Goal: Task Accomplishment & Management: Manage account settings

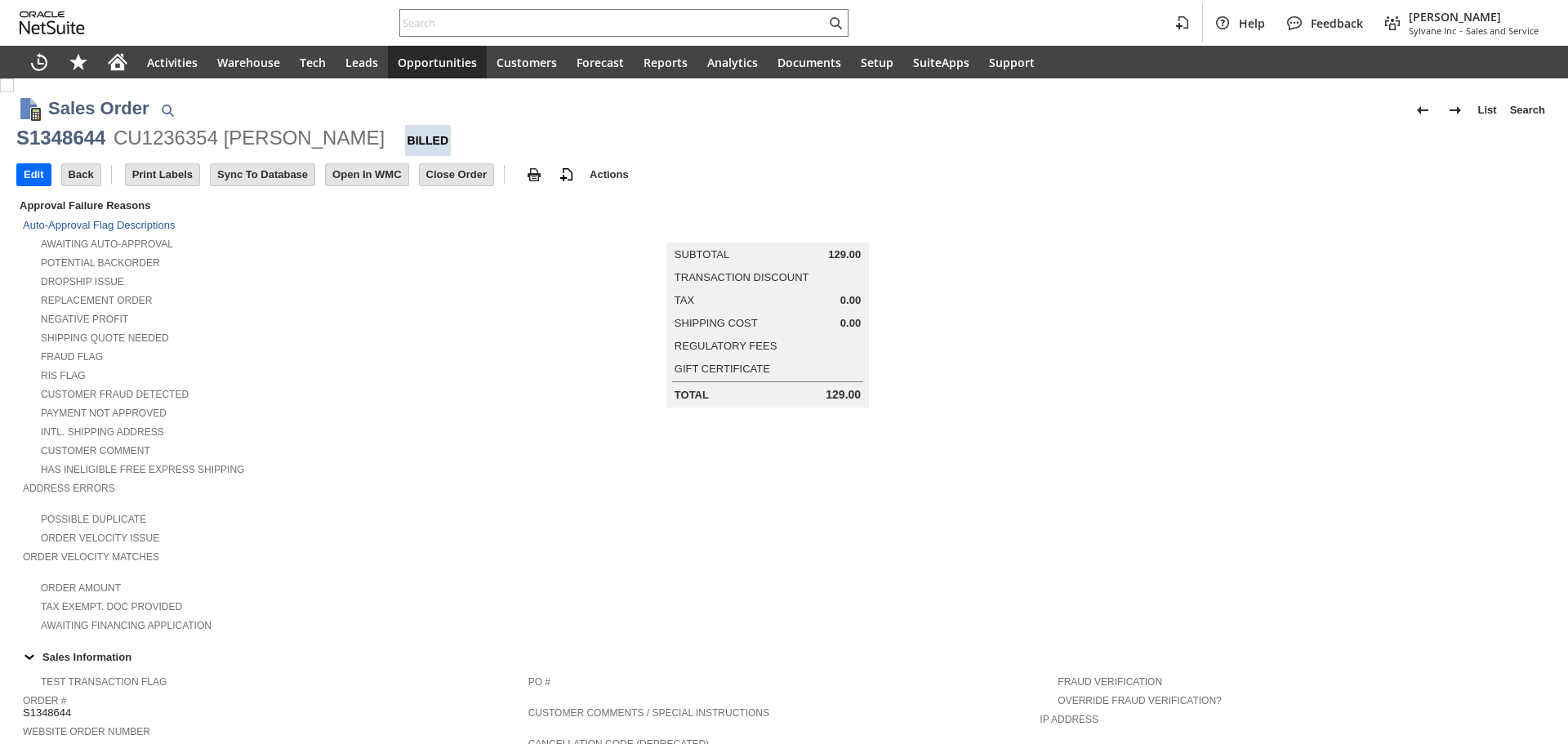
scroll to position [792, 0]
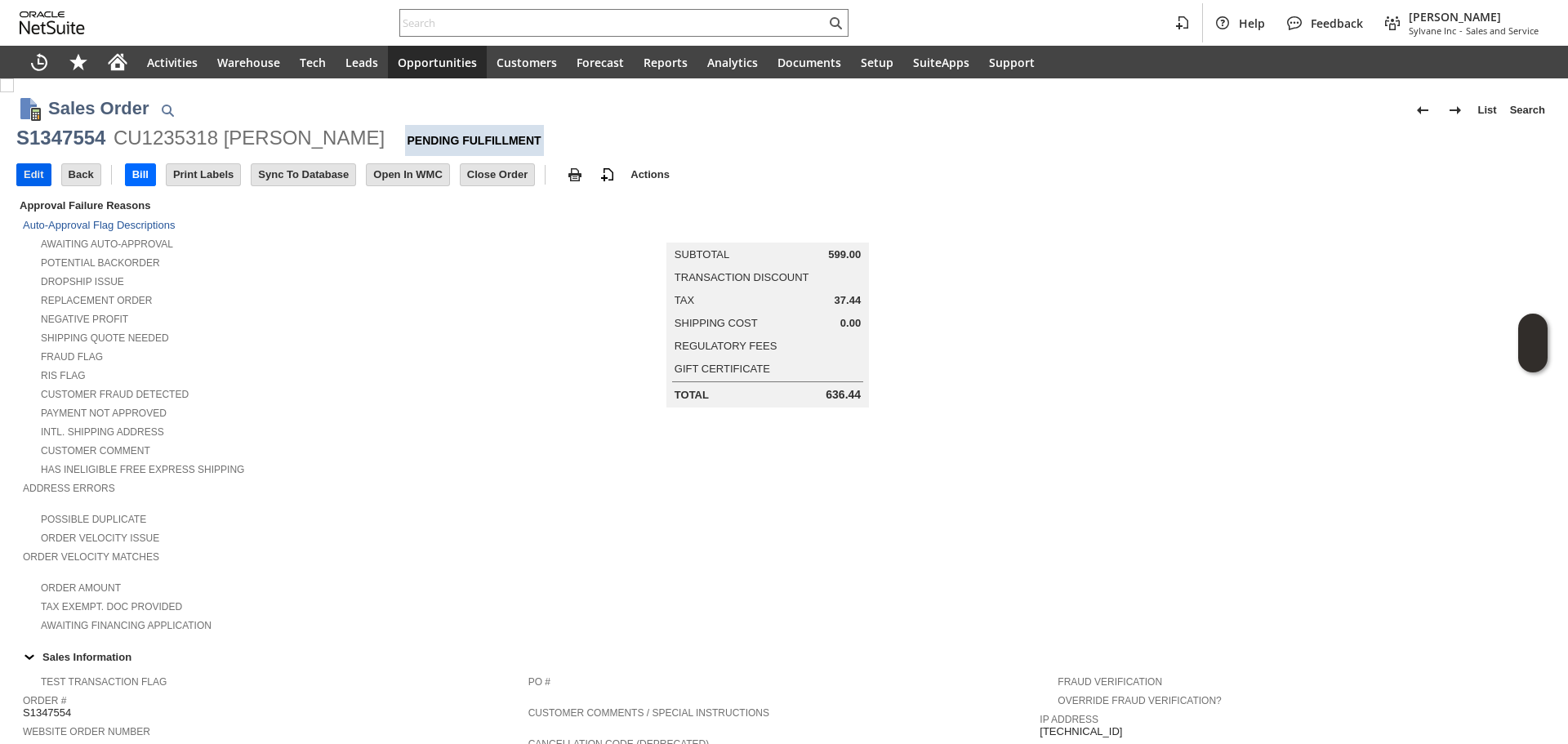
click at [27, 180] on input "Edit" at bounding box center [33, 175] width 33 height 22
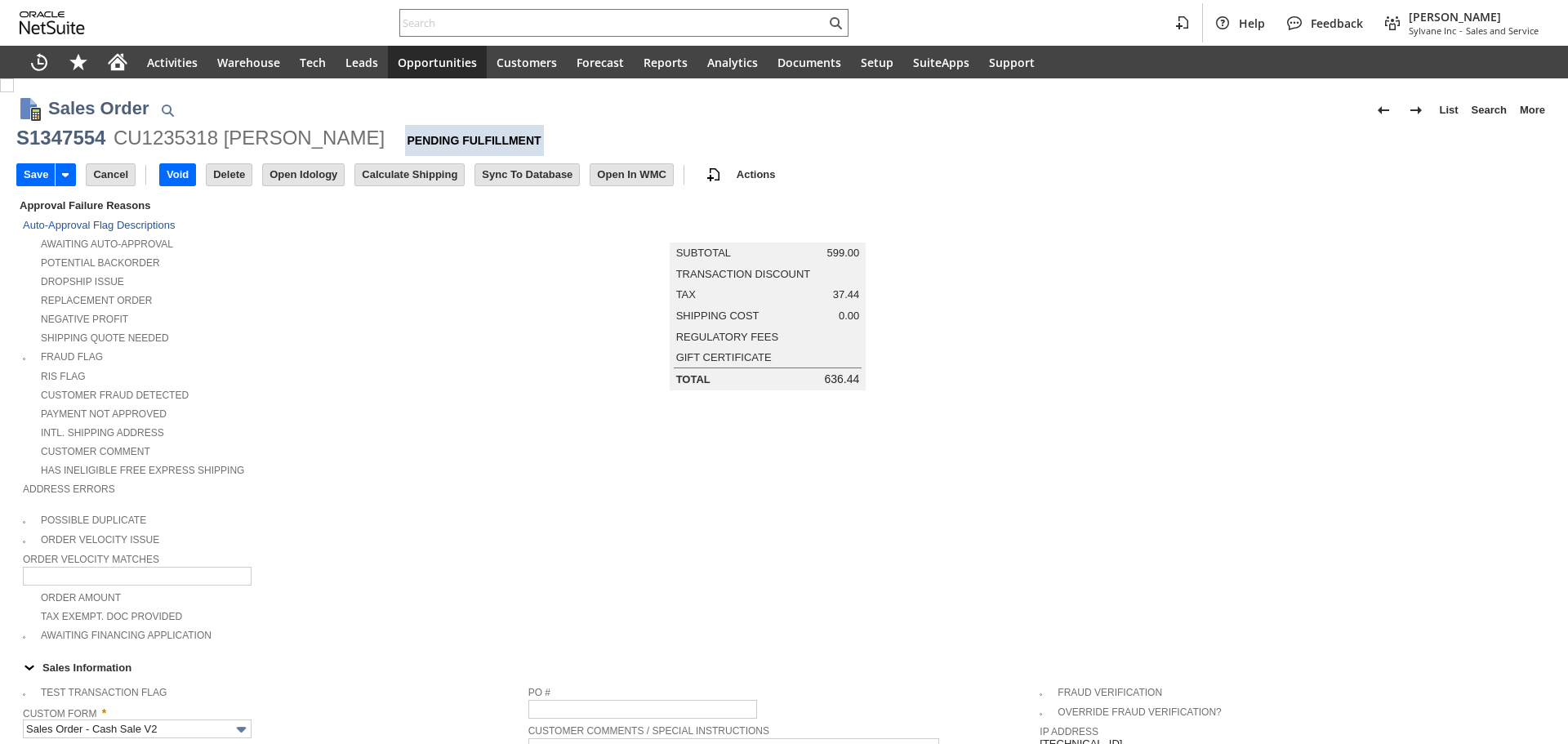
scroll to position [408, 0]
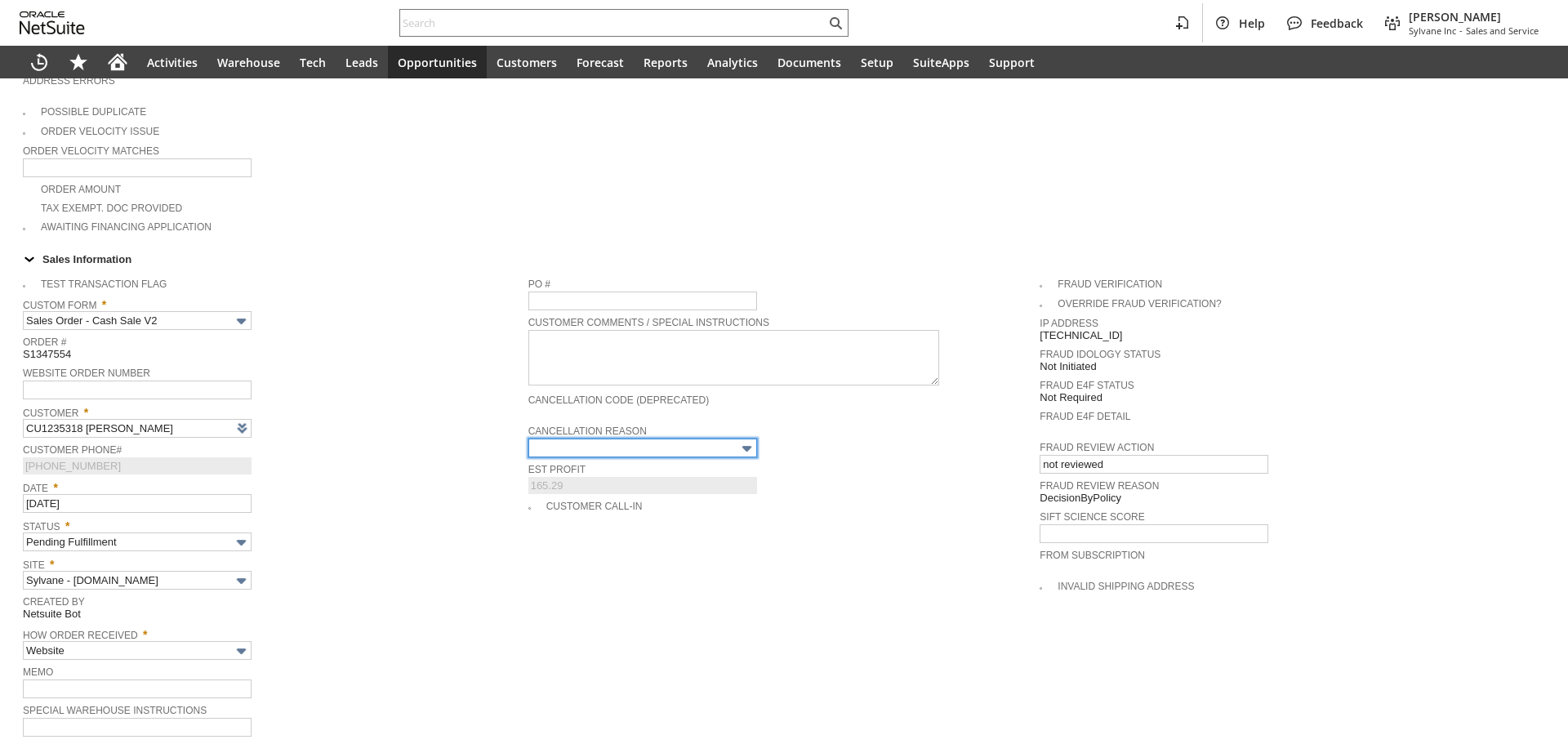
click at [658, 439] on input "text" at bounding box center [642, 448] width 229 height 19
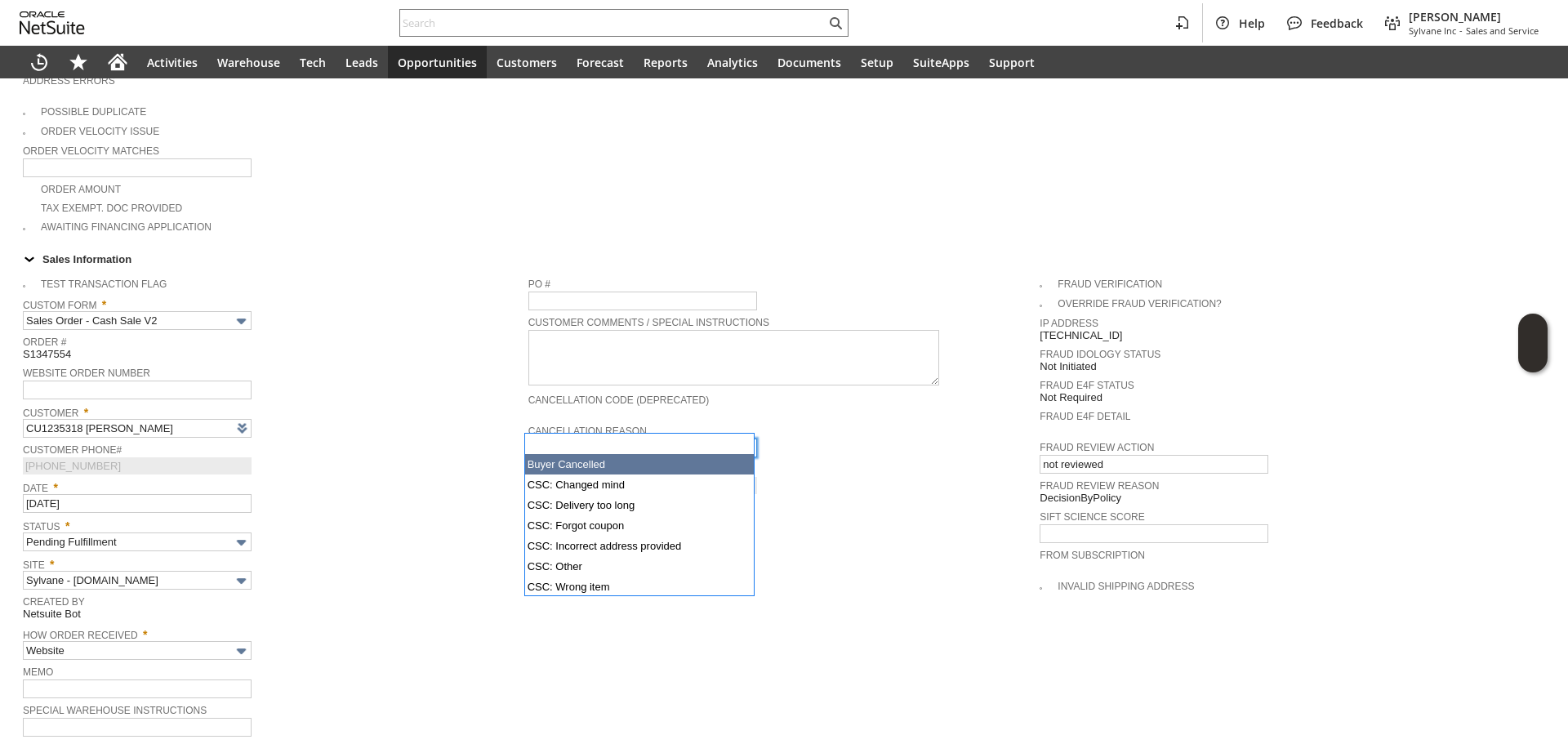
type input "Buyer Cancelled"
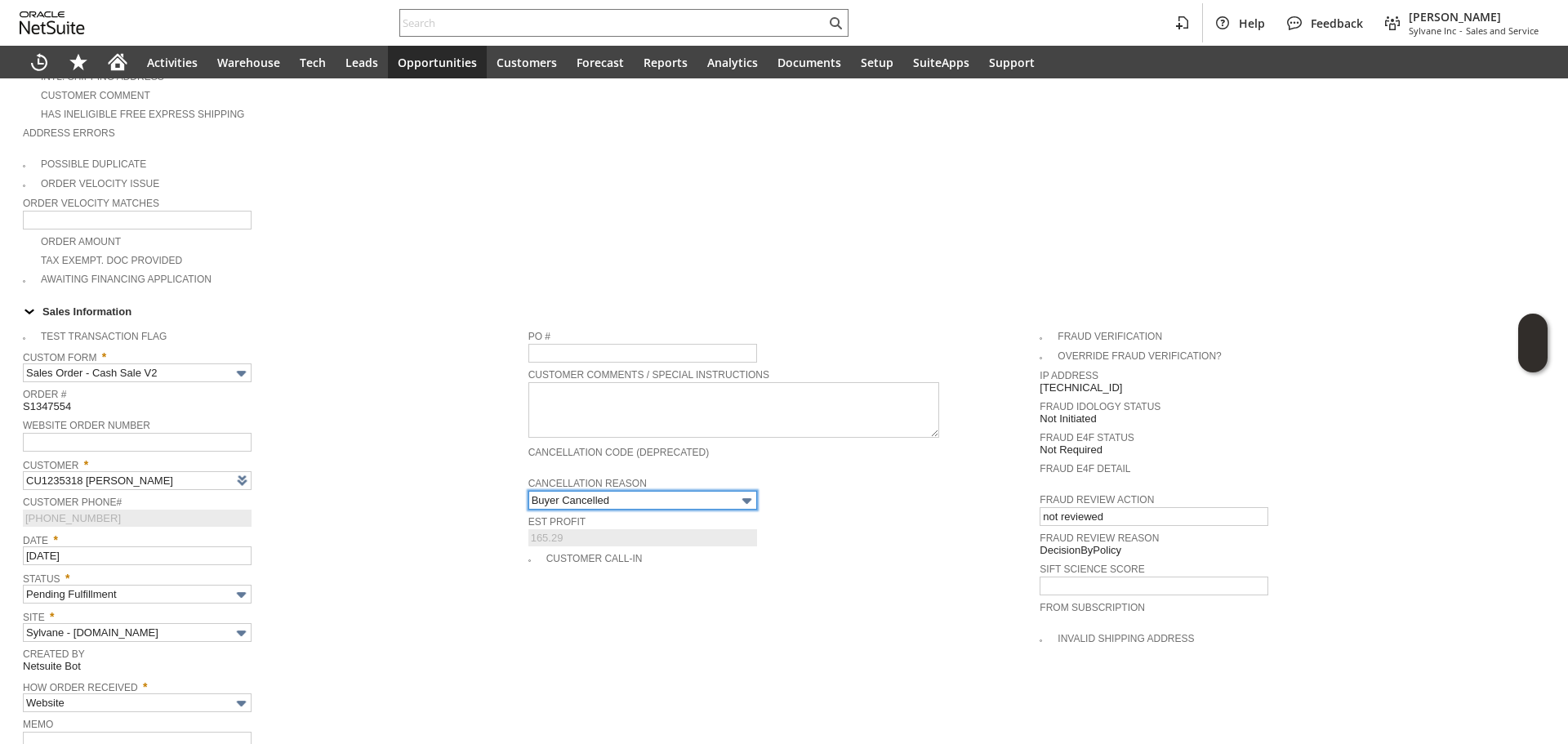
scroll to position [136, 0]
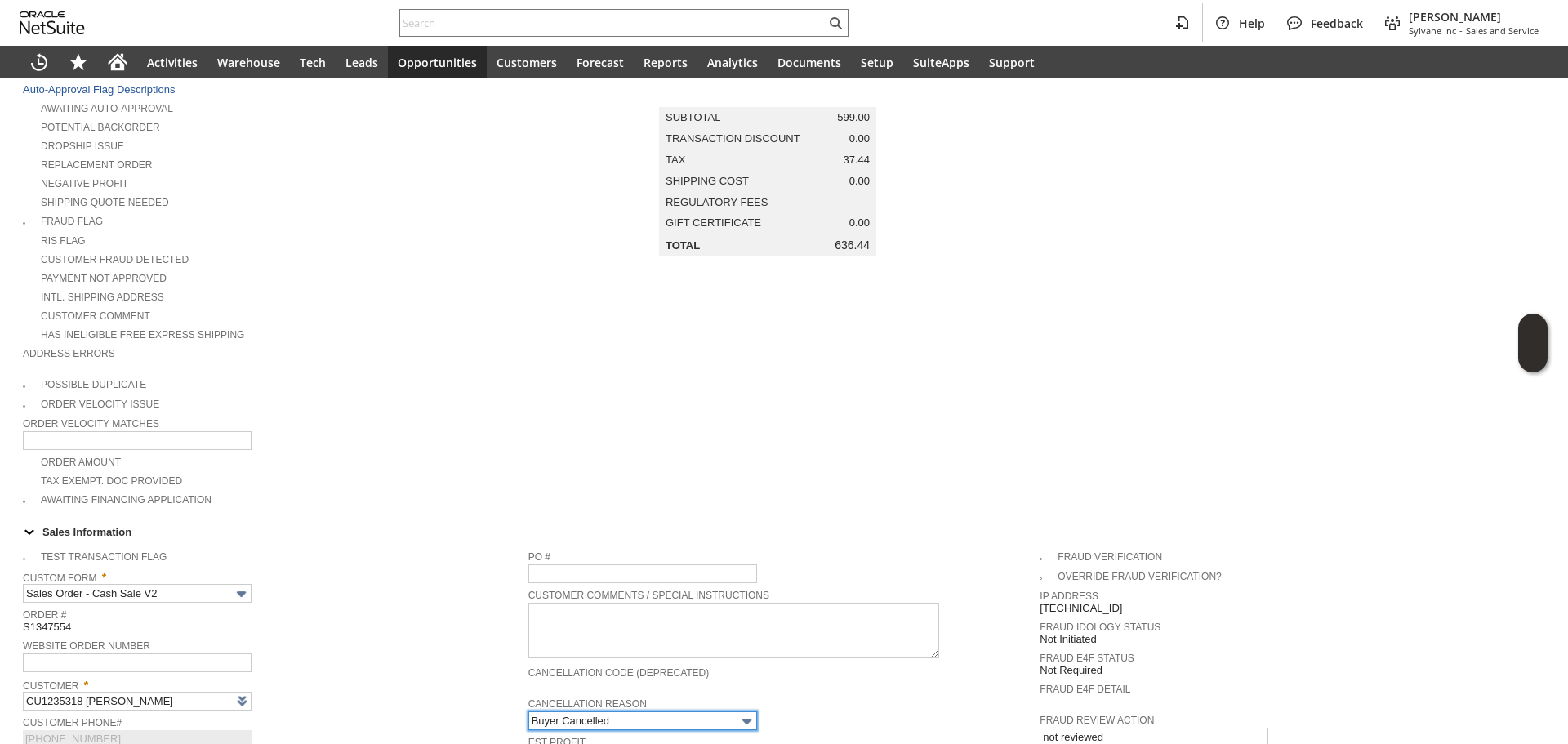
type input "Intelligent Recommendations ⁰"
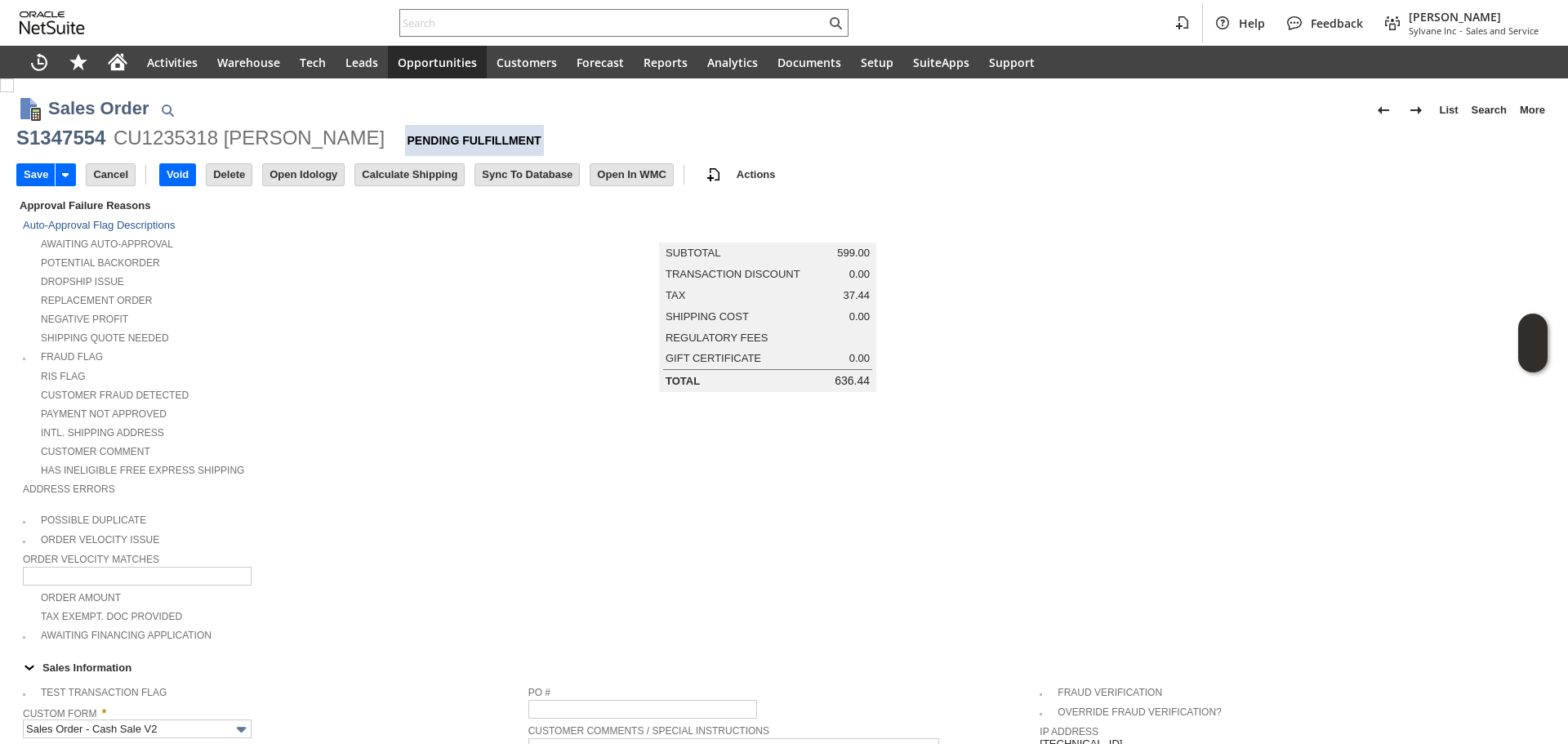
click at [26, 175] on input "Save" at bounding box center [36, 175] width 38 height 22
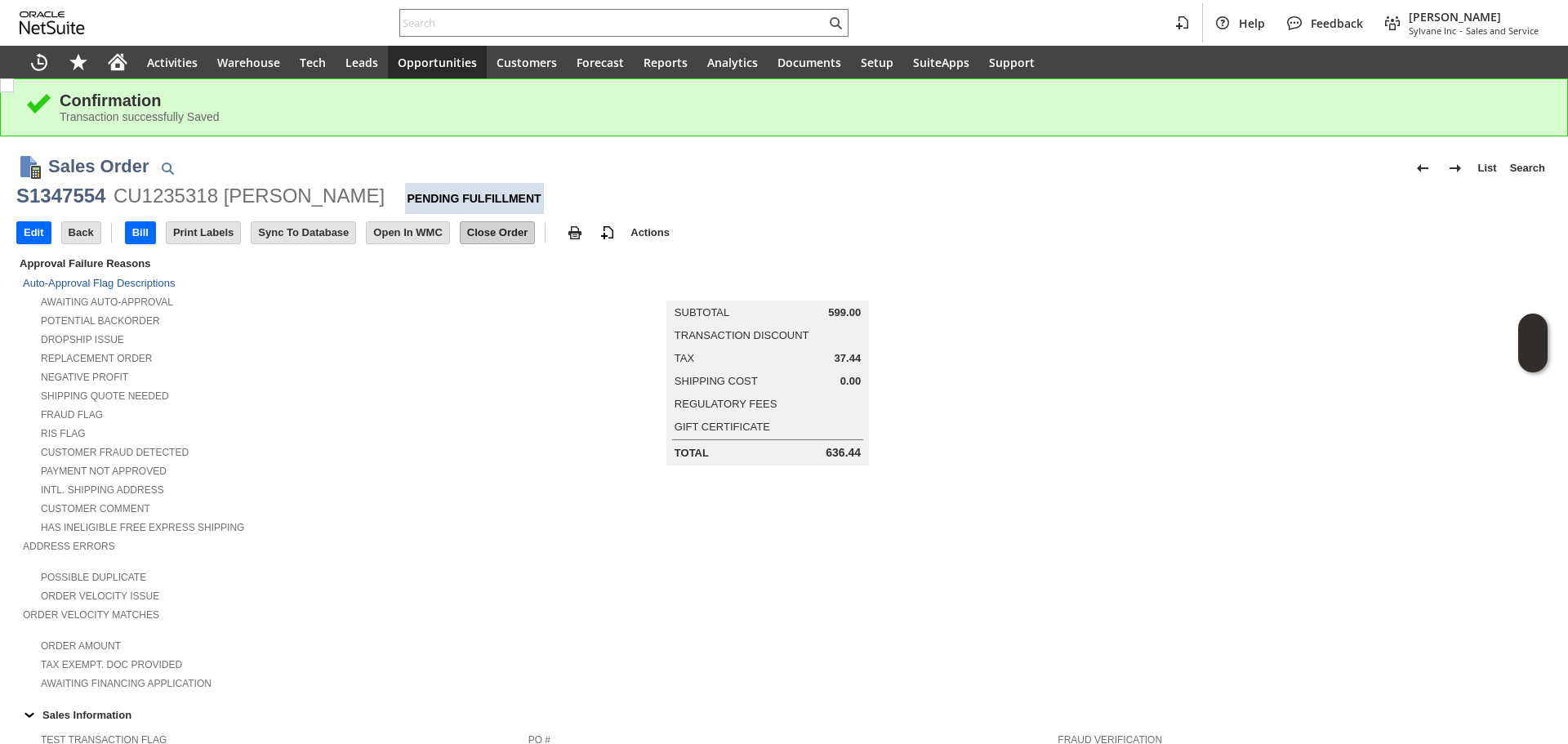
click at [510, 234] on input "Close Order" at bounding box center [498, 233] width 74 height 22
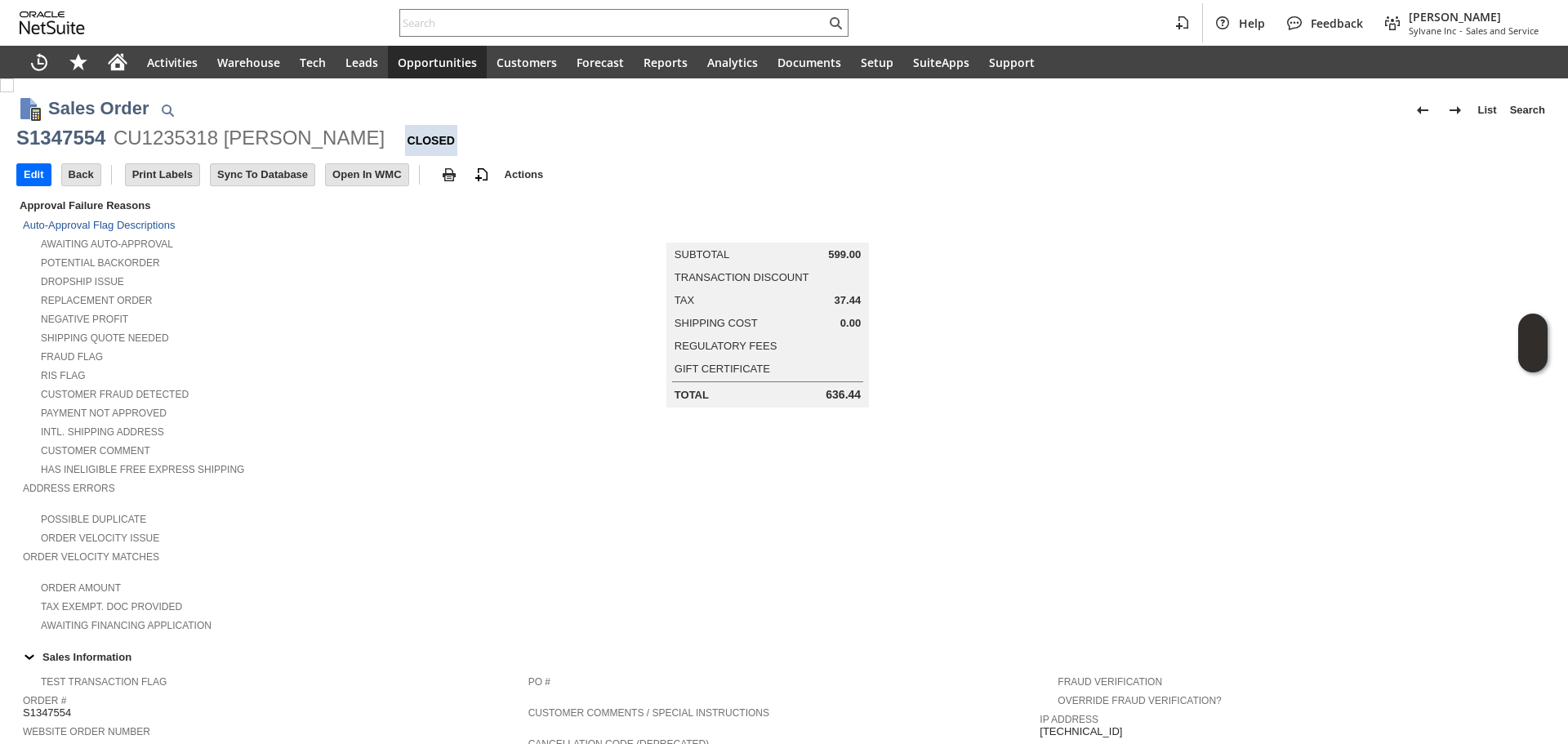
click at [479, 336] on div "Shipping Quote Needed" at bounding box center [275, 336] width 506 height 17
click at [118, 139] on div "CU1235318 Claudia Friedrich" at bounding box center [249, 137] width 271 height 26
copy div "CU1235318"
click at [499, 27] on input "text" at bounding box center [613, 23] width 425 height 20
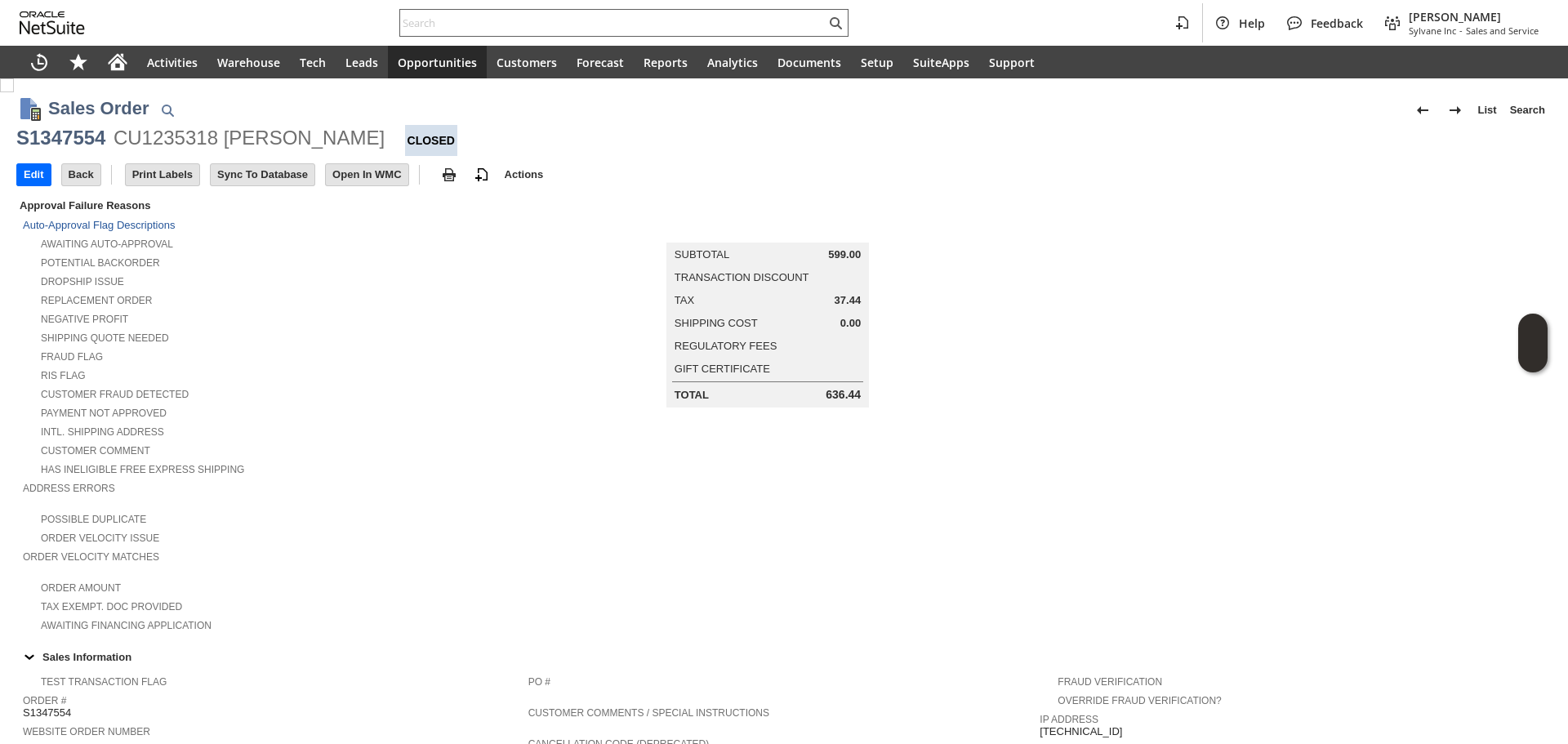
paste input "4153779154"
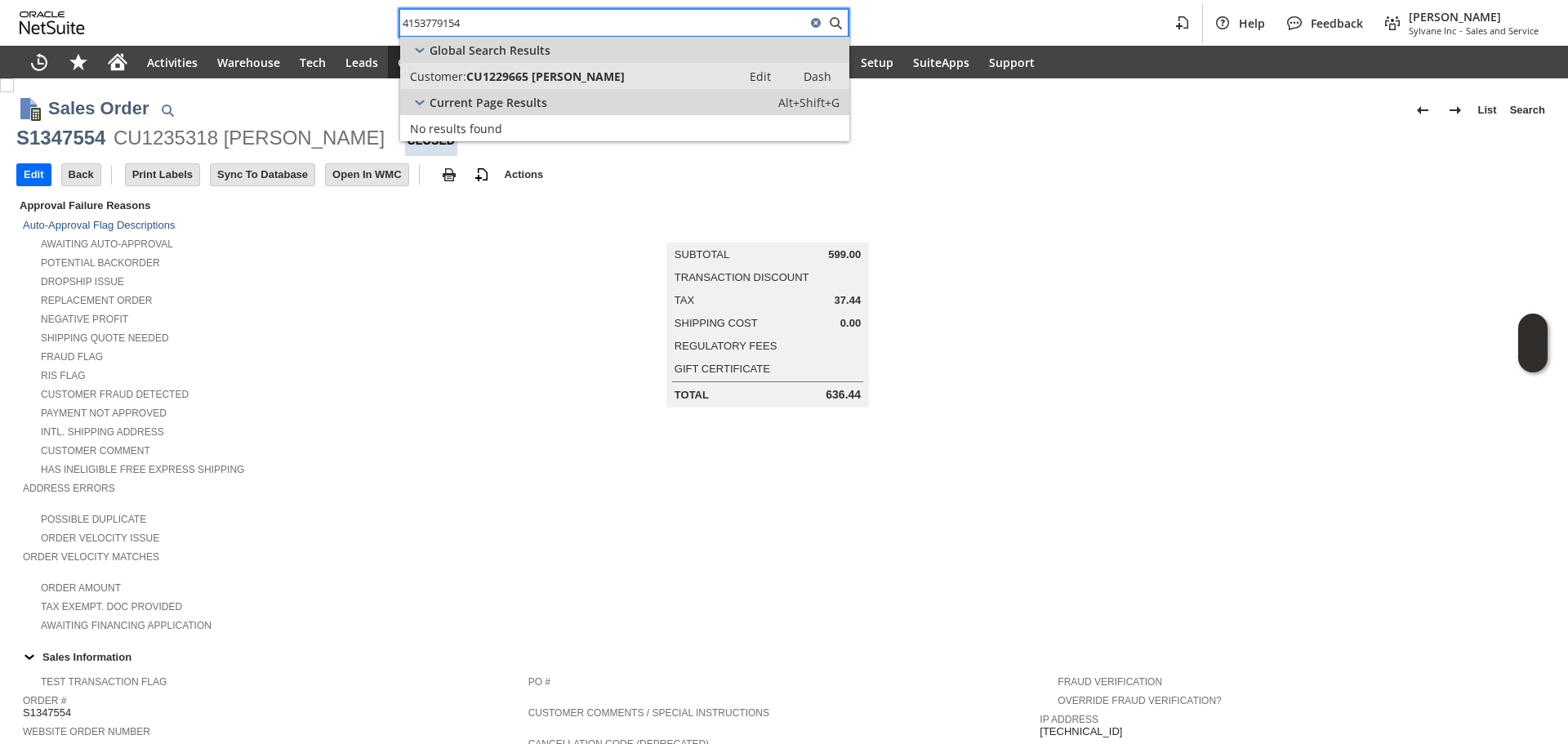
type input "4153779154"
click at [478, 80] on span "CU1229665 Saran Chari" at bounding box center [545, 75] width 159 height 15
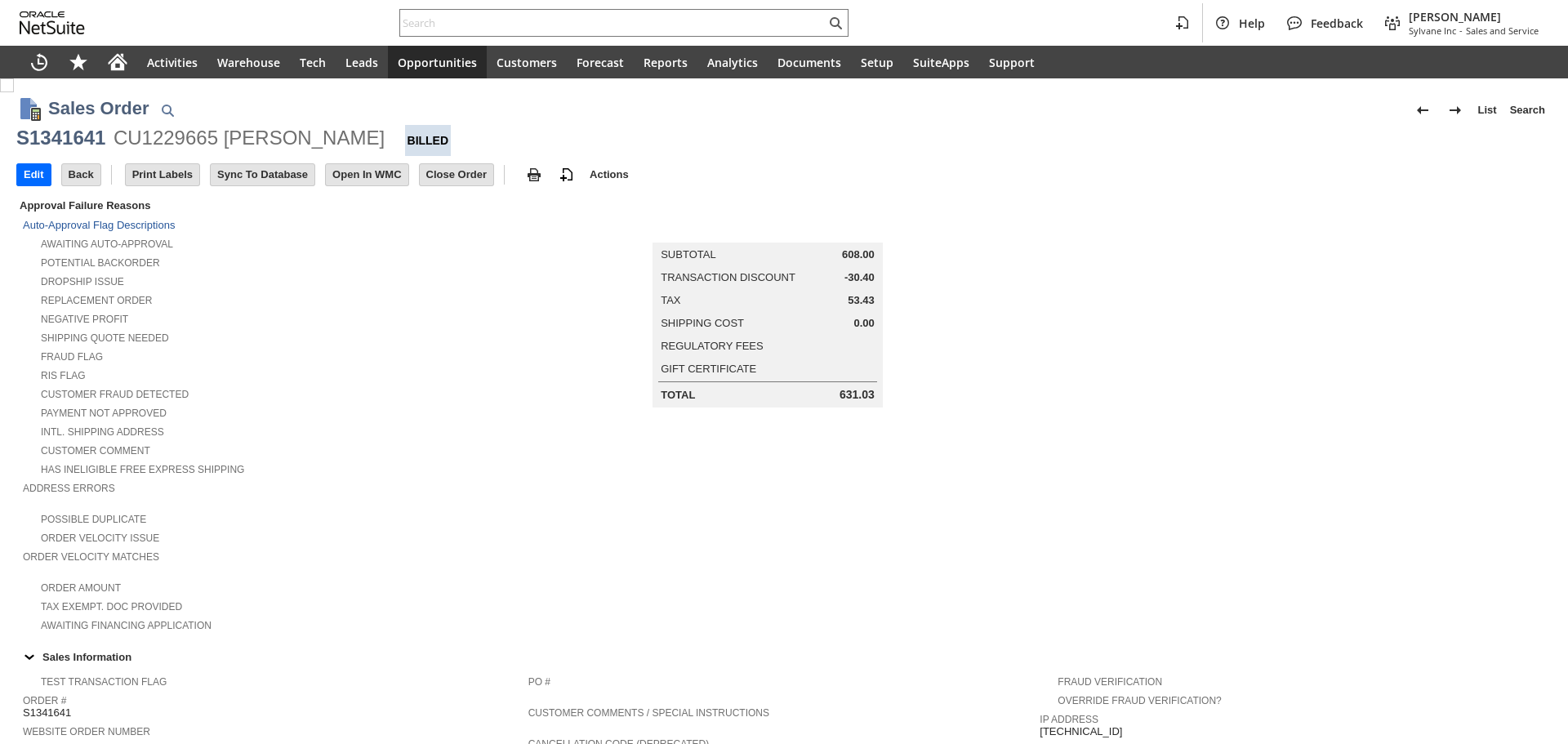
scroll to position [791, 0]
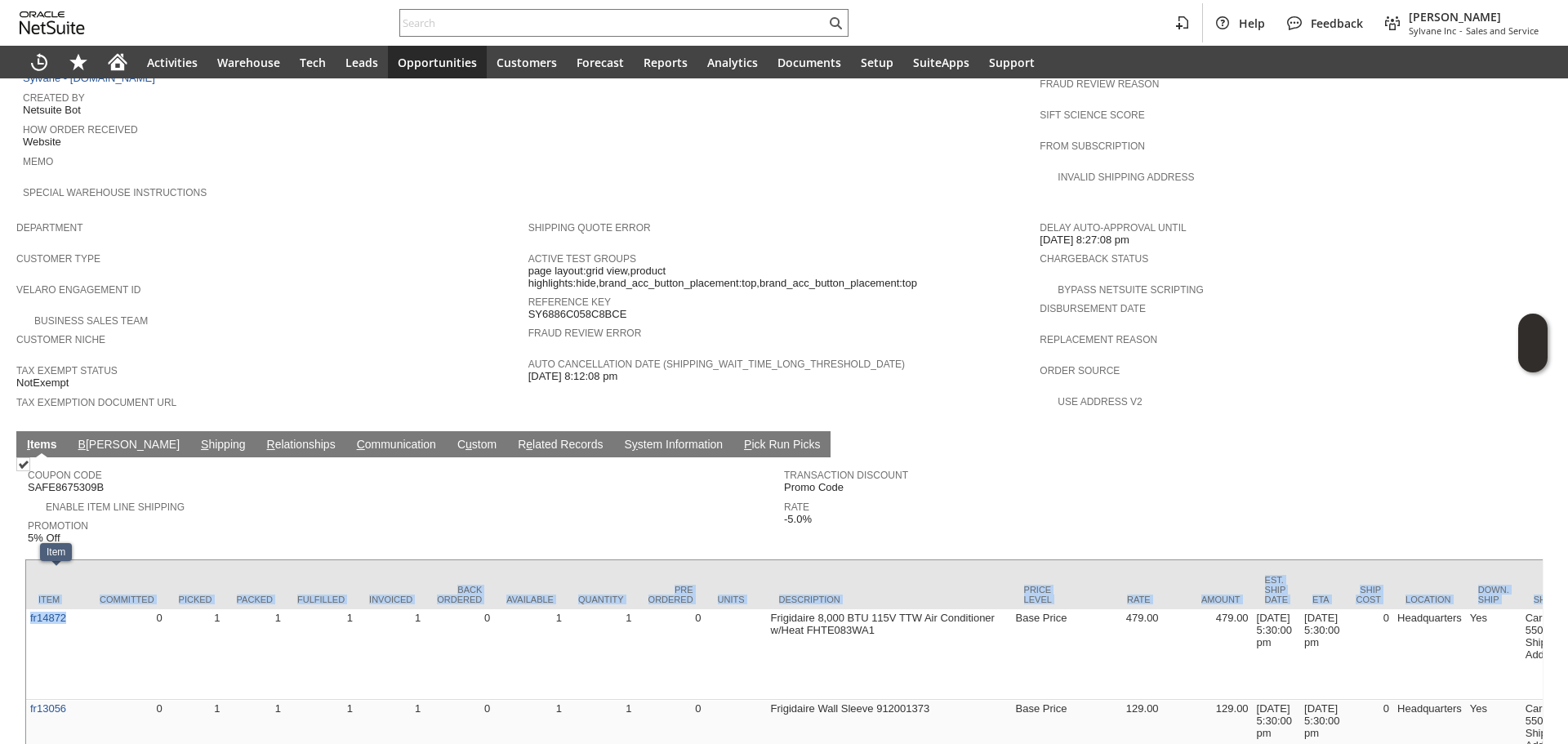
copy div "Item Committed Picked Packed Fulfilled Invoiced Back Ordered Available Quantity…"
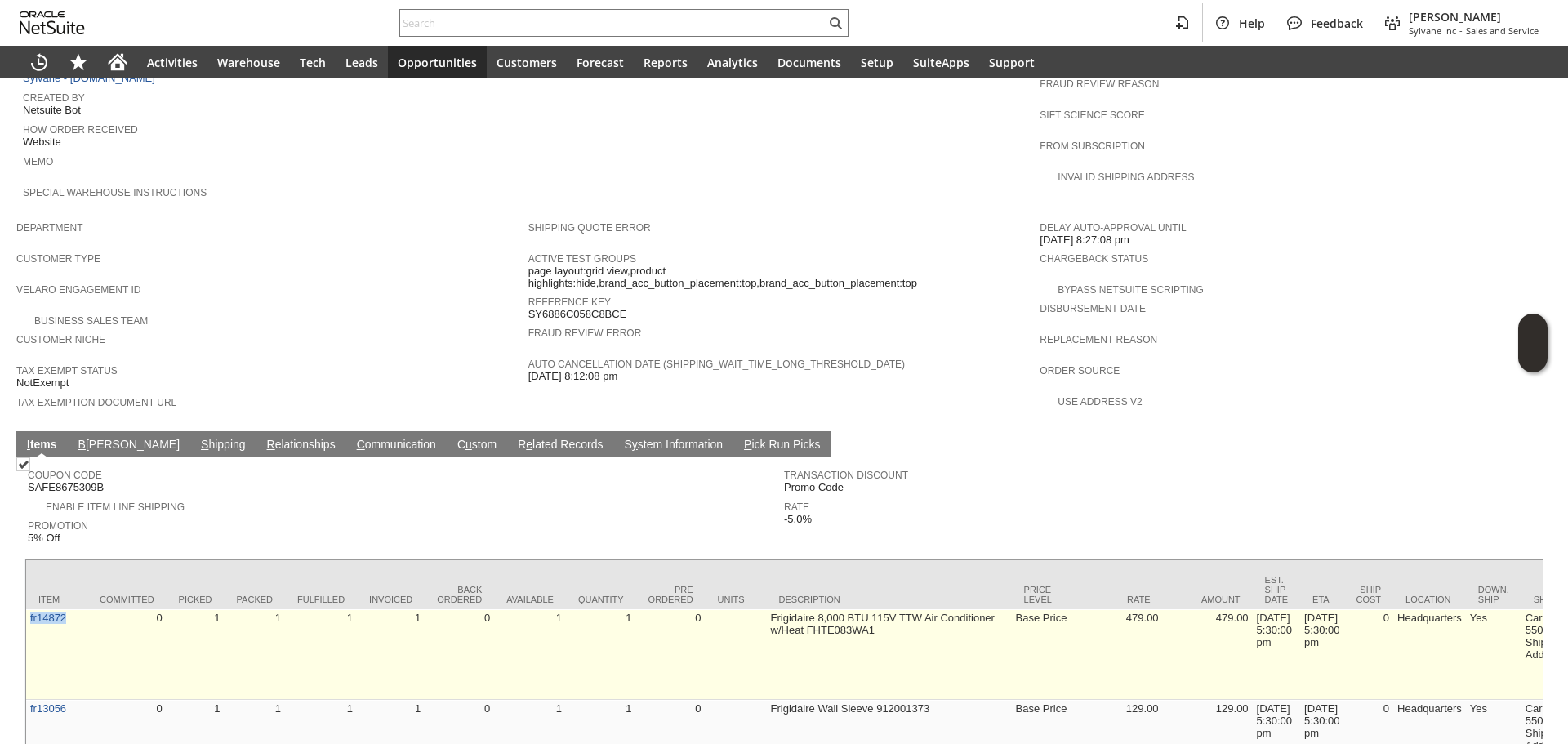
copy link "fr14872"
copy link "r14872"
copy link "fr14872"
drag, startPoint x: 71, startPoint y: 600, endPoint x: 30, endPoint y: 590, distance: 42.2
click at [30, 609] on td "fr14872" at bounding box center [57, 654] width 61 height 91
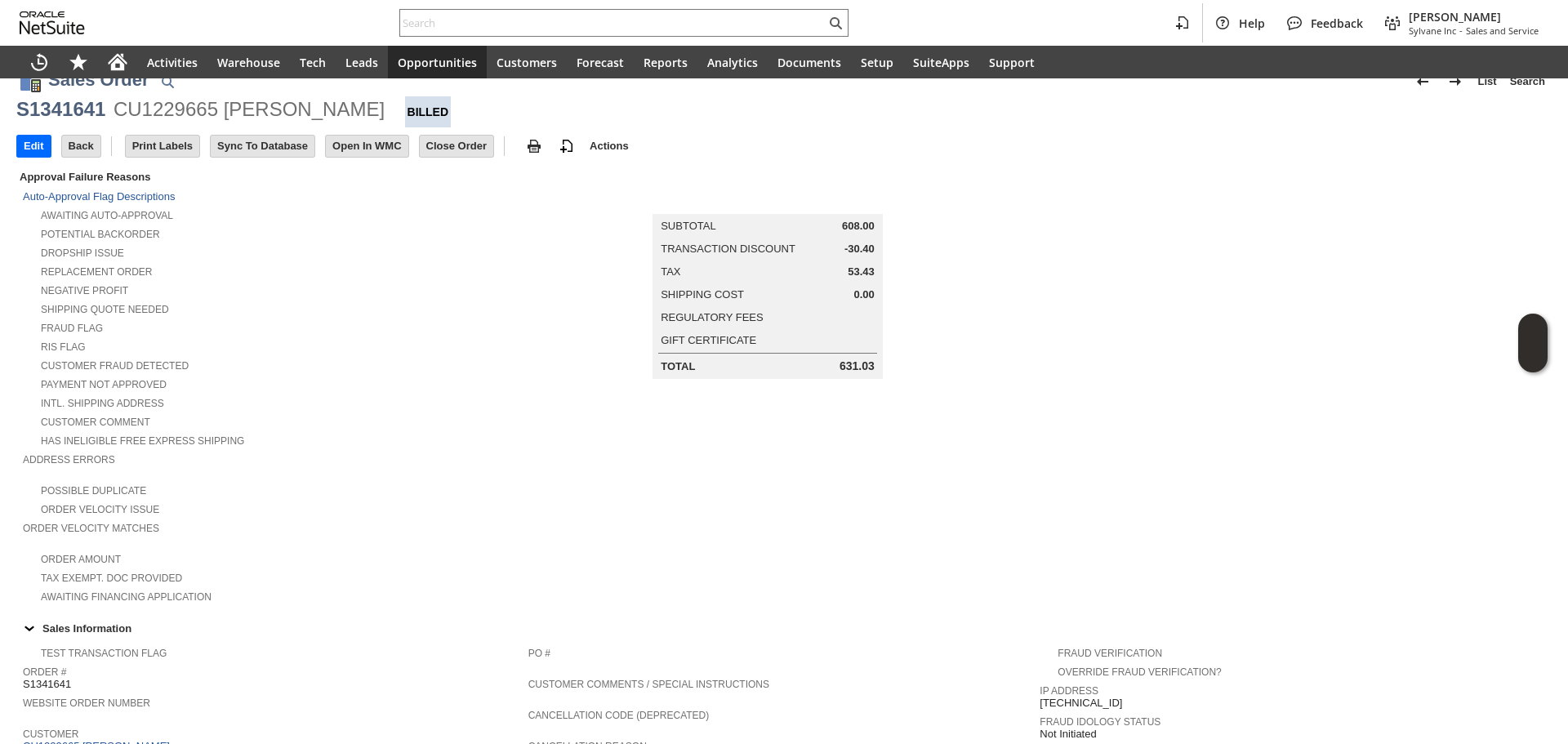
scroll to position [0, 0]
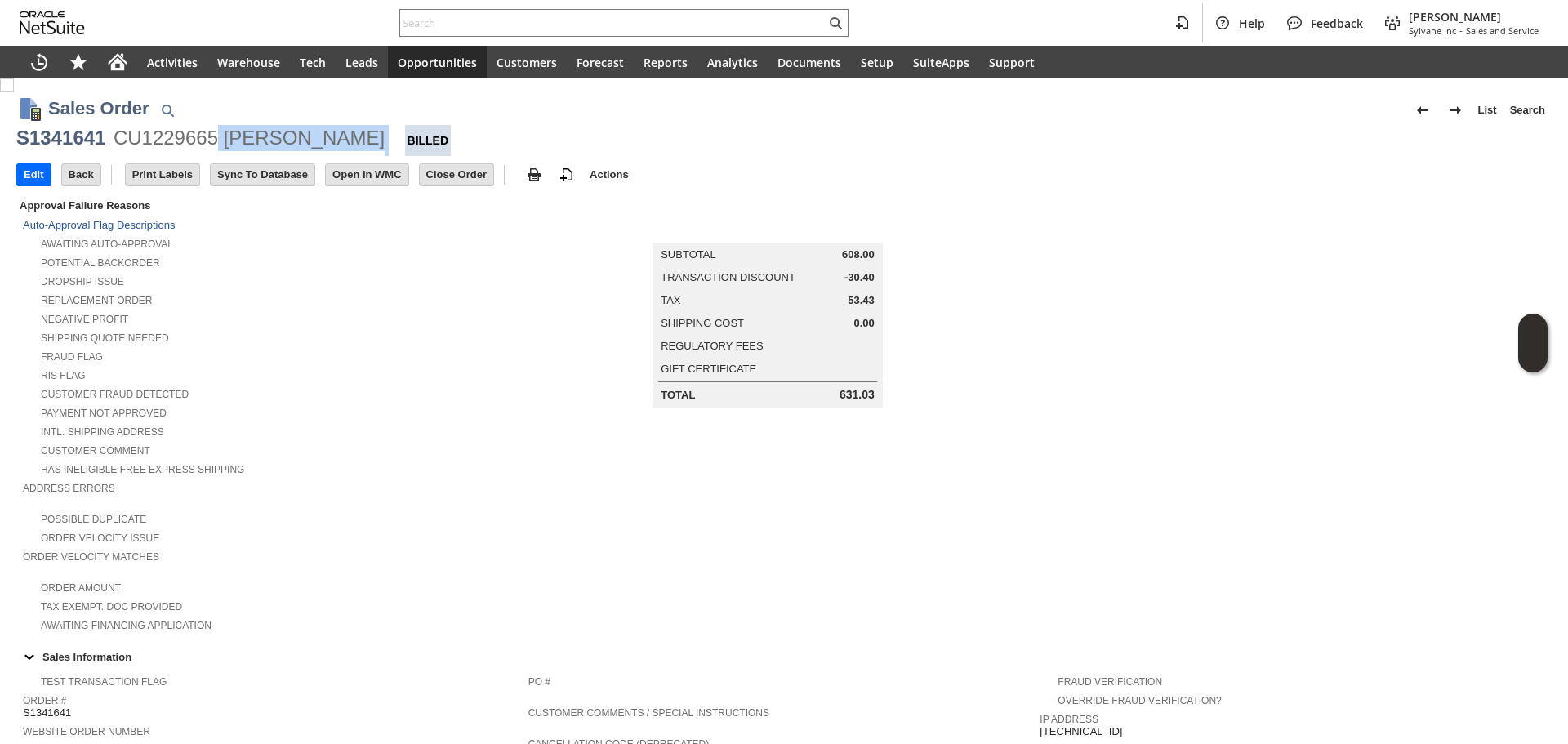
copy div "Saran Chari"
drag, startPoint x: 337, startPoint y: 144, endPoint x: 222, endPoint y: 147, distance: 115.0
click at [222, 147] on div "S1341641 CU1229665 Saran Chari Billed" at bounding box center [784, 140] width 1536 height 31
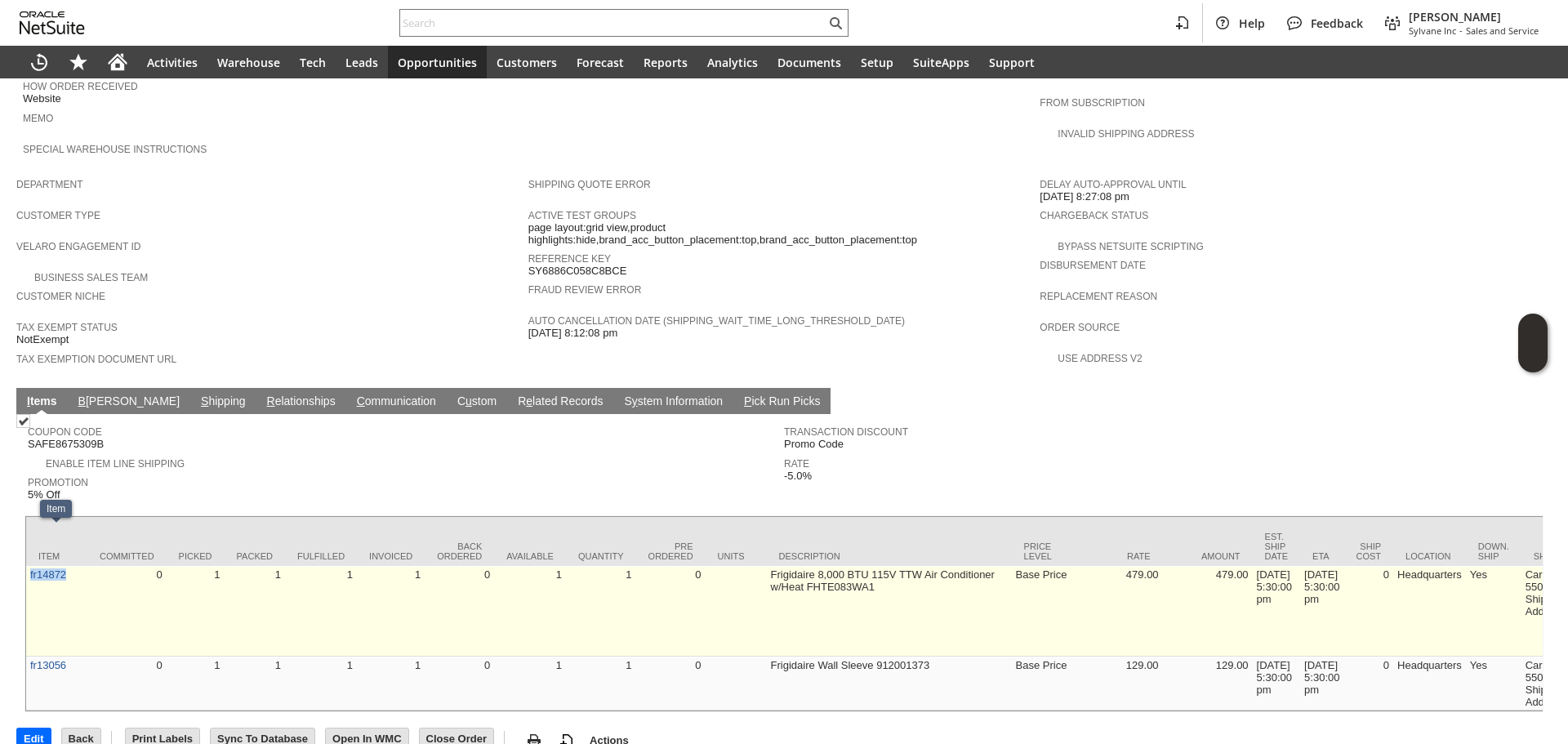
drag, startPoint x: 71, startPoint y: 558, endPoint x: 26, endPoint y: 546, distance: 46.6
click at [26, 566] on td "fr14872" at bounding box center [57, 611] width 61 height 91
copy link "fr14872"
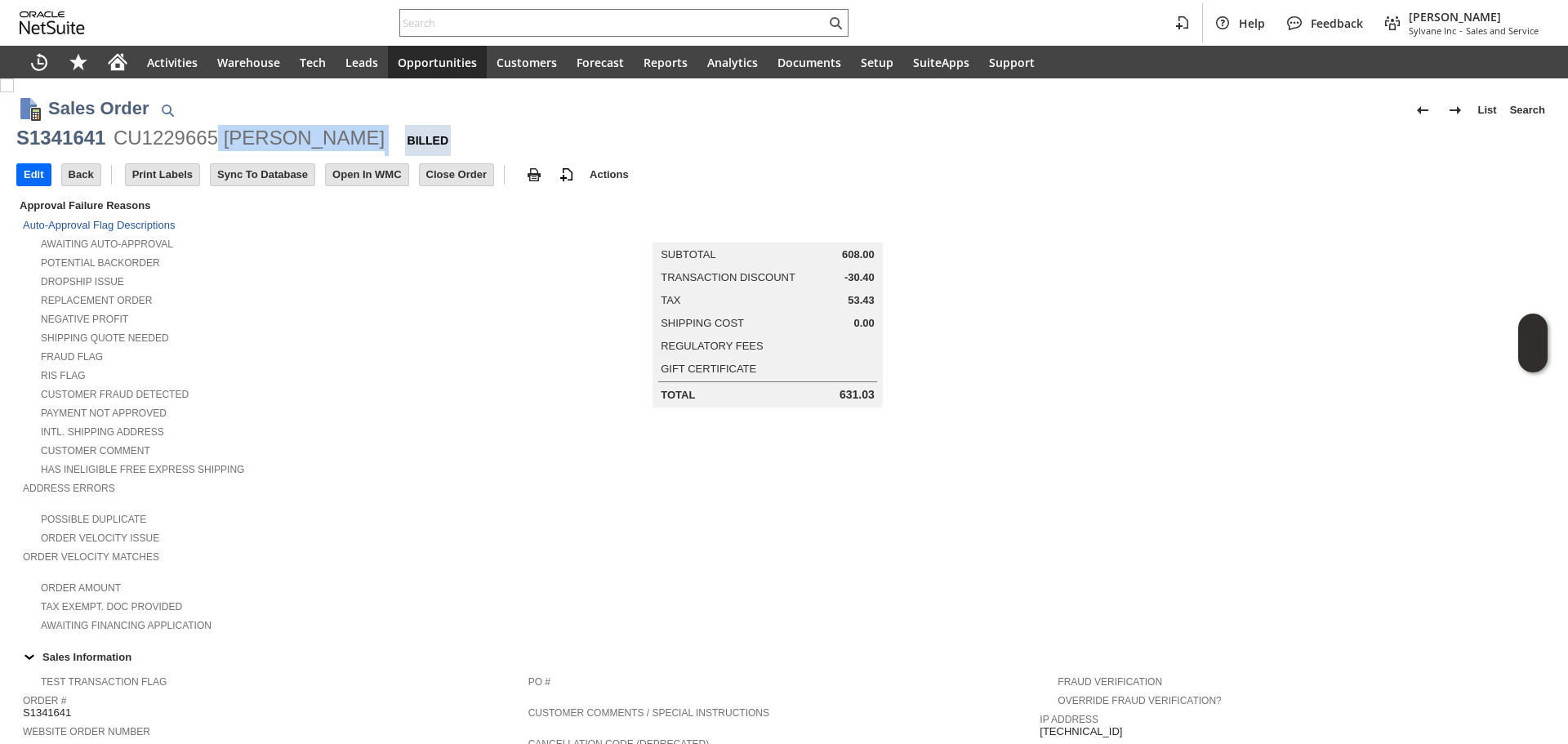
copy div "Saran Chari"
drag, startPoint x: 332, startPoint y: 143, endPoint x: 222, endPoint y: 138, distance: 110.1
click at [222, 138] on div "S1341641 CU1229665 Saran Chari Billed" at bounding box center [784, 140] width 1536 height 31
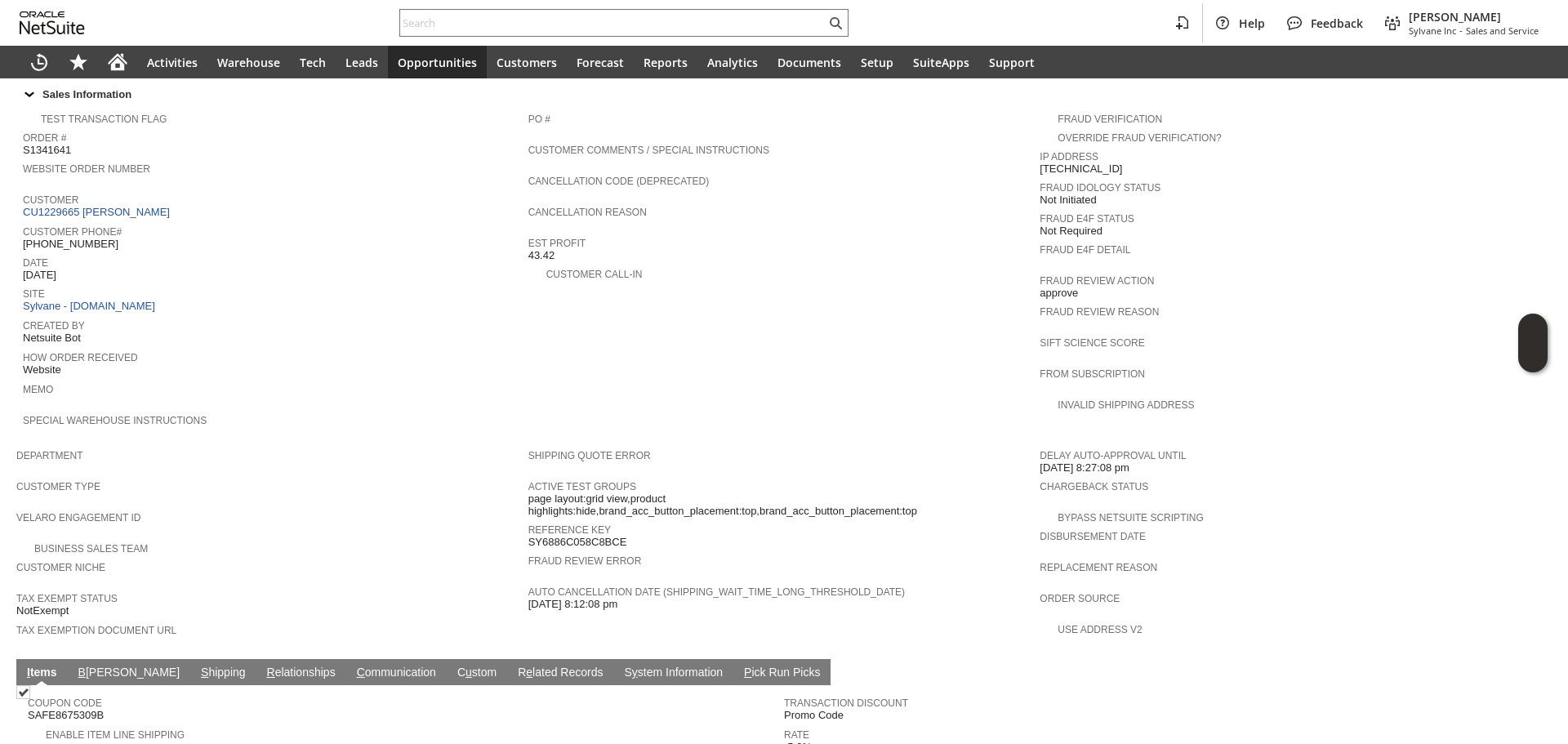
scroll to position [835, 0]
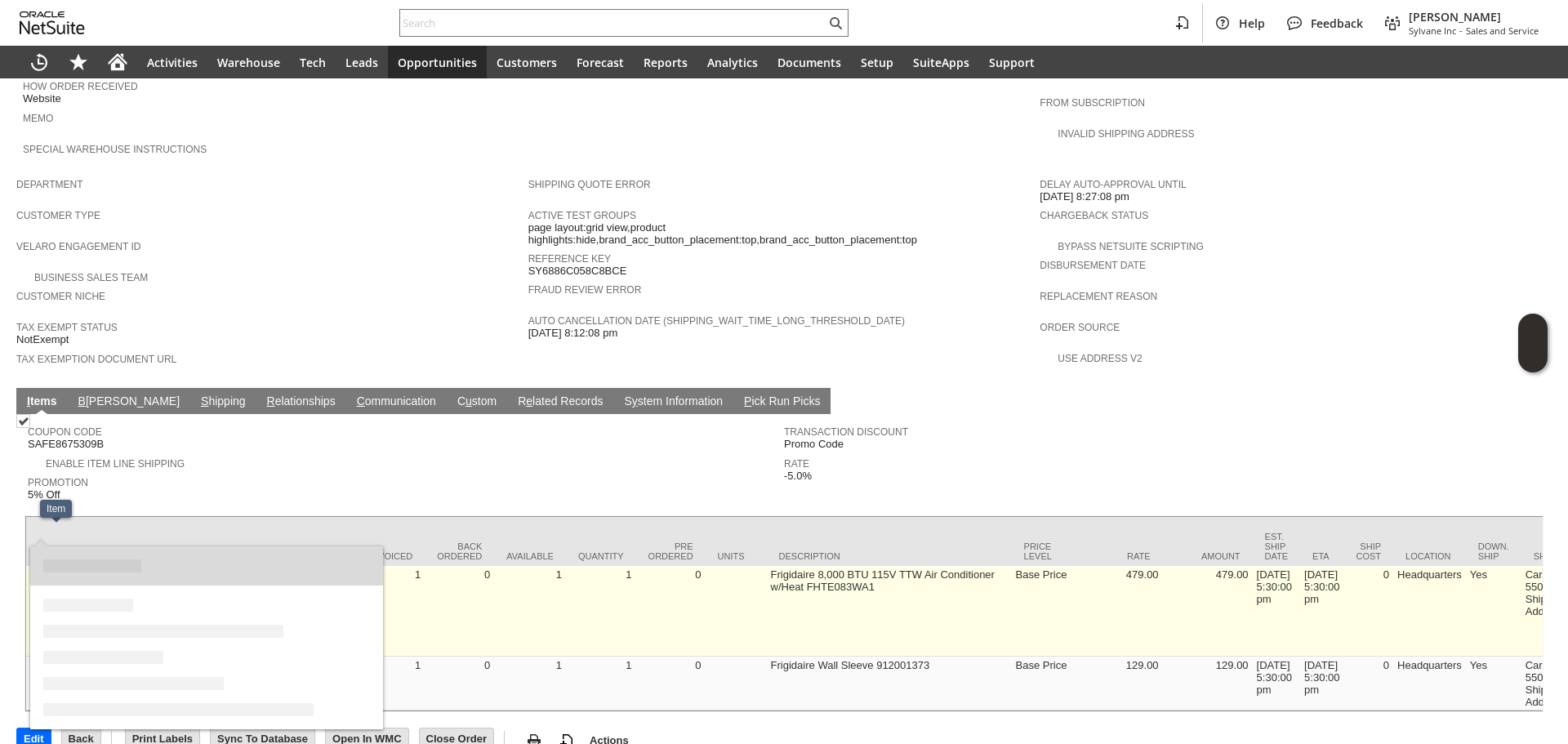
click at [50, 569] on link "fr14872" at bounding box center [48, 575] width 36 height 13
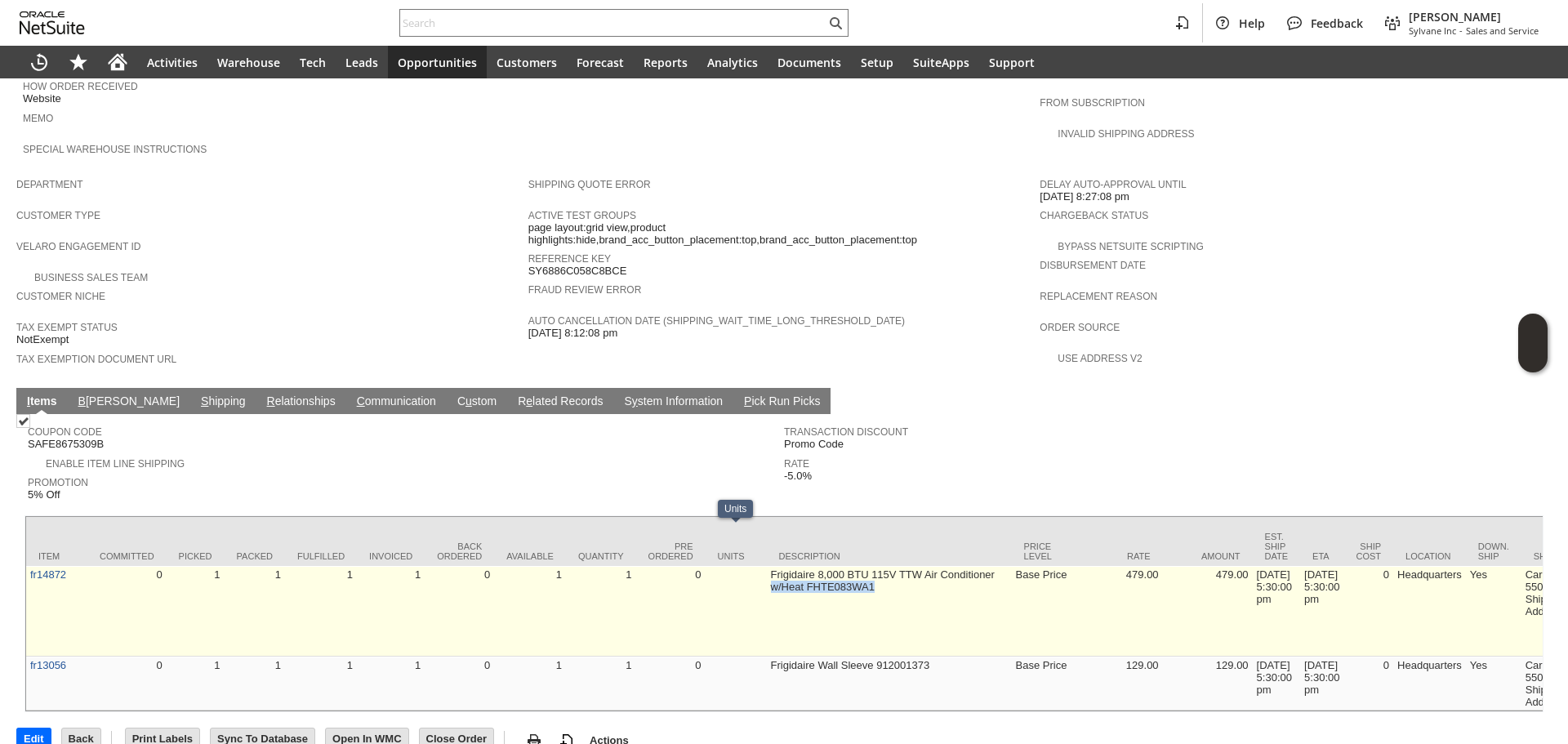
drag, startPoint x: 788, startPoint y: 539, endPoint x: 896, endPoint y: 553, distance: 108.9
click at [896, 566] on td "Frigidaire 8,000 BTU 115V TTW Air Conditioner w/Heat FHTE083WA1" at bounding box center [889, 611] width 245 height 91
click at [893, 566] on td "Frigidaire 8,000 BTU 115V TTW Air Conditioner w/Heat FHTE083WA1" at bounding box center [889, 611] width 245 height 91
click at [888, 566] on td "Frigidaire 8,000 BTU 115V TTW Air Conditioner w/Heat FHTE083WA1" at bounding box center [889, 611] width 245 height 91
copy tr "Frigidaire 8,000 BTU 115V TTW Air Conditioner w/Heat FHTE083WA1"
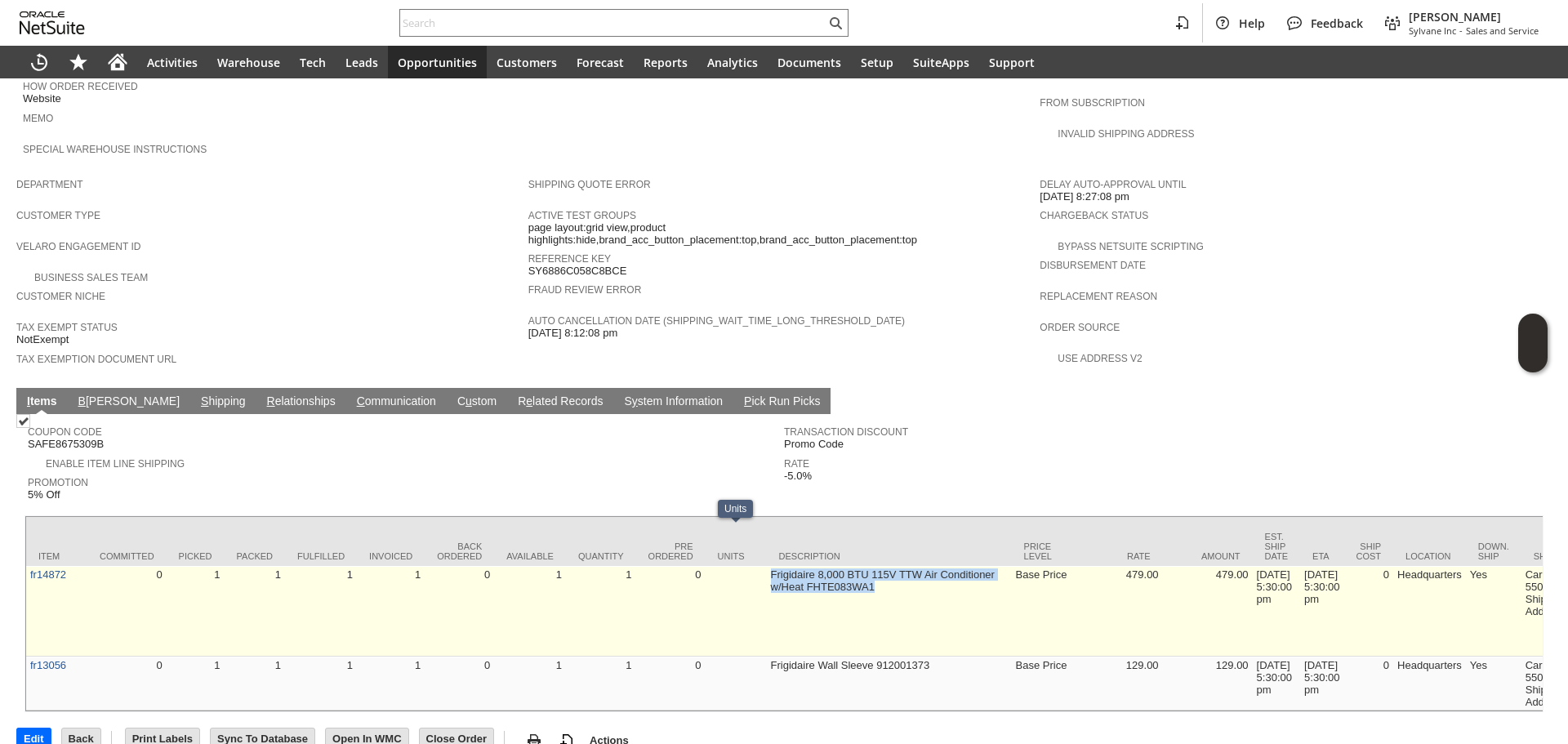
drag, startPoint x: 887, startPoint y: 545, endPoint x: 751, endPoint y: 532, distance: 136.6
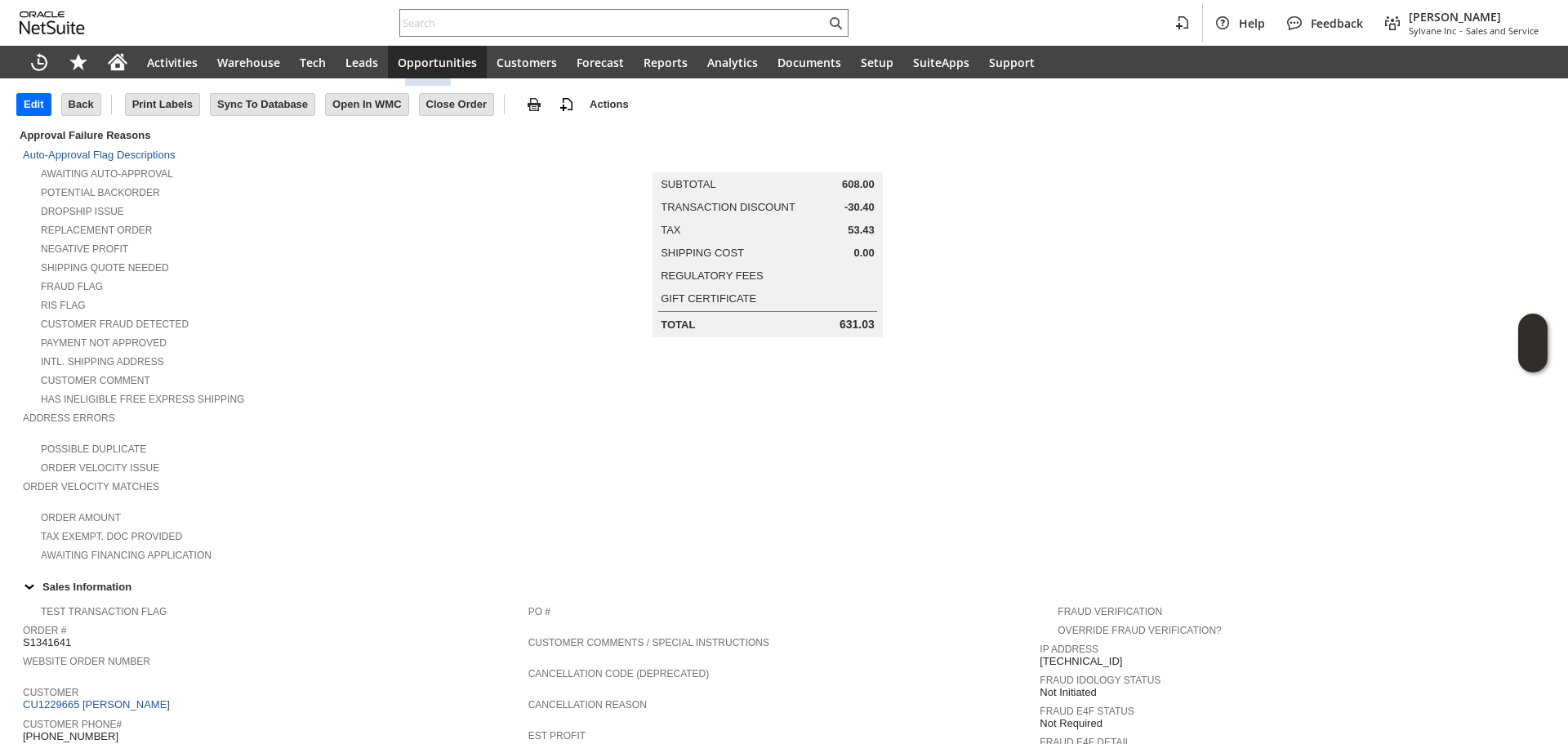
scroll to position [0, 0]
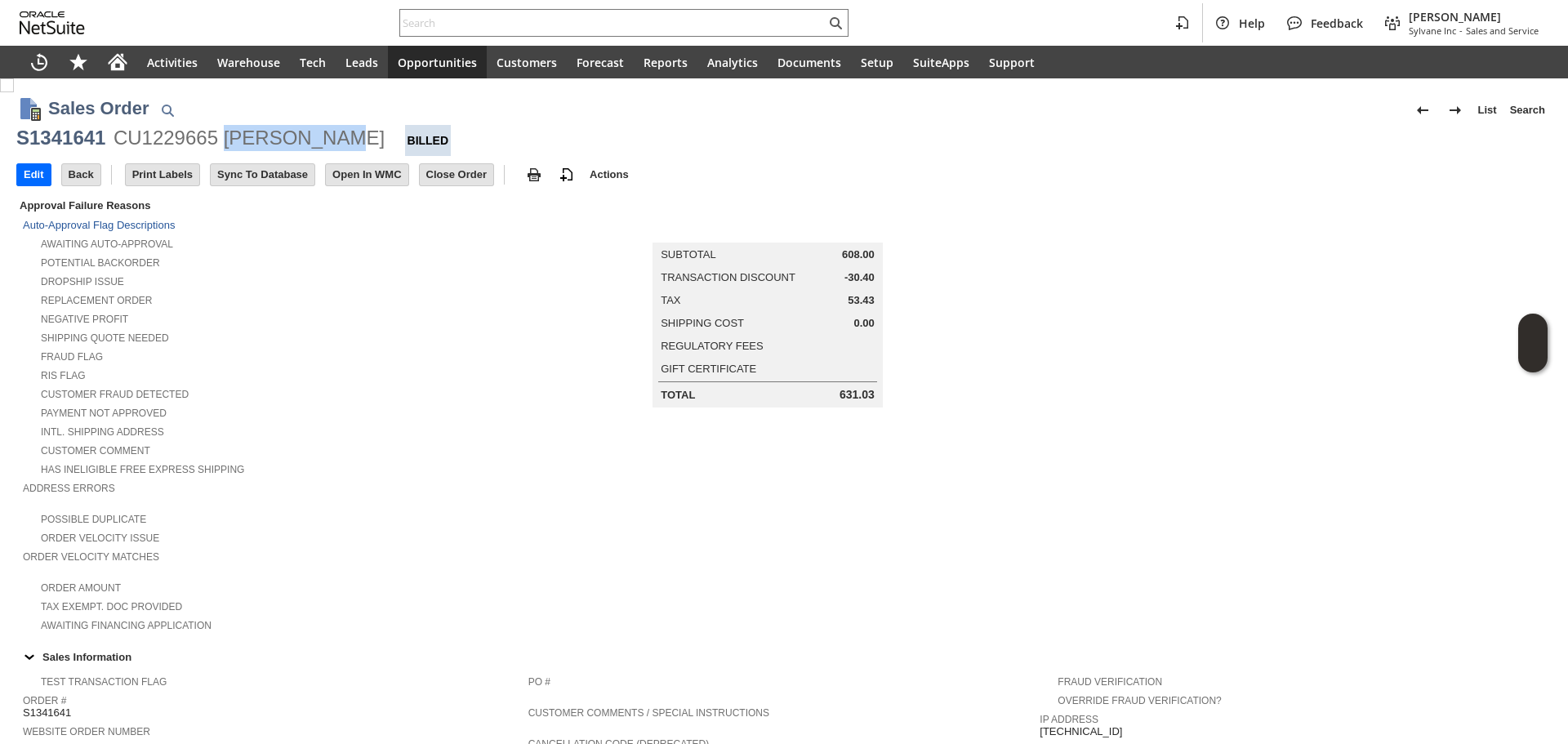
drag, startPoint x: 227, startPoint y: 141, endPoint x: 328, endPoint y: 140, distance: 101.0
click at [328, 140] on div "S1341641 CU1229665 Saran Chari Billed" at bounding box center [784, 140] width 1536 height 31
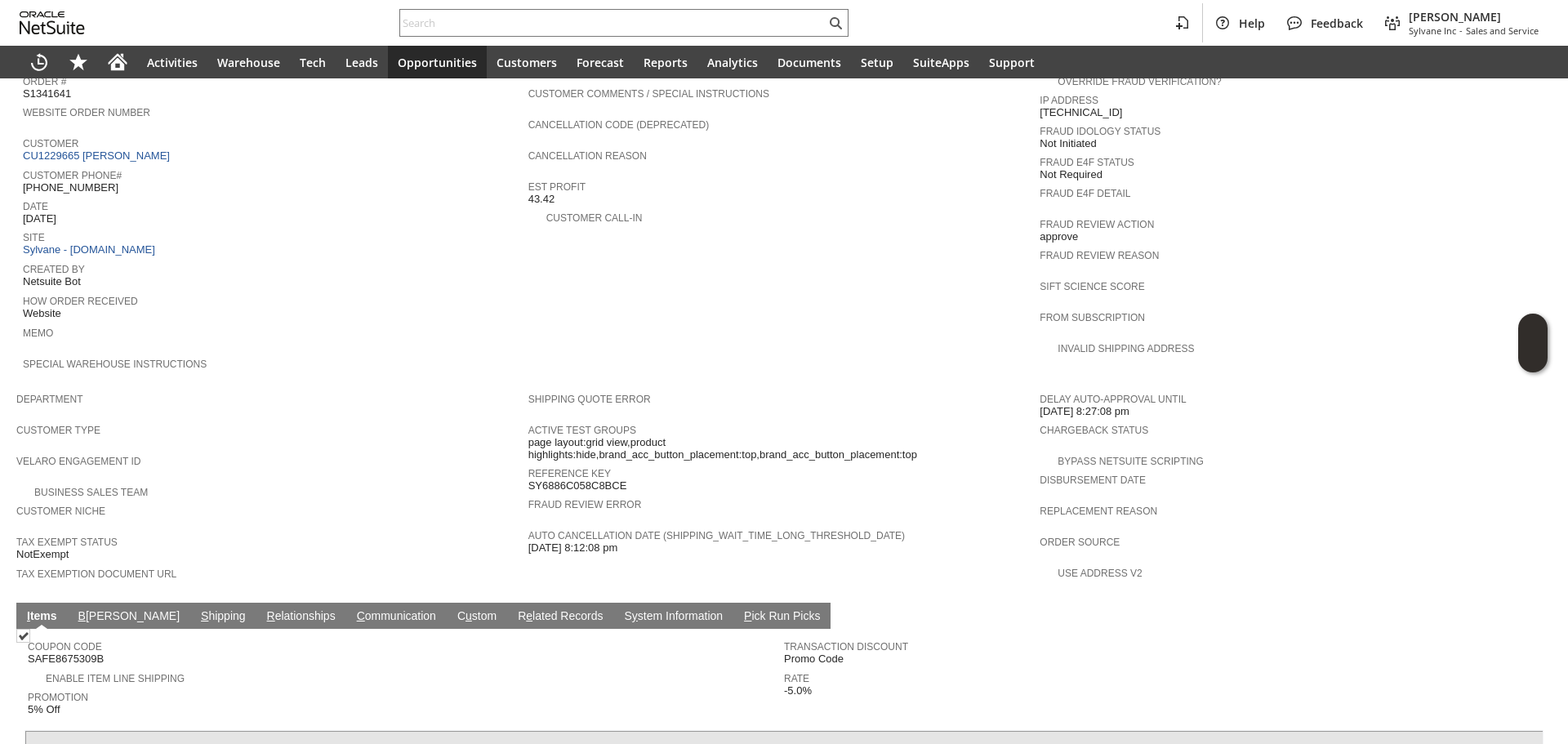
scroll to position [653, 0]
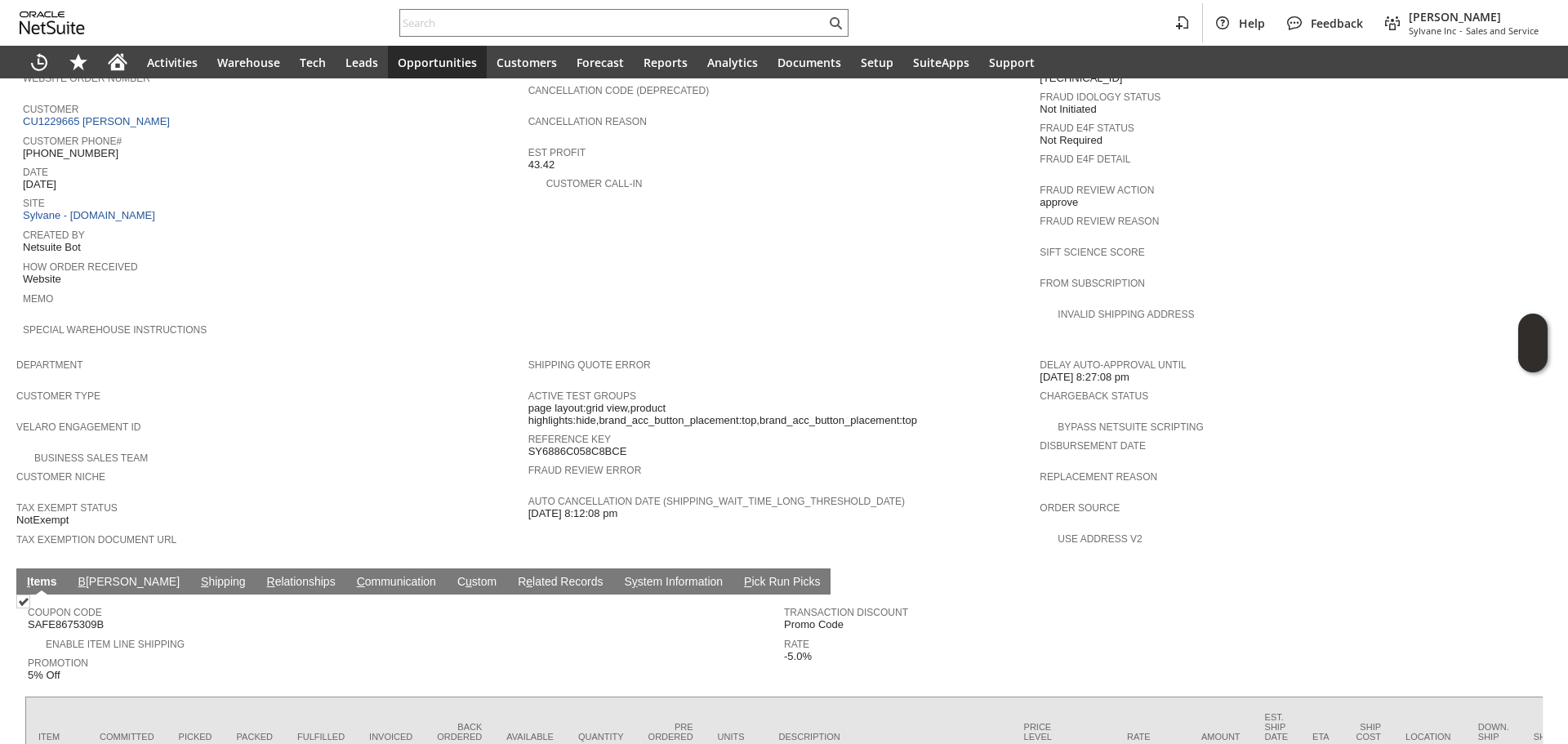
click at [196, 575] on link "S hipping" at bounding box center [222, 582] width 53 height 15
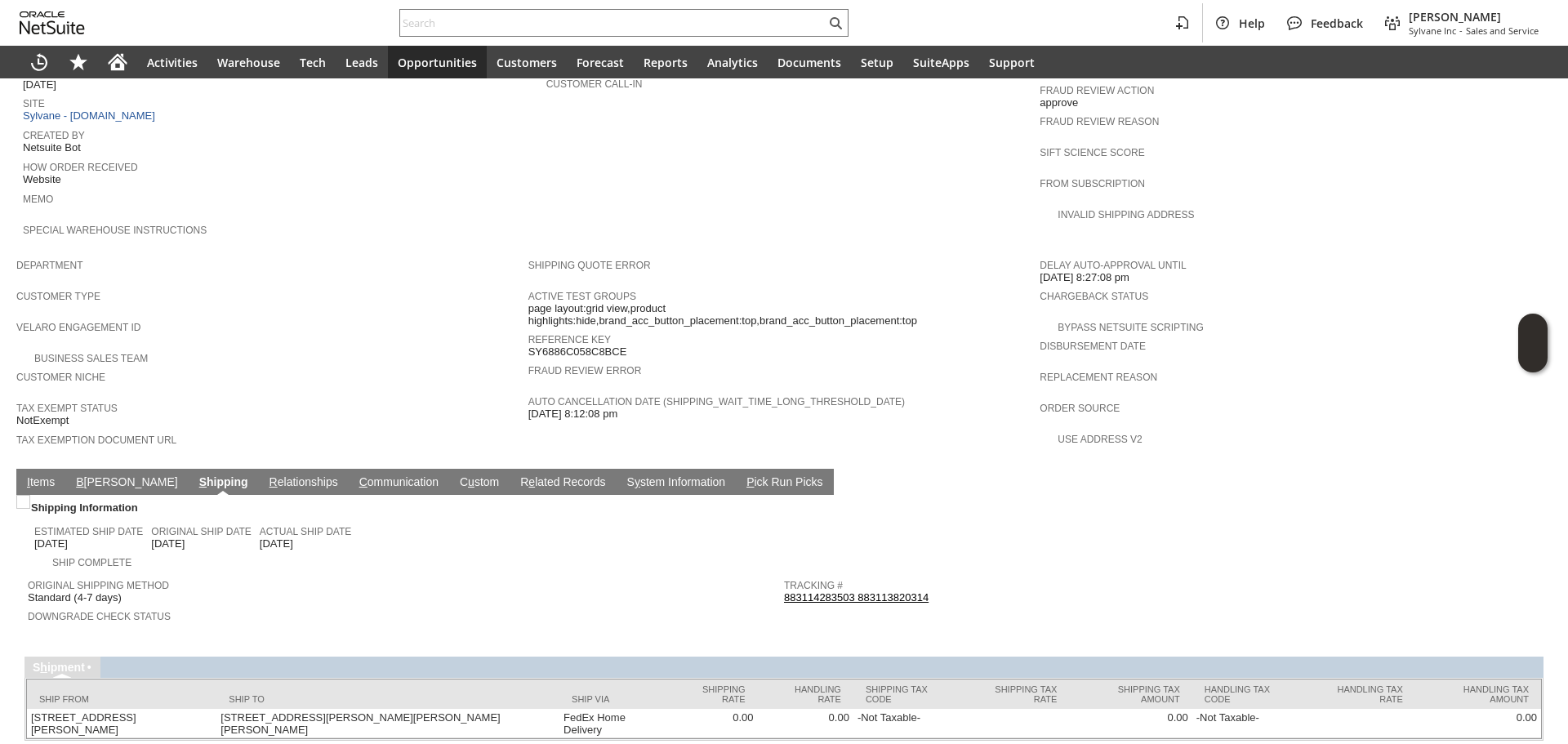
scroll to position [771, 0]
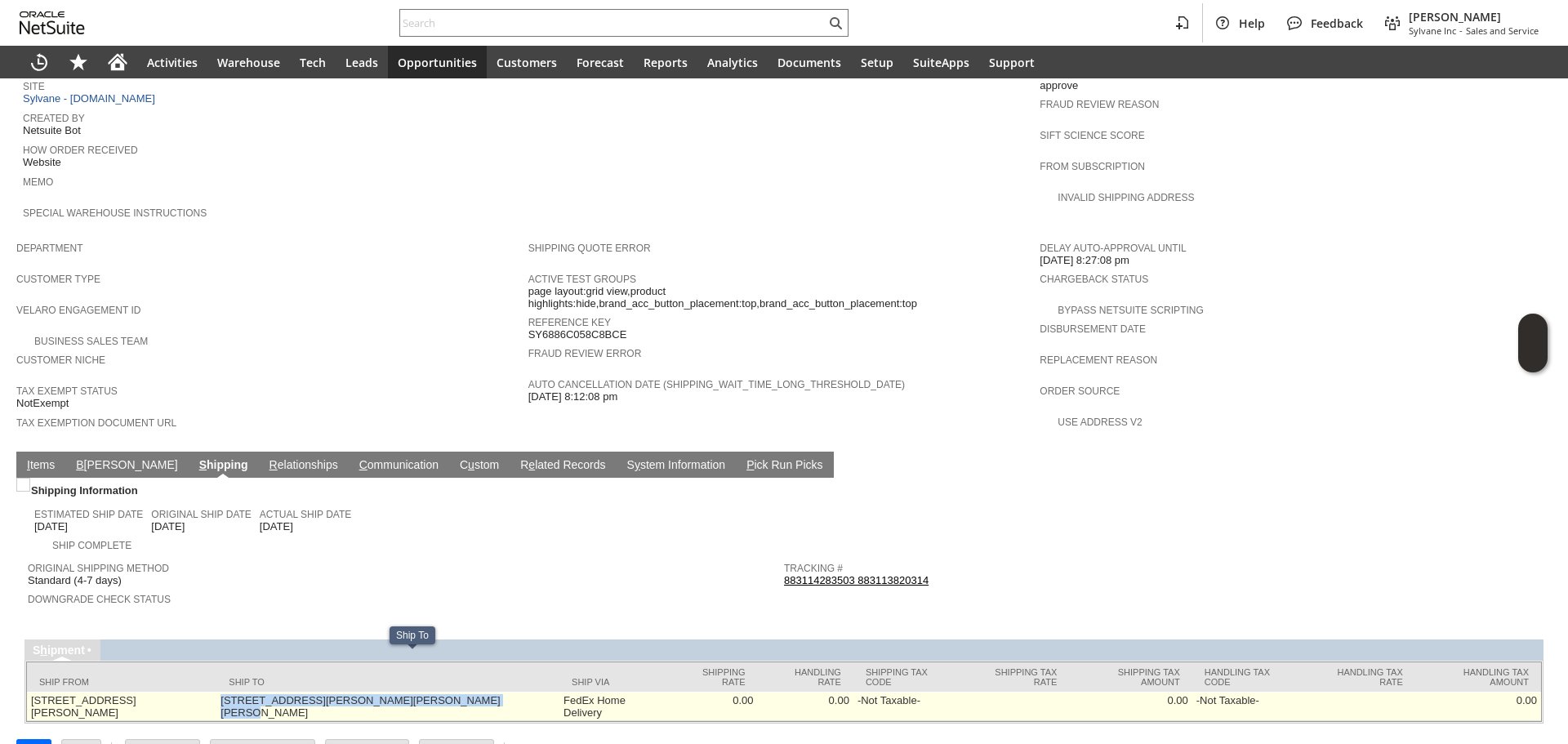
drag, startPoint x: 293, startPoint y: 664, endPoint x: 353, endPoint y: 671, distance: 60.4
click at [353, 692] on td "122 Bonnie Way Glen Ellen CA 95442 United States" at bounding box center [388, 706] width 343 height 30
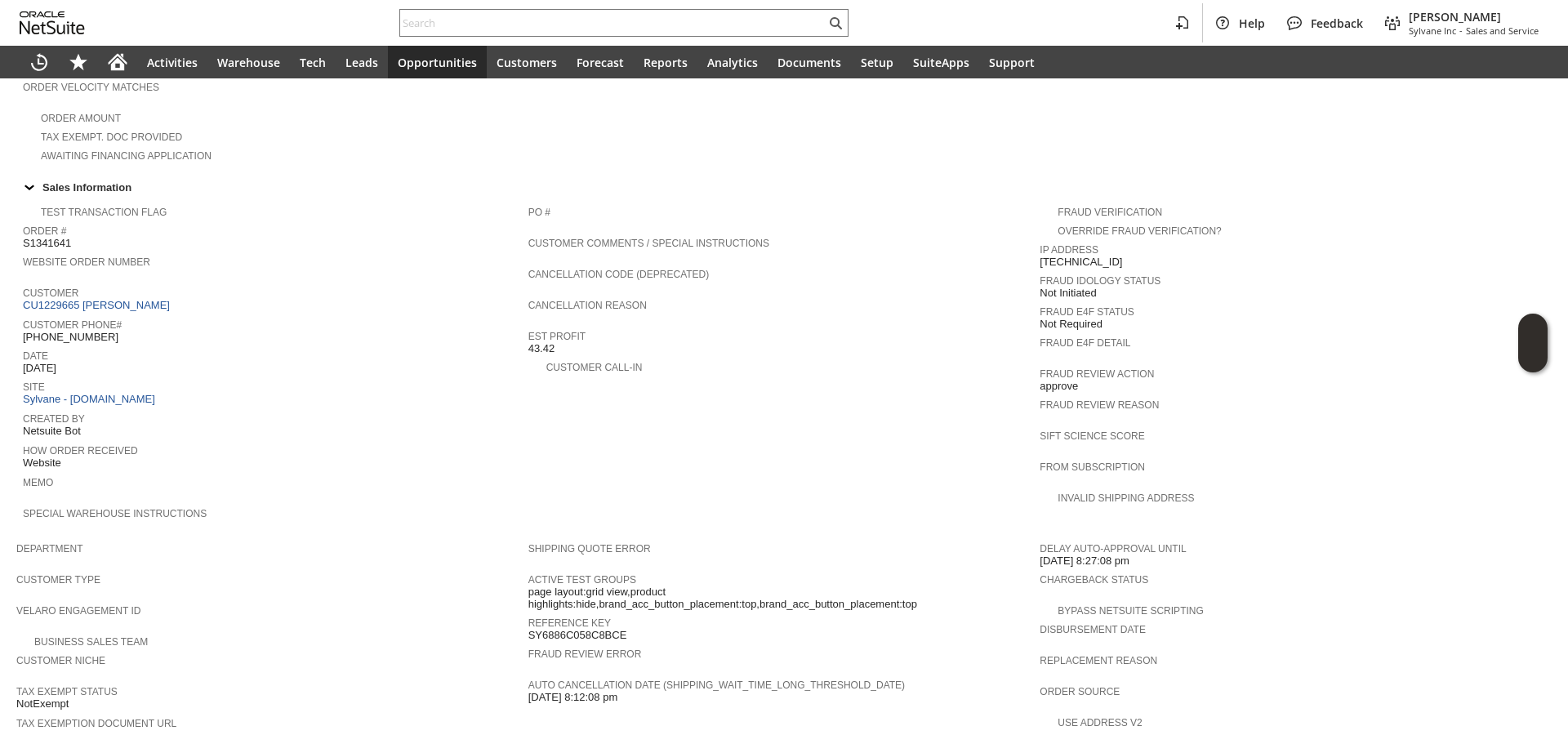
scroll to position [443, 0]
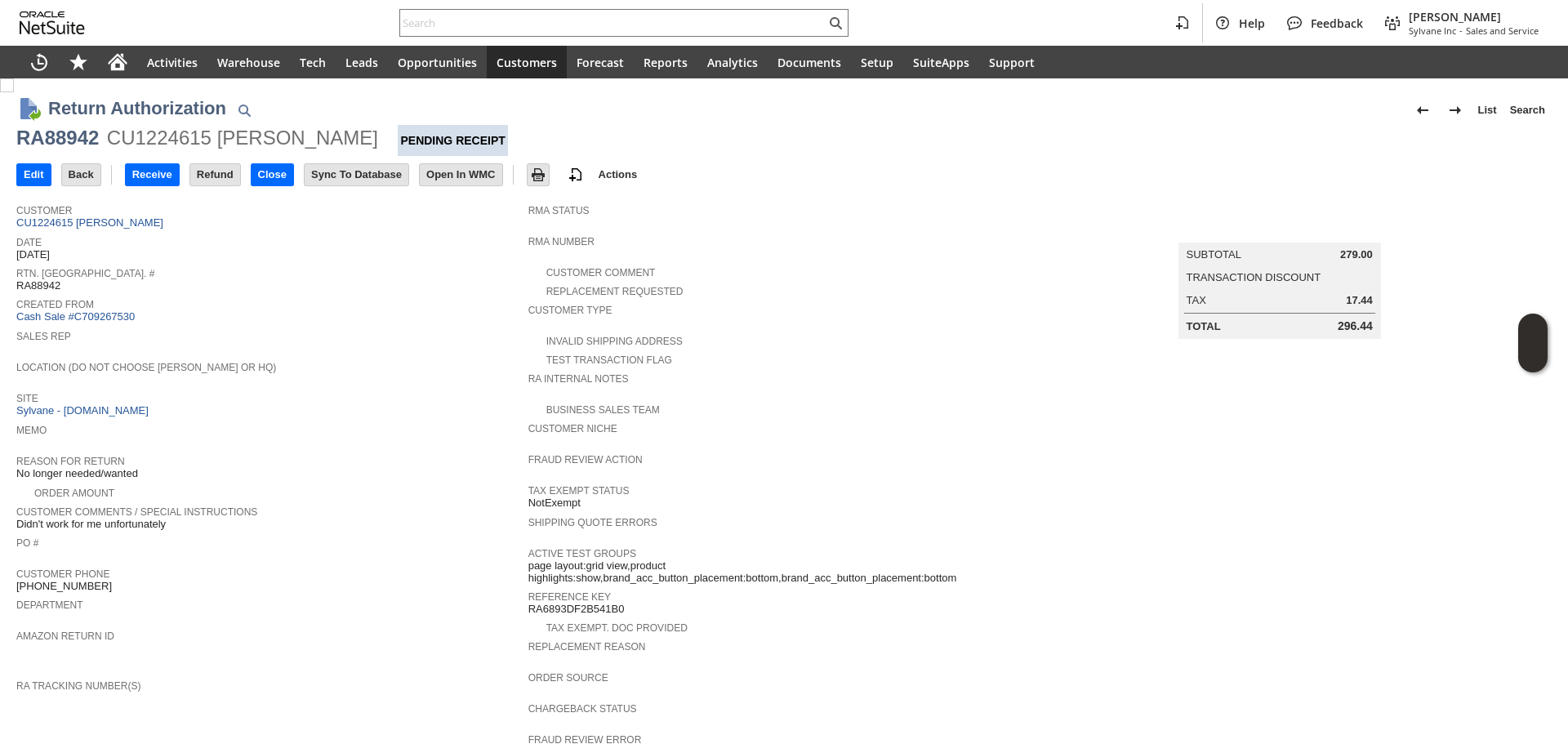
click at [184, 147] on div "CU1224615 Joseph Gauthier" at bounding box center [242, 137] width 271 height 26
copy div "CU1224615"
click at [77, 136] on div "RA88942" at bounding box center [57, 137] width 83 height 26
copy div "RA88942"
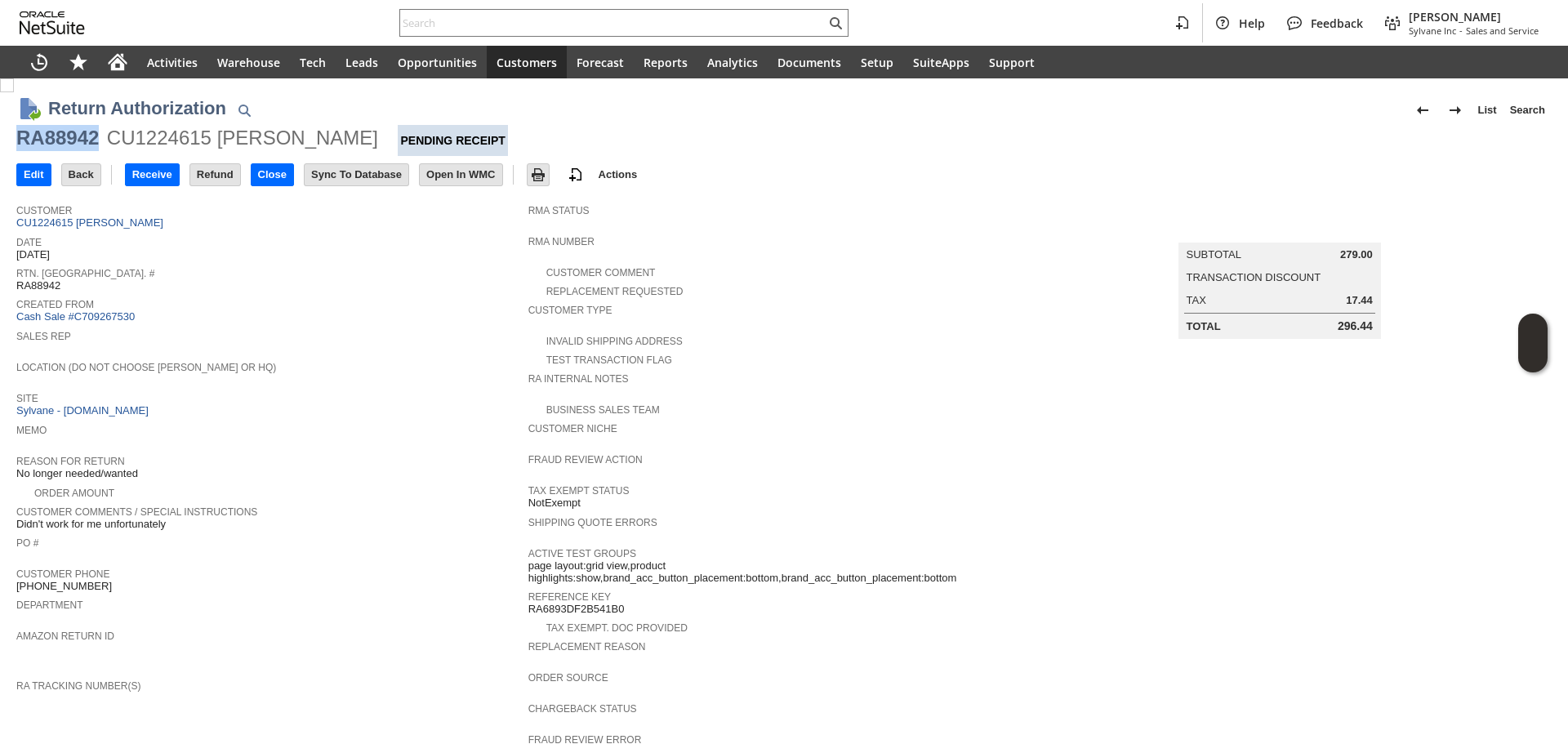
click at [77, 136] on div "RA88942" at bounding box center [57, 137] width 83 height 26
paste input "114-3576049-5349023"
click at [525, 20] on input "text" at bounding box center [613, 23] width 425 height 20
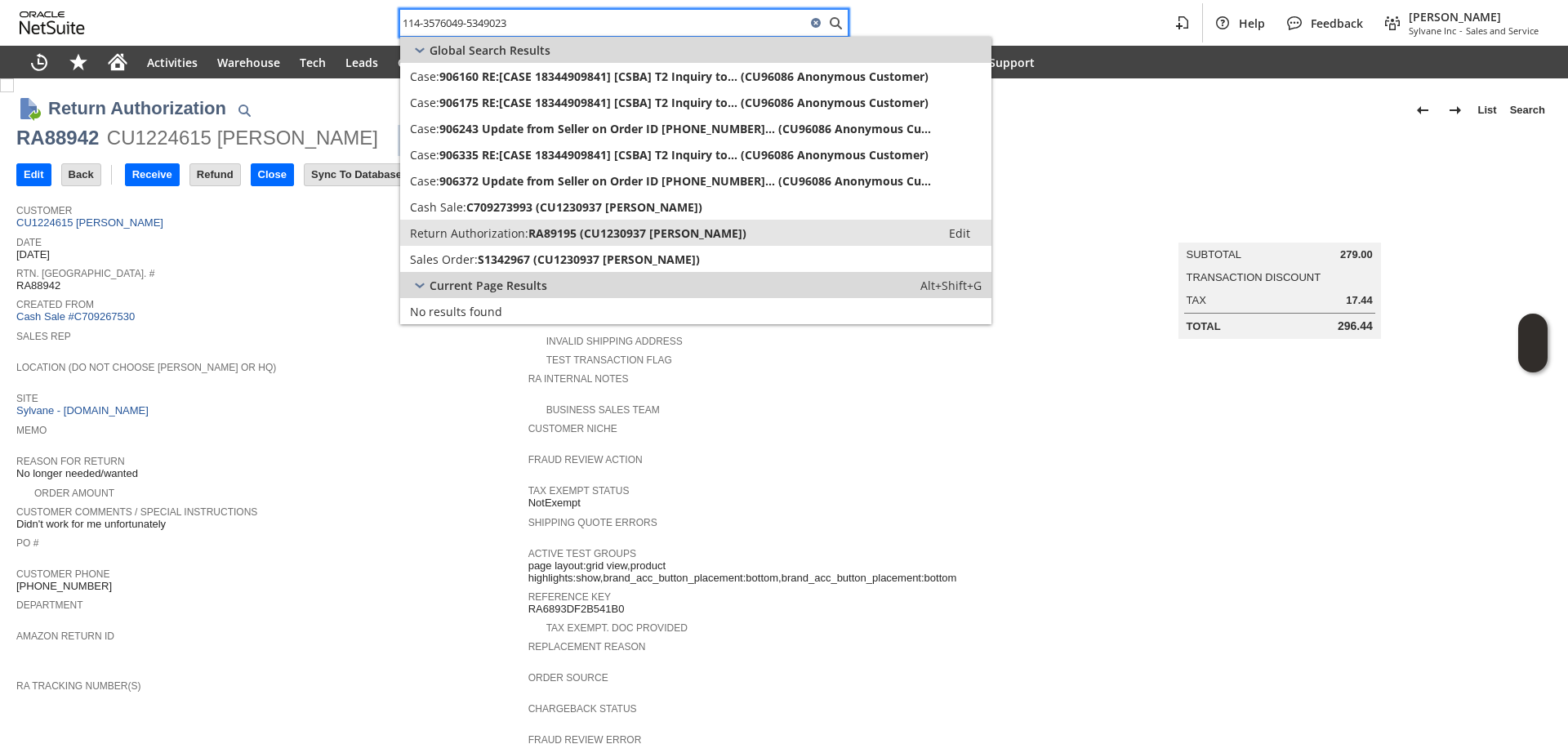
type input "114-3576049-5349023"
click at [534, 232] on span "RA89195 (CU1230937 Kristen Customer)" at bounding box center [637, 232] width 218 height 15
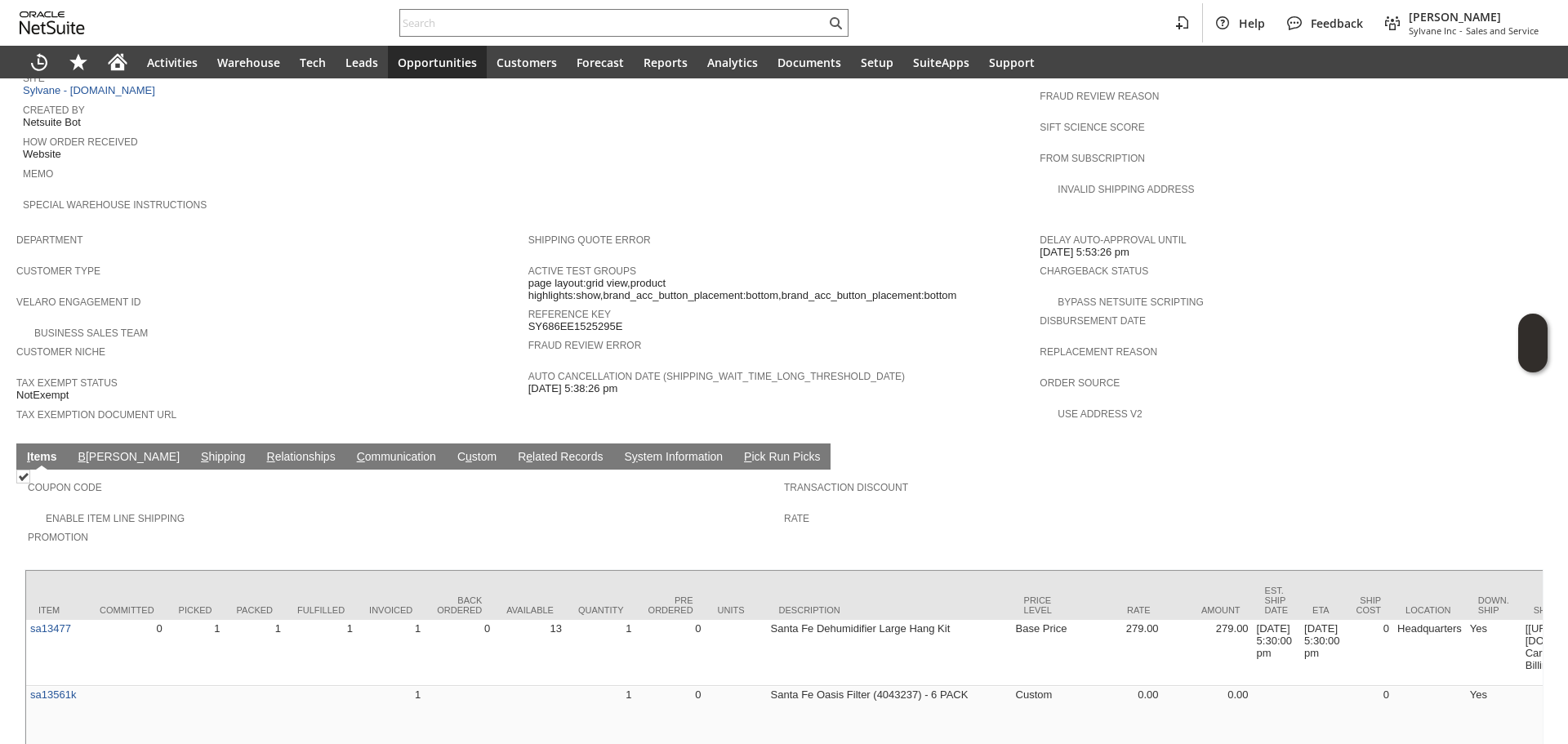
scroll to position [925, 0]
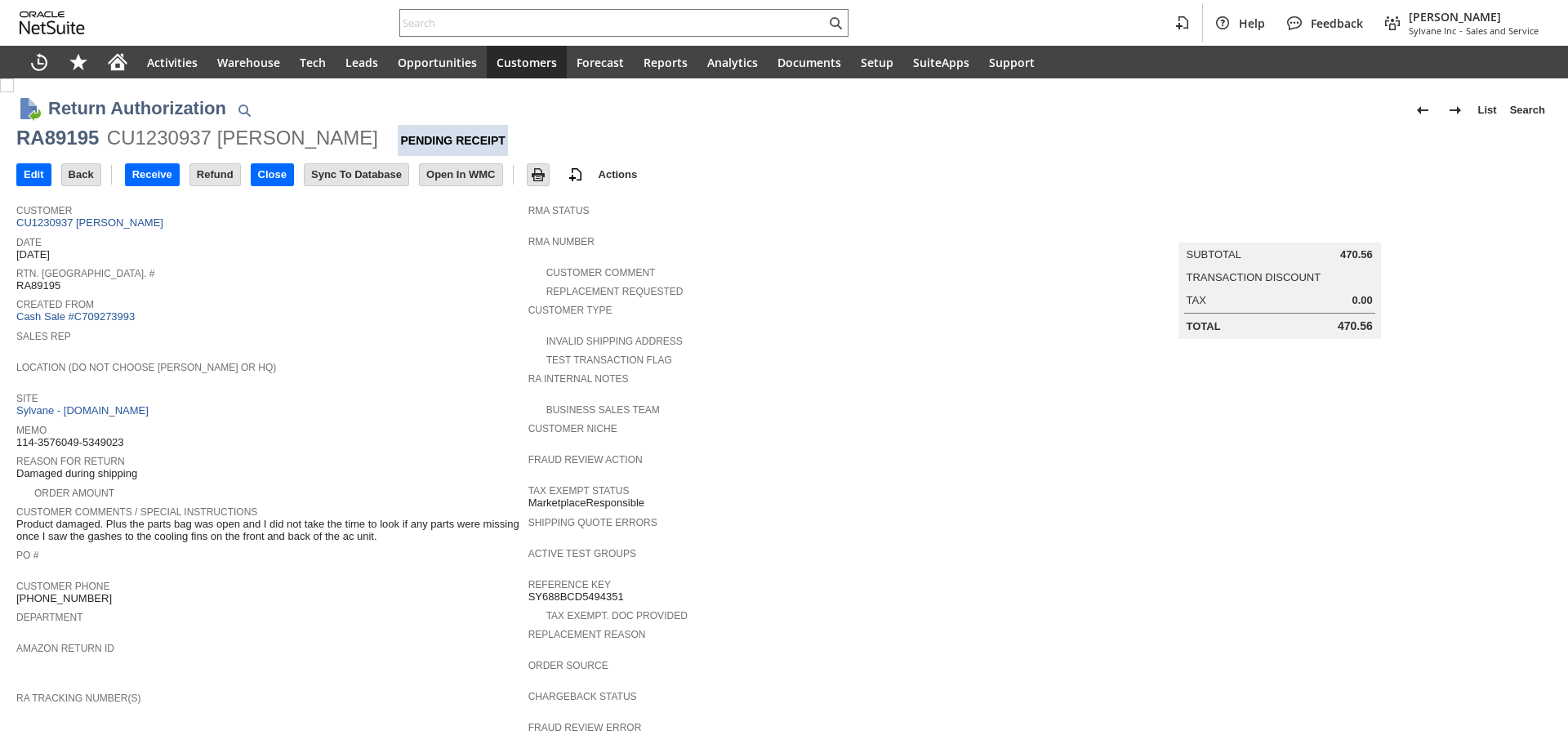
click at [168, 138] on div "CU1230937 [PERSON_NAME]" at bounding box center [242, 137] width 271 height 26
copy div "CU1230937"
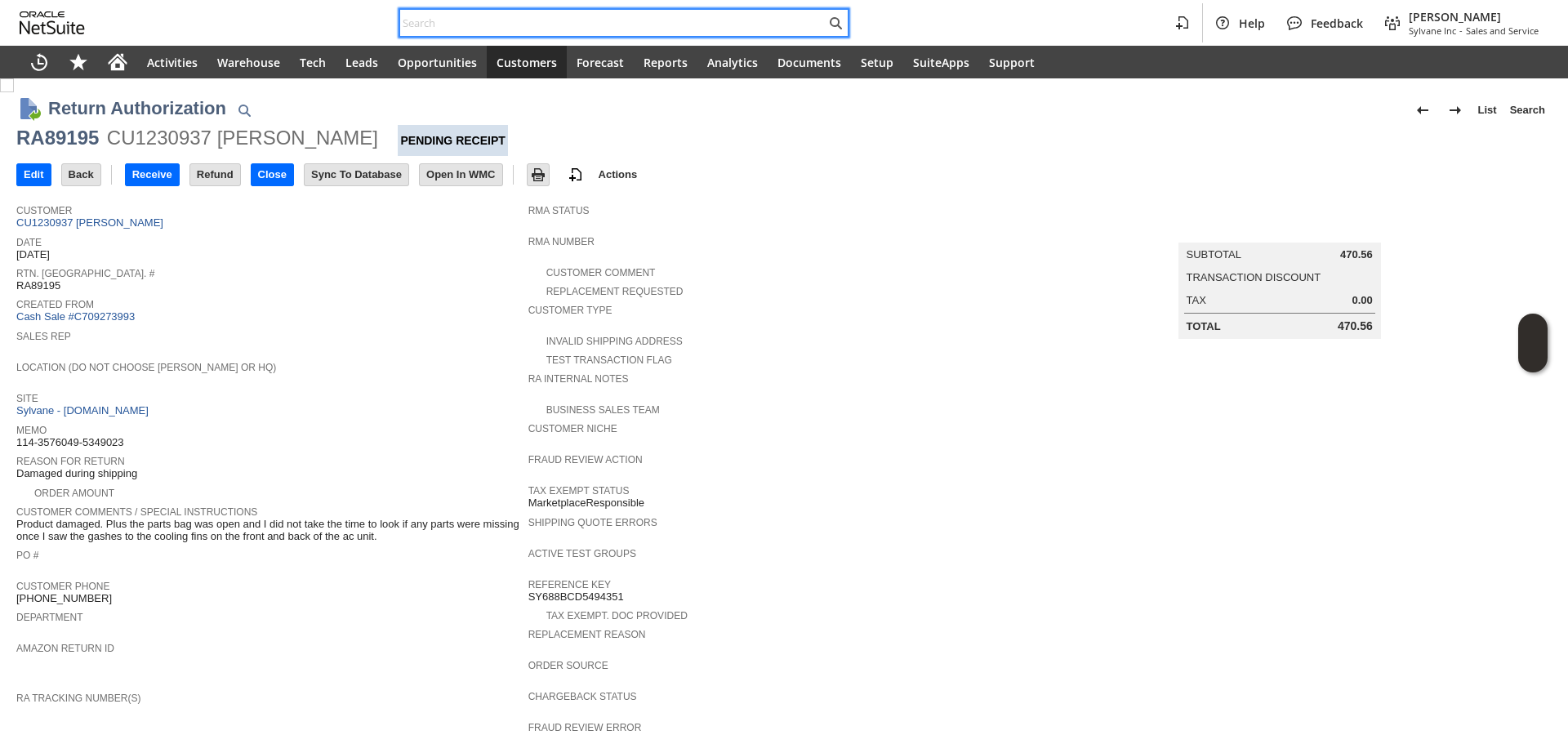
paste input "114-3576049-5349023"
click at [478, 26] on input "text" at bounding box center [613, 23] width 425 height 20
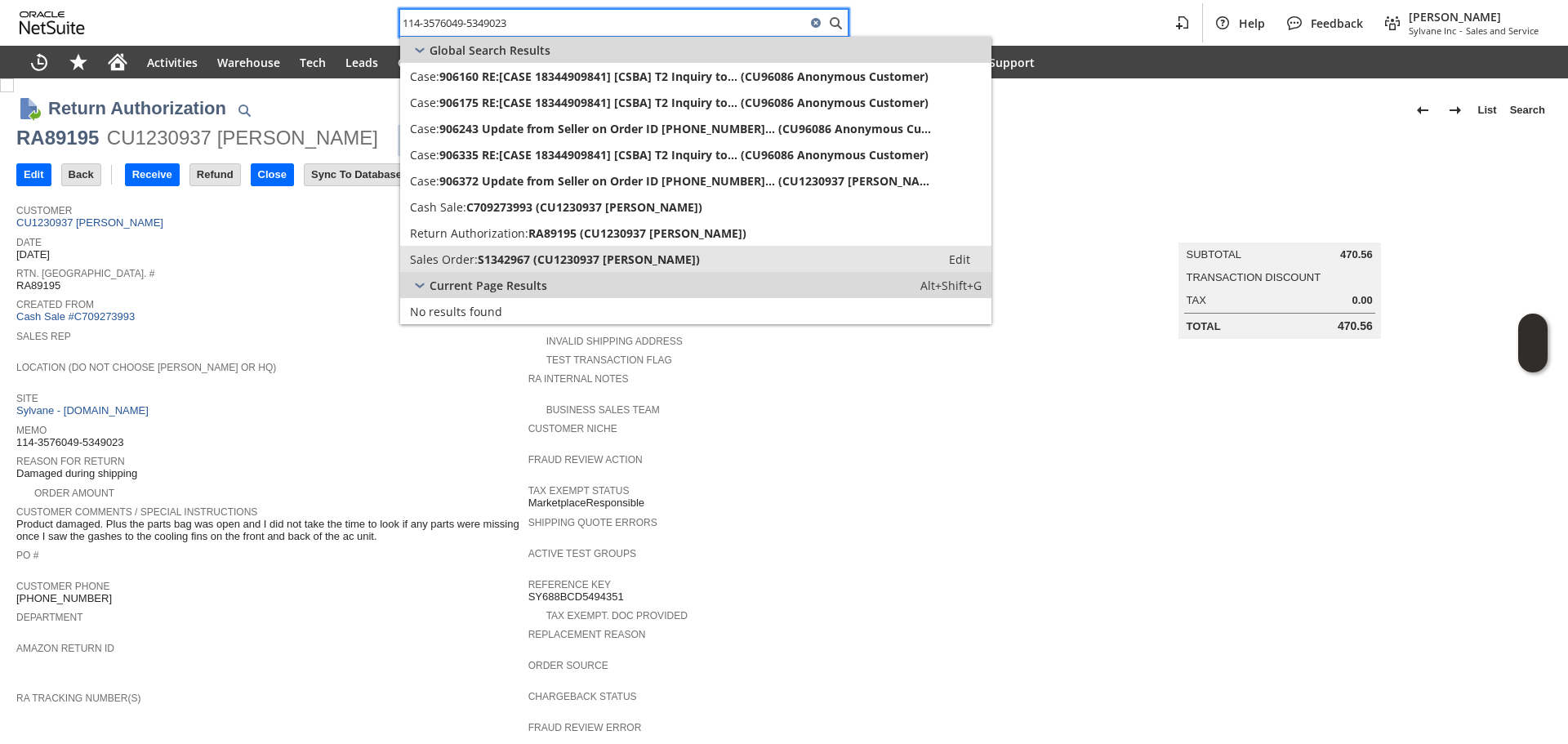
type input "114-3576049-5349023"
click at [549, 246] on link "Sales Order: S1342967 (CU1230937 [PERSON_NAME]) Edit" at bounding box center [695, 258] width 591 height 26
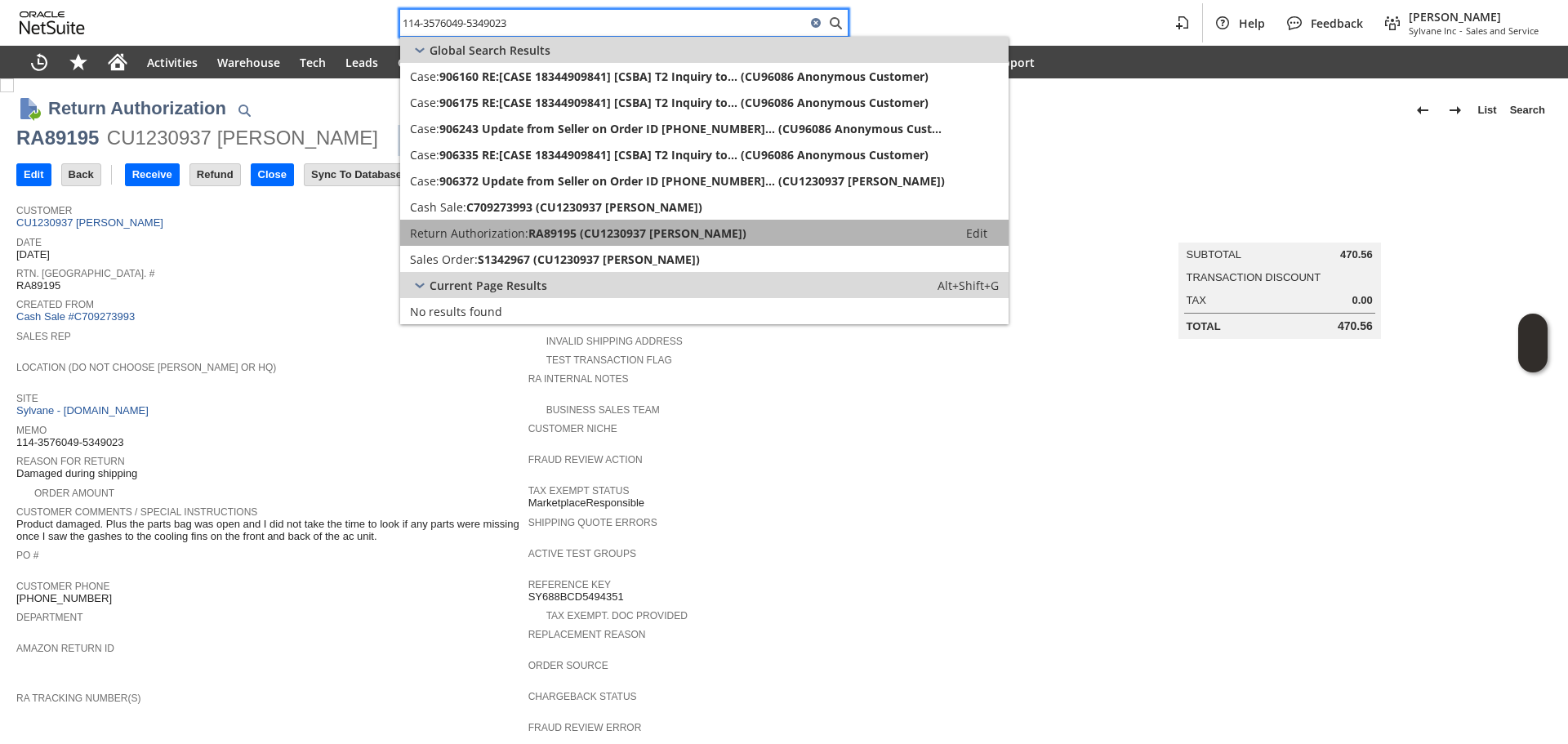
click at [569, 228] on span "RA89195 (CU1230937 [PERSON_NAME])" at bounding box center [637, 232] width 218 height 15
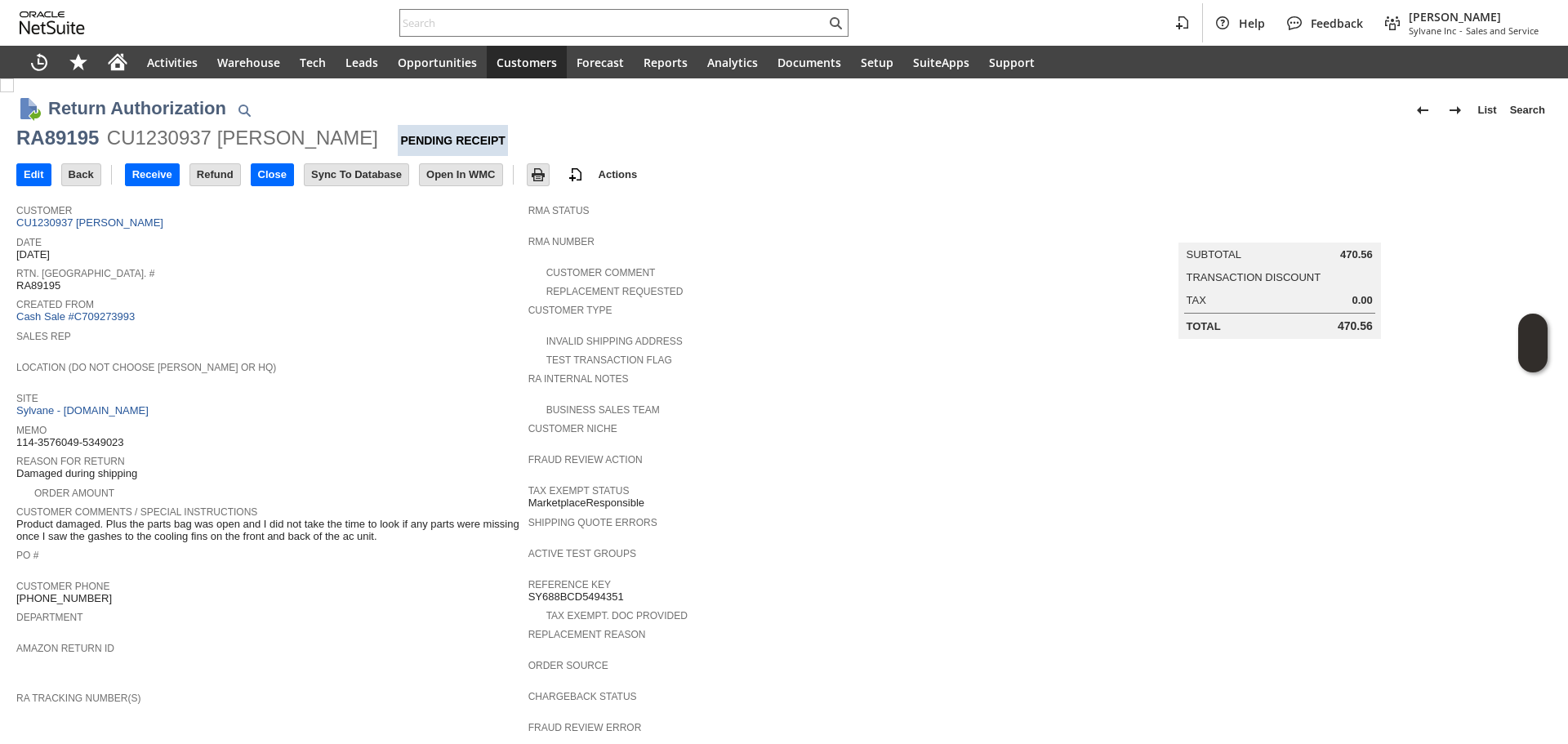
click at [152, 120] on h1 "Return Authorization" at bounding box center [137, 109] width 178 height 27
click at [152, 124] on div "Return Authorization List Search" at bounding box center [800, 110] width 1503 height 31
click at [142, 119] on div at bounding box center [142, 119] width 0 height 0
click at [211, 141] on body "Help Feedback Gary J Llanasas Sylvane Inc - Sales and Service Activities Wareho…" at bounding box center [784, 372] width 1568 height 744
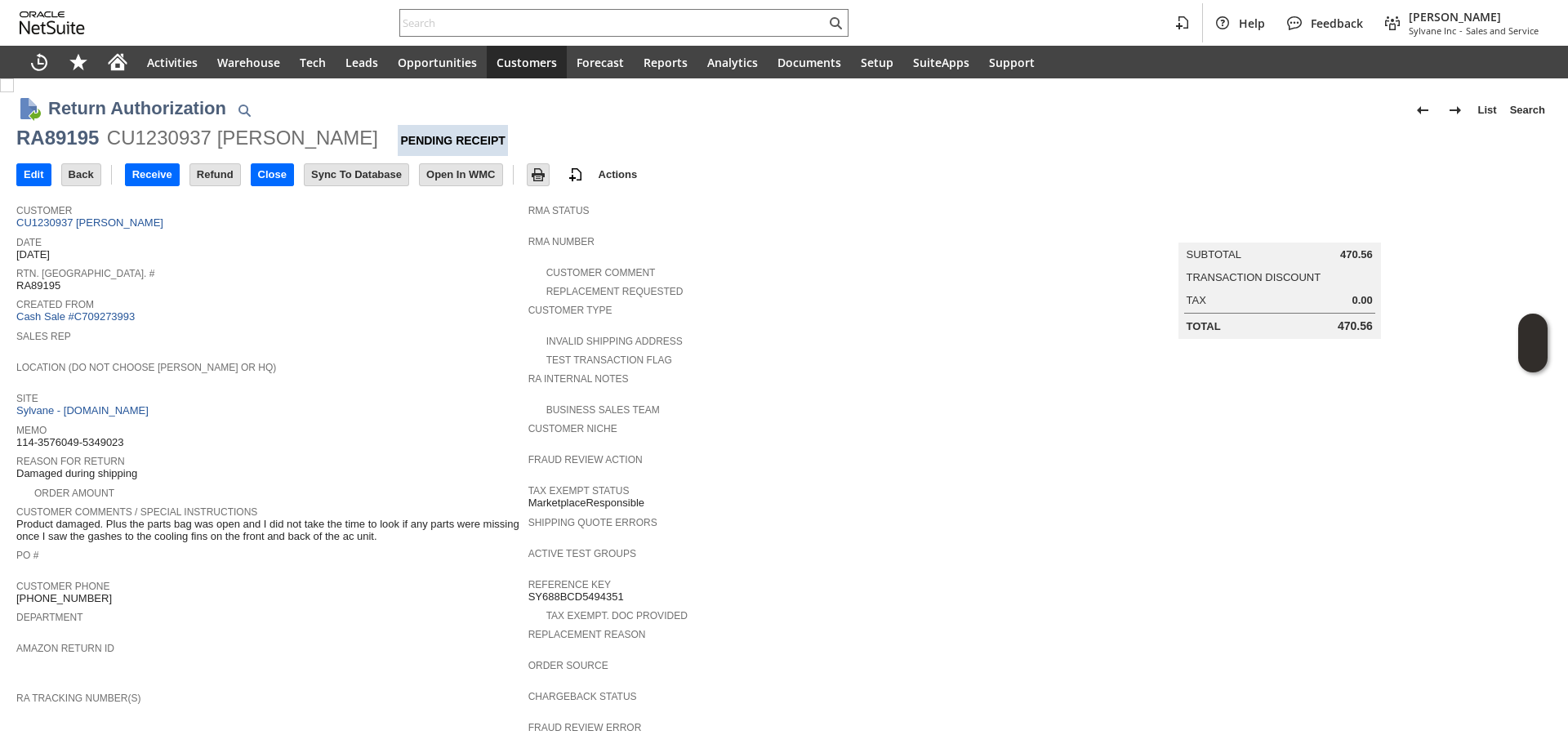
click at [211, 744] on div at bounding box center [163, 744] width 327 height 0
click at [87, 133] on div "RA89195" at bounding box center [57, 137] width 83 height 26
click at [144, 136] on div "CU1230937 Kristen Customer" at bounding box center [242, 137] width 271 height 26
copy div "CU1230937"
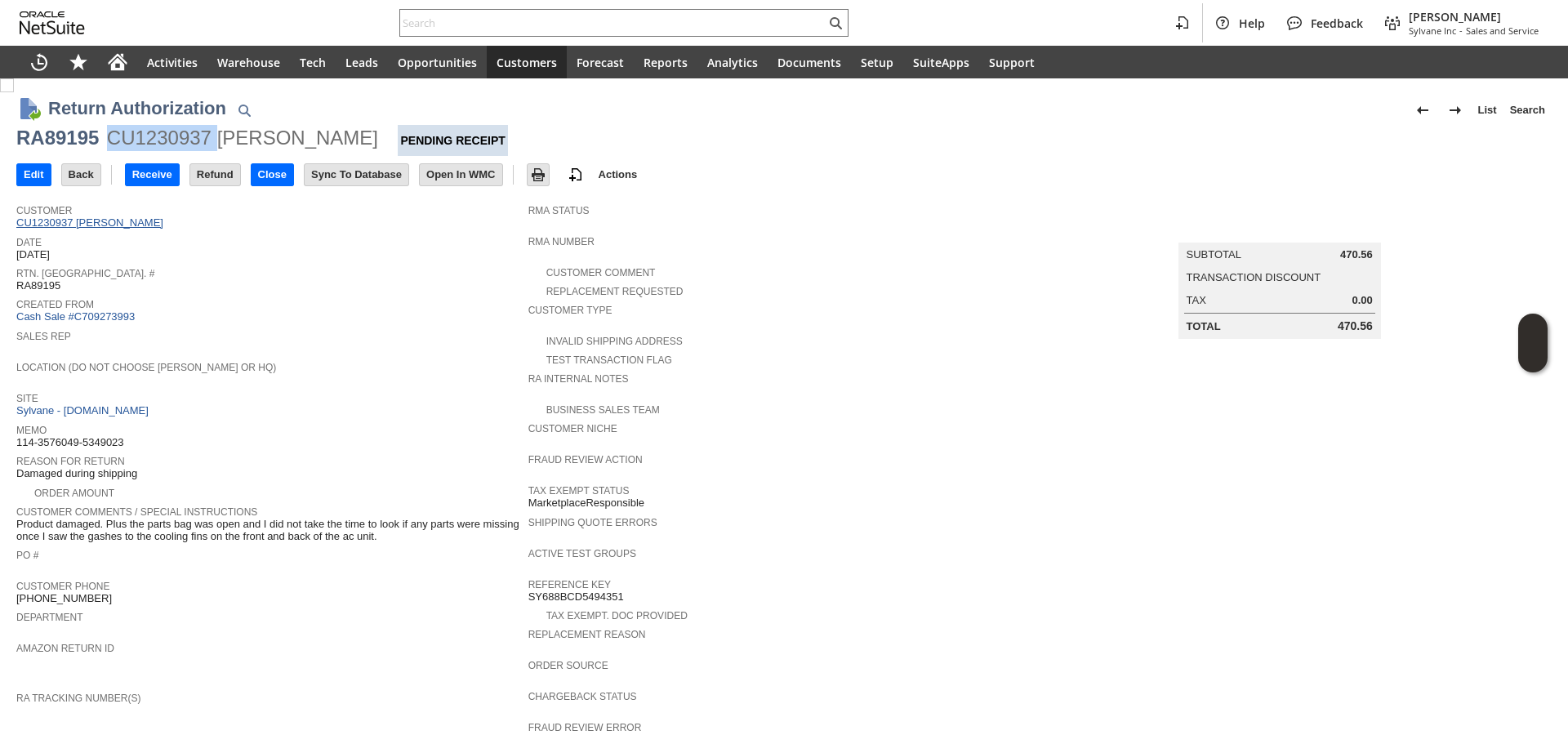
click at [109, 221] on link "CU1230937 Kristen Customer" at bounding box center [91, 223] width 151 height 13
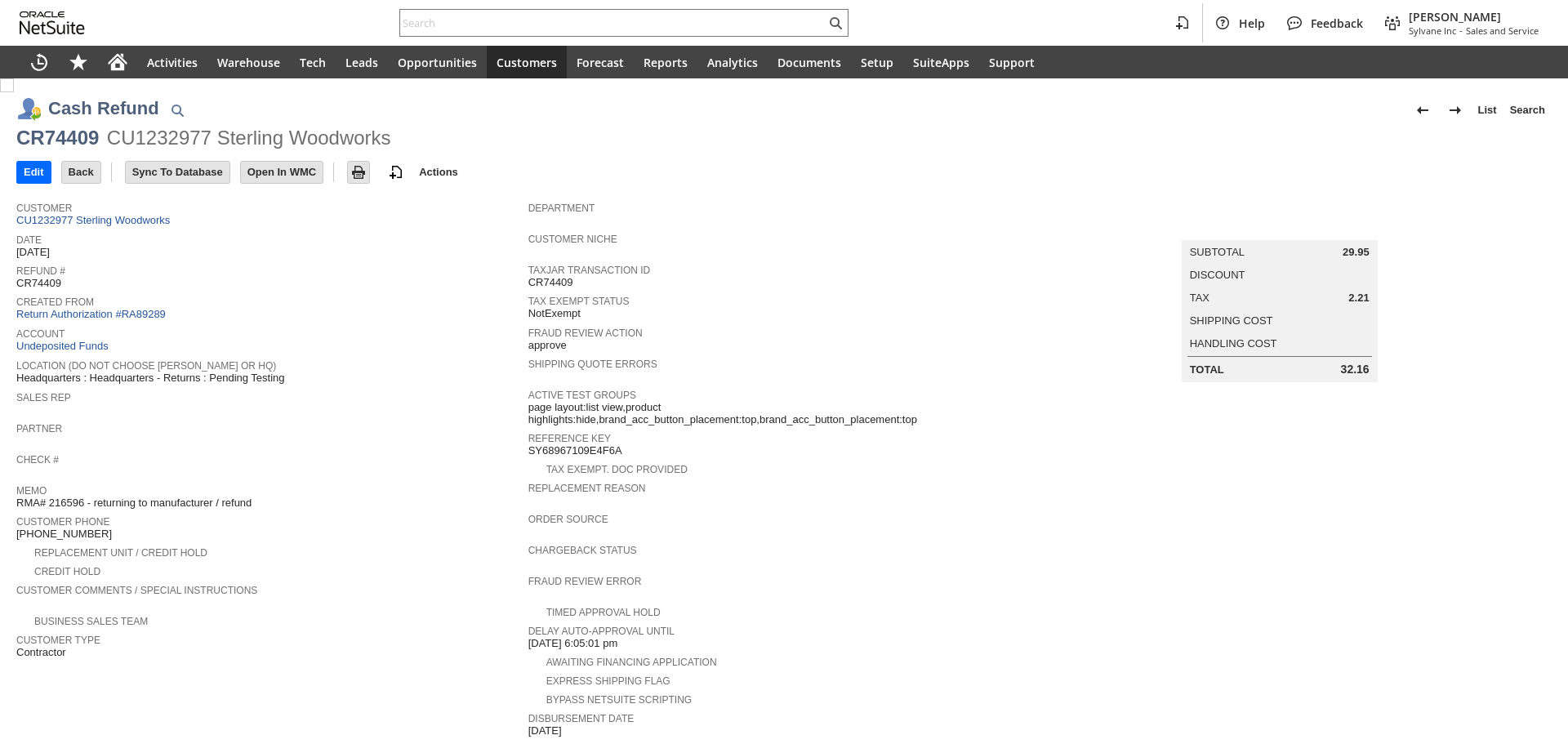
scroll to position [337, 0]
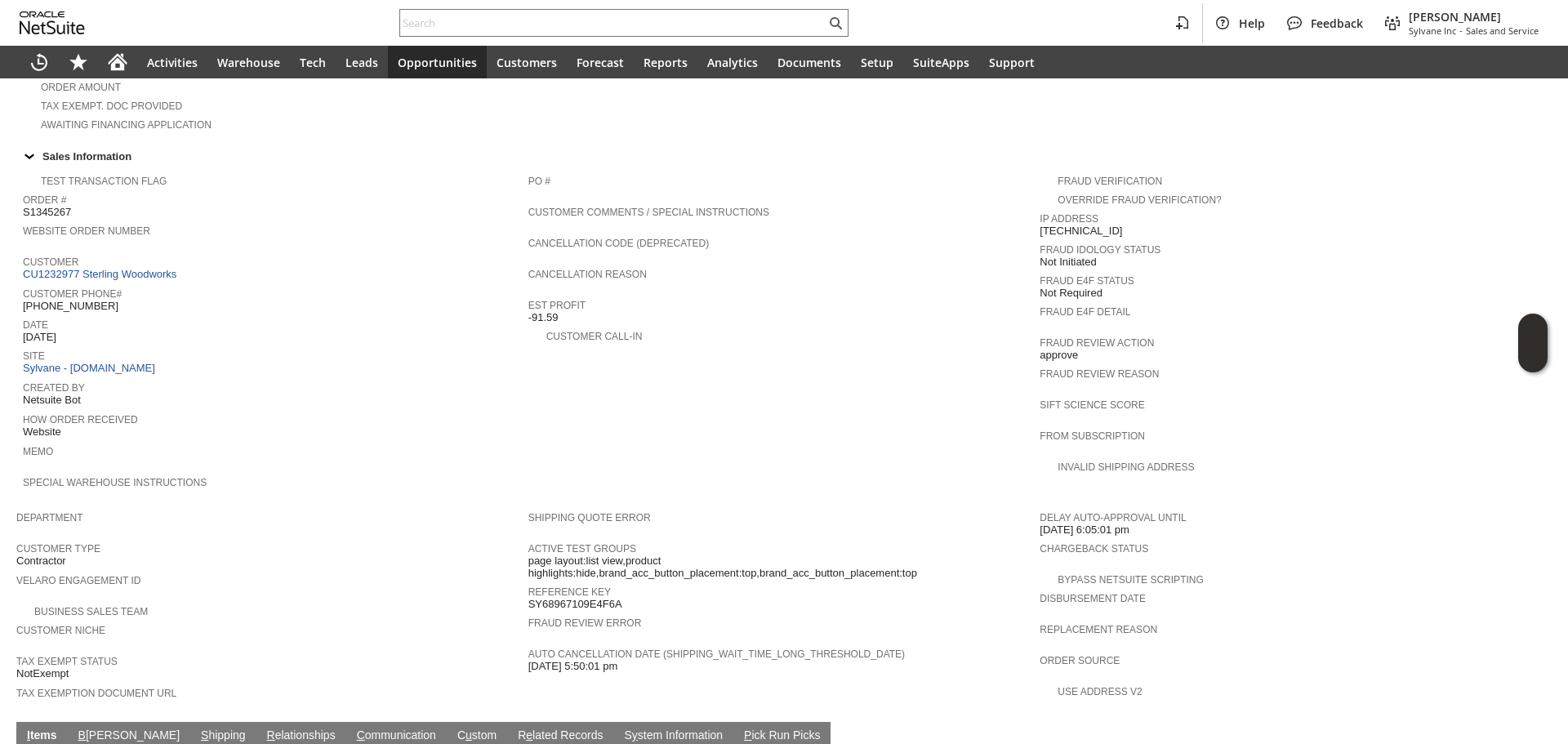
scroll to position [818, 0]
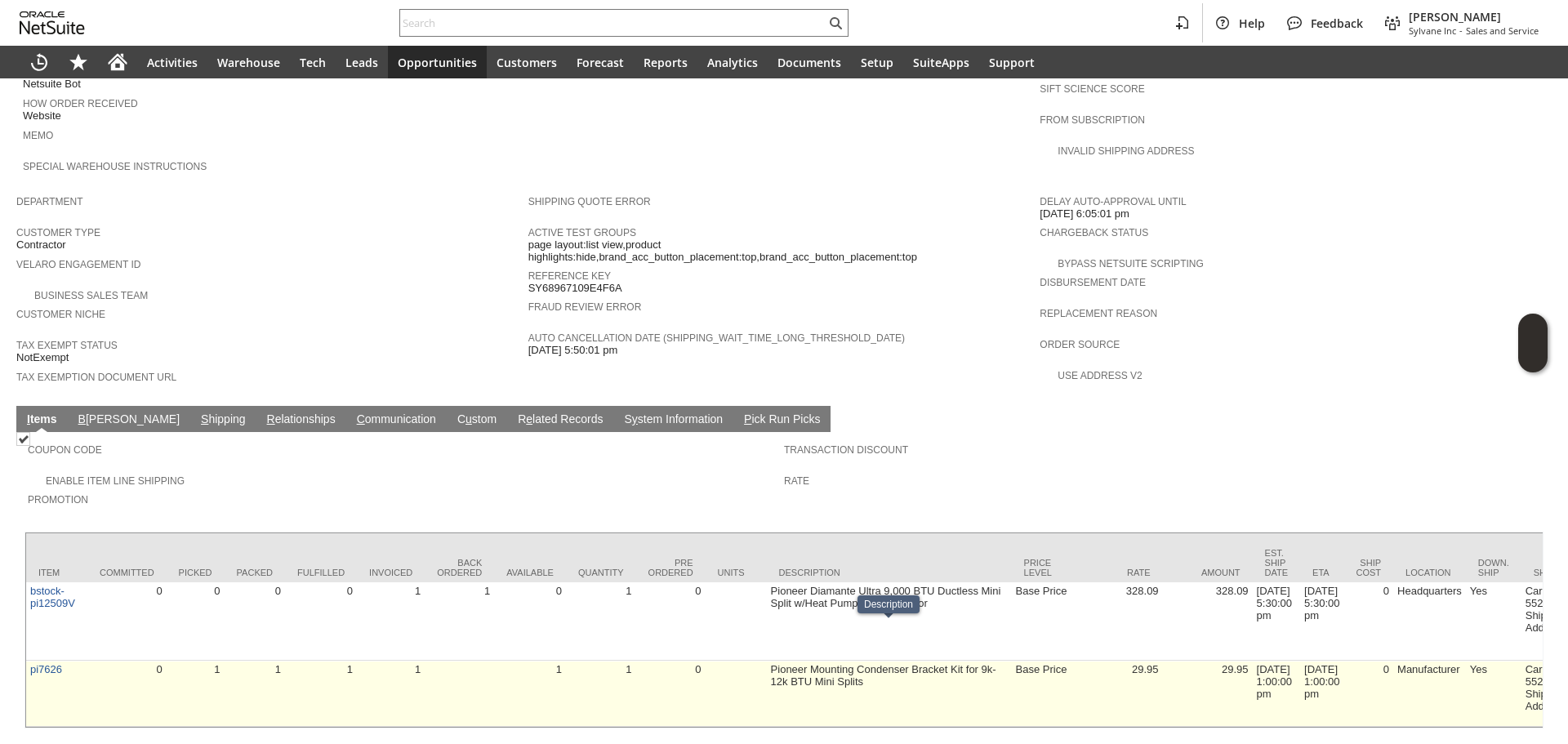
drag, startPoint x: 911, startPoint y: 672, endPoint x: 1093, endPoint y: 678, distance: 182.1
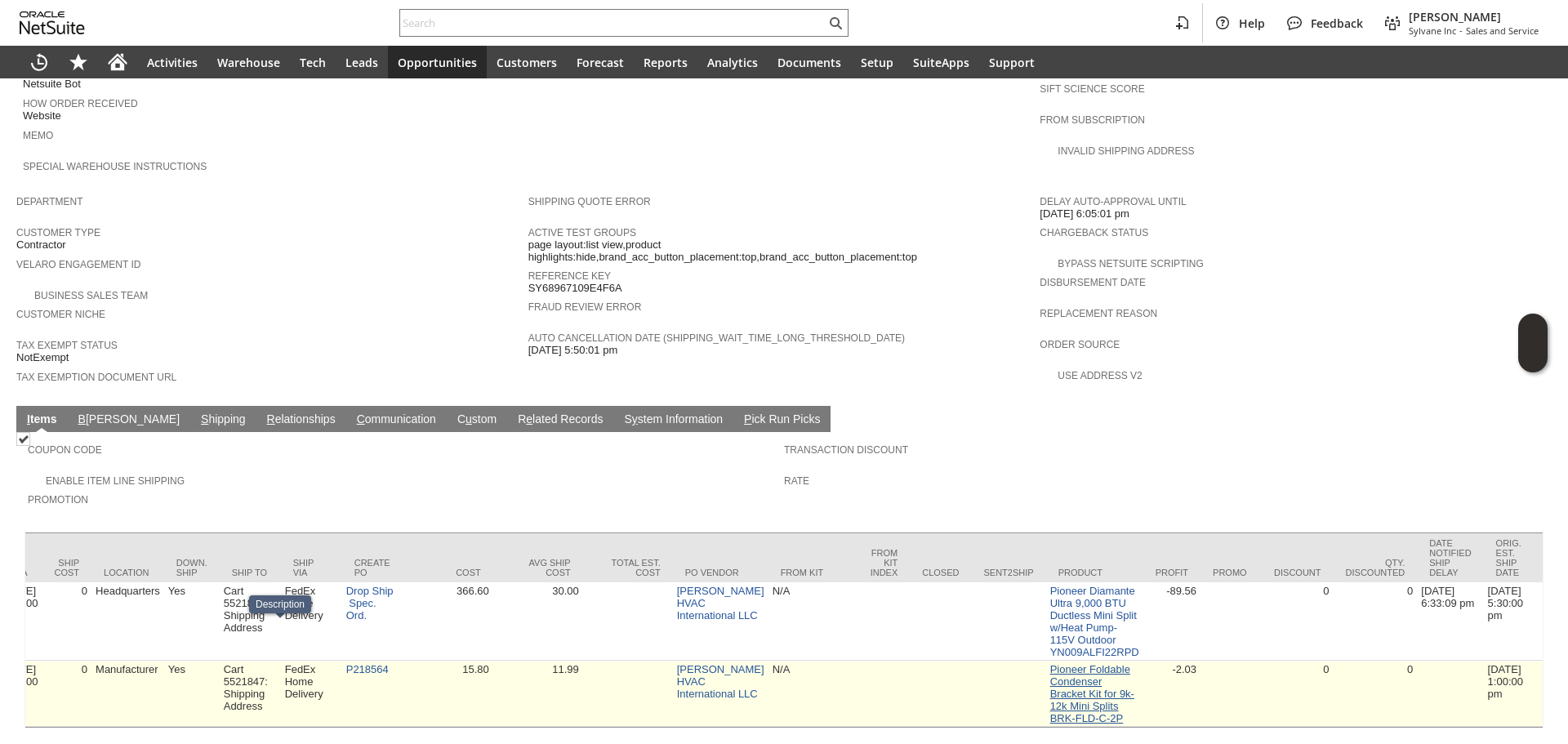
scroll to position [0, 1345]
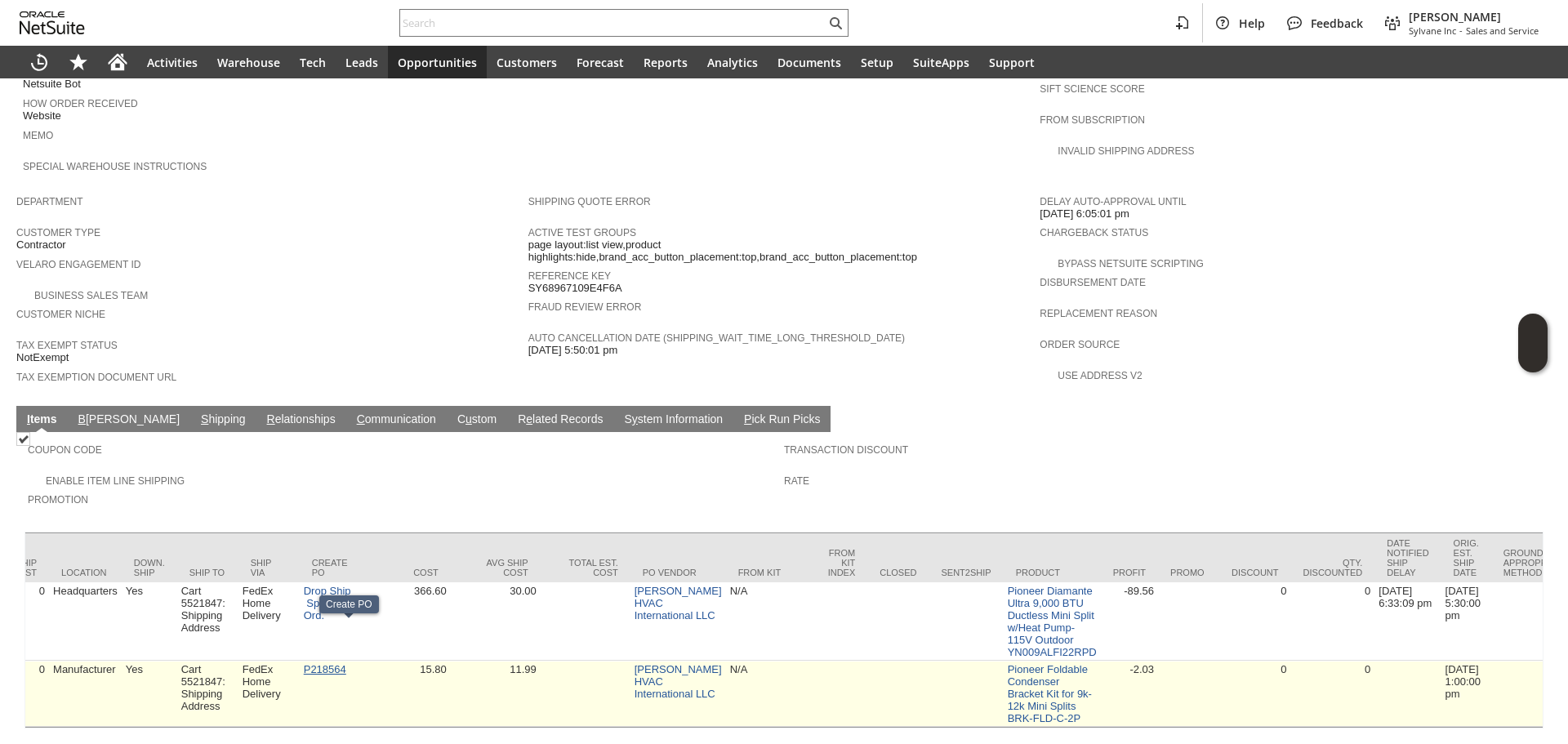
click at [345, 663] on link "P218564" at bounding box center [325, 670] width 42 height 13
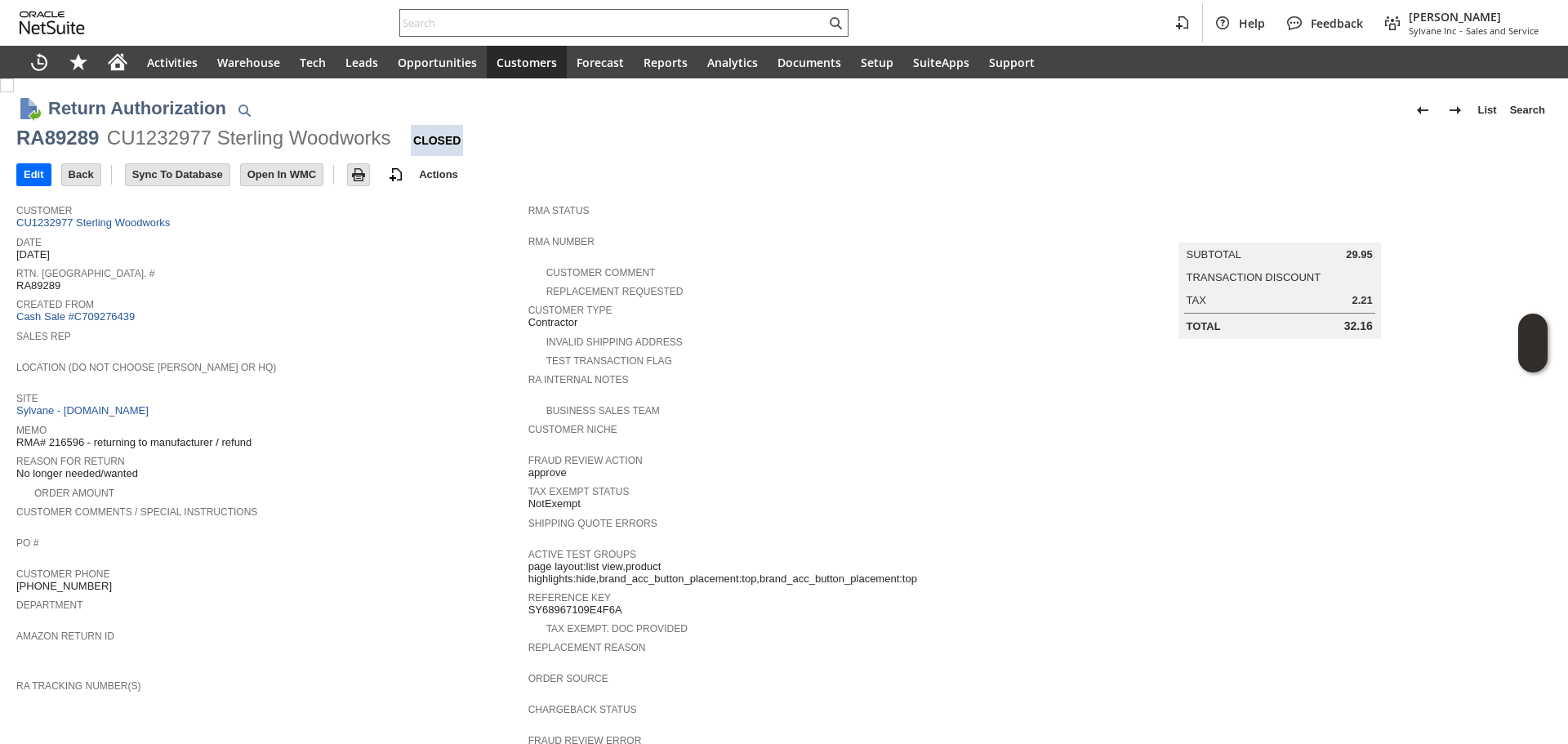
click at [410, 25] on input "text" at bounding box center [613, 23] width 425 height 20
paste input "906048"
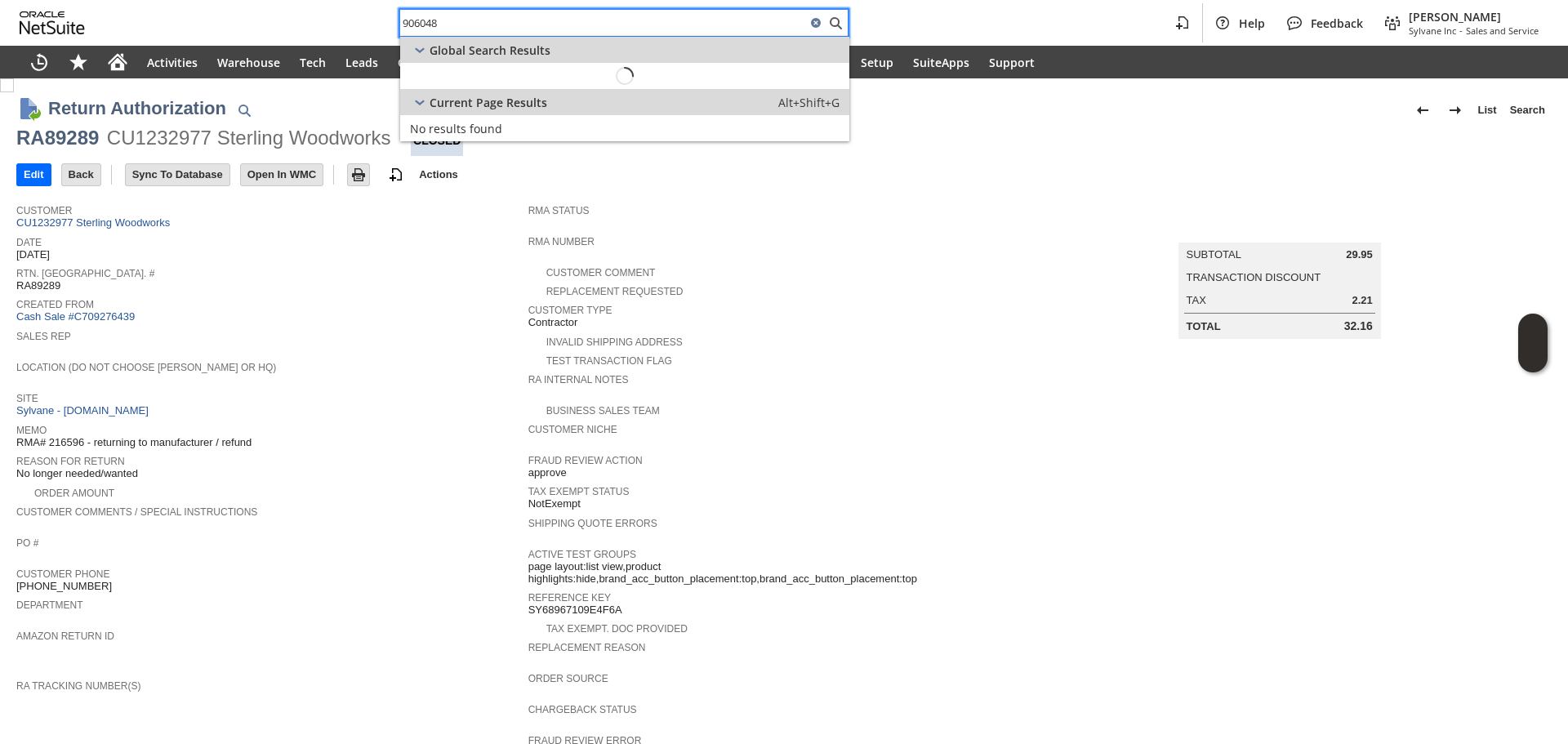
type input "906048"
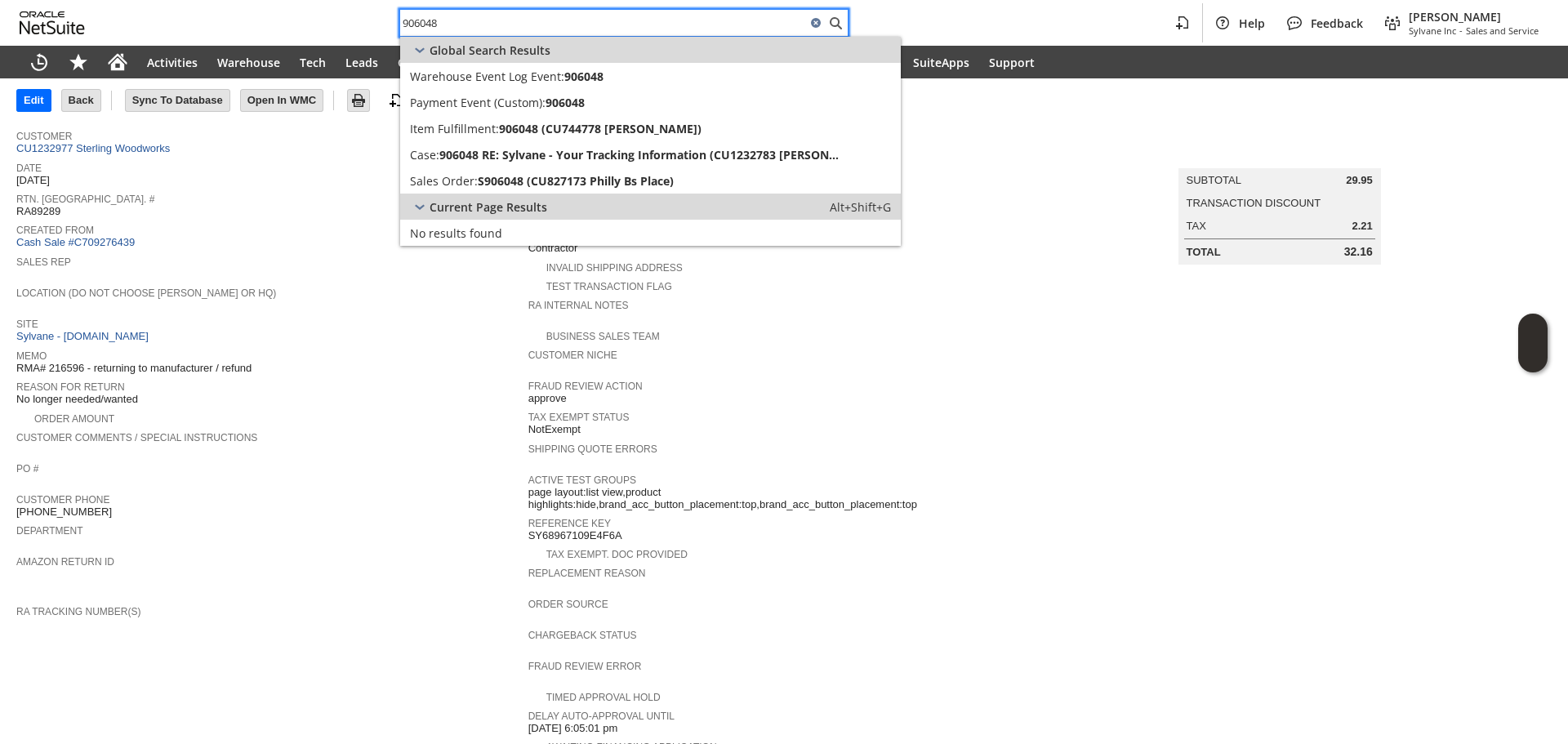
scroll to position [82, 0]
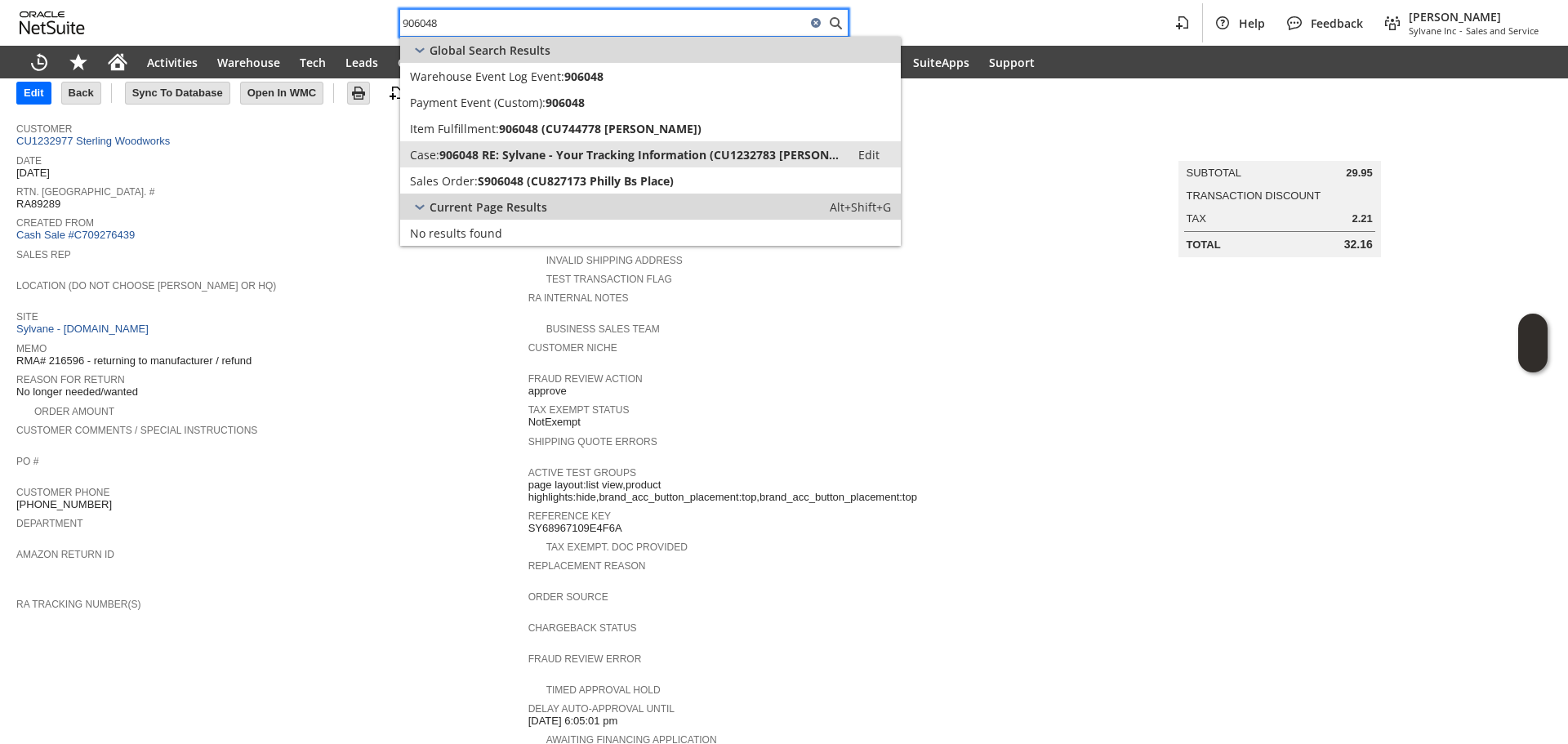
click at [509, 153] on span "906048 RE: Sylvane - Your Tracking Information (CU1232783 Fred Crumb)" at bounding box center [640, 154] width 401 height 15
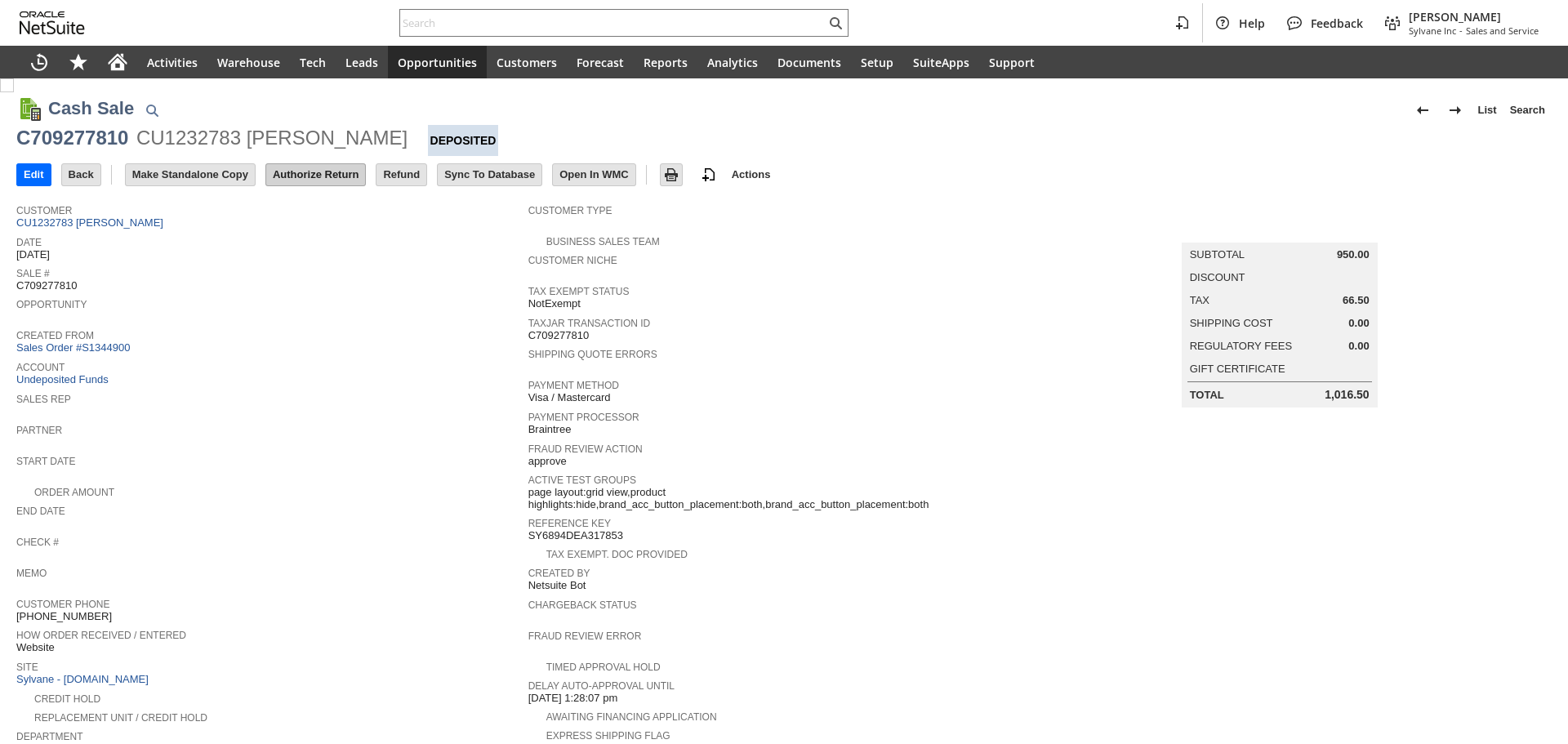
click at [317, 175] on input "Authorize Return" at bounding box center [316, 175] width 99 height 22
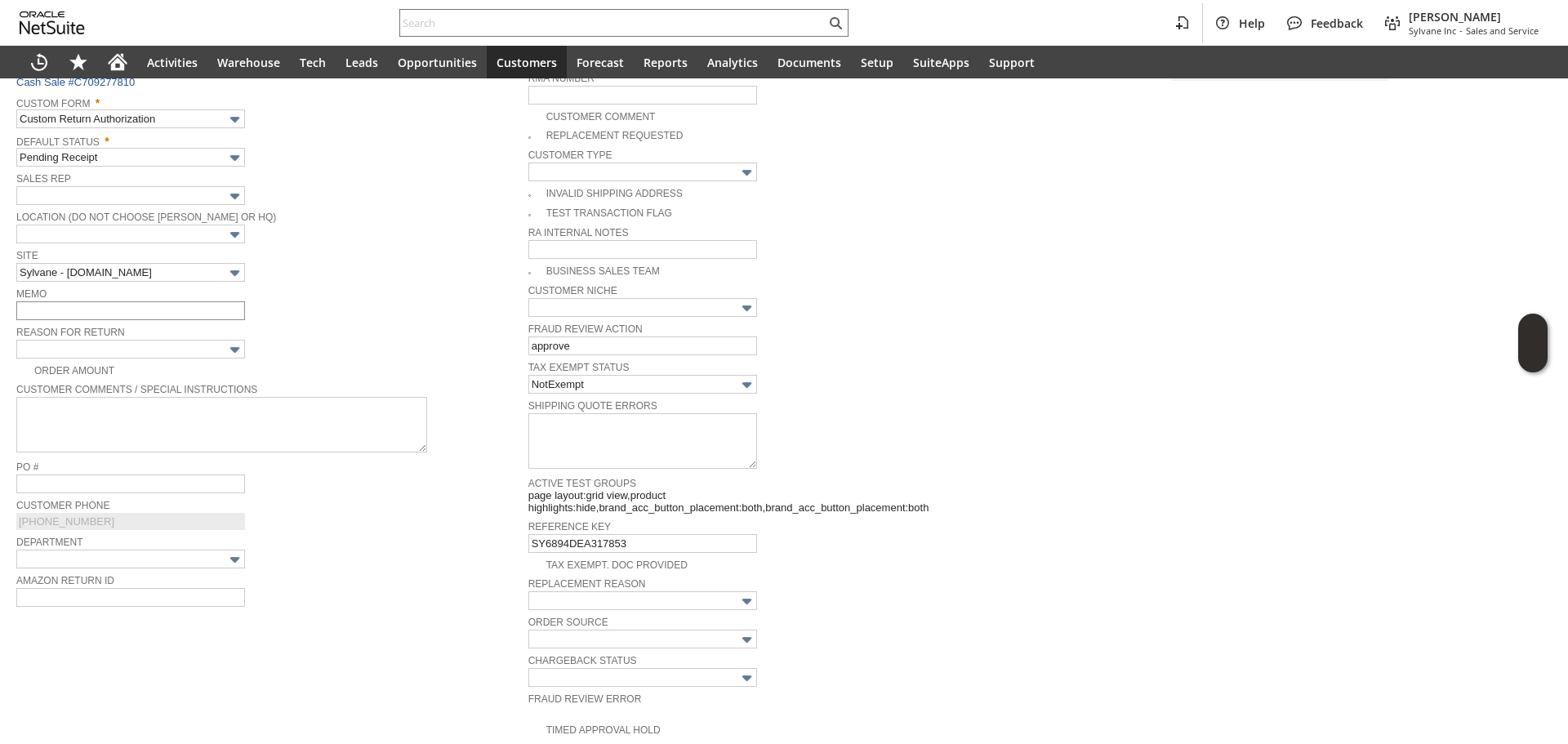
scroll to position [242, 0]
click at [196, 346] on input "text" at bounding box center [130, 352] width 229 height 19
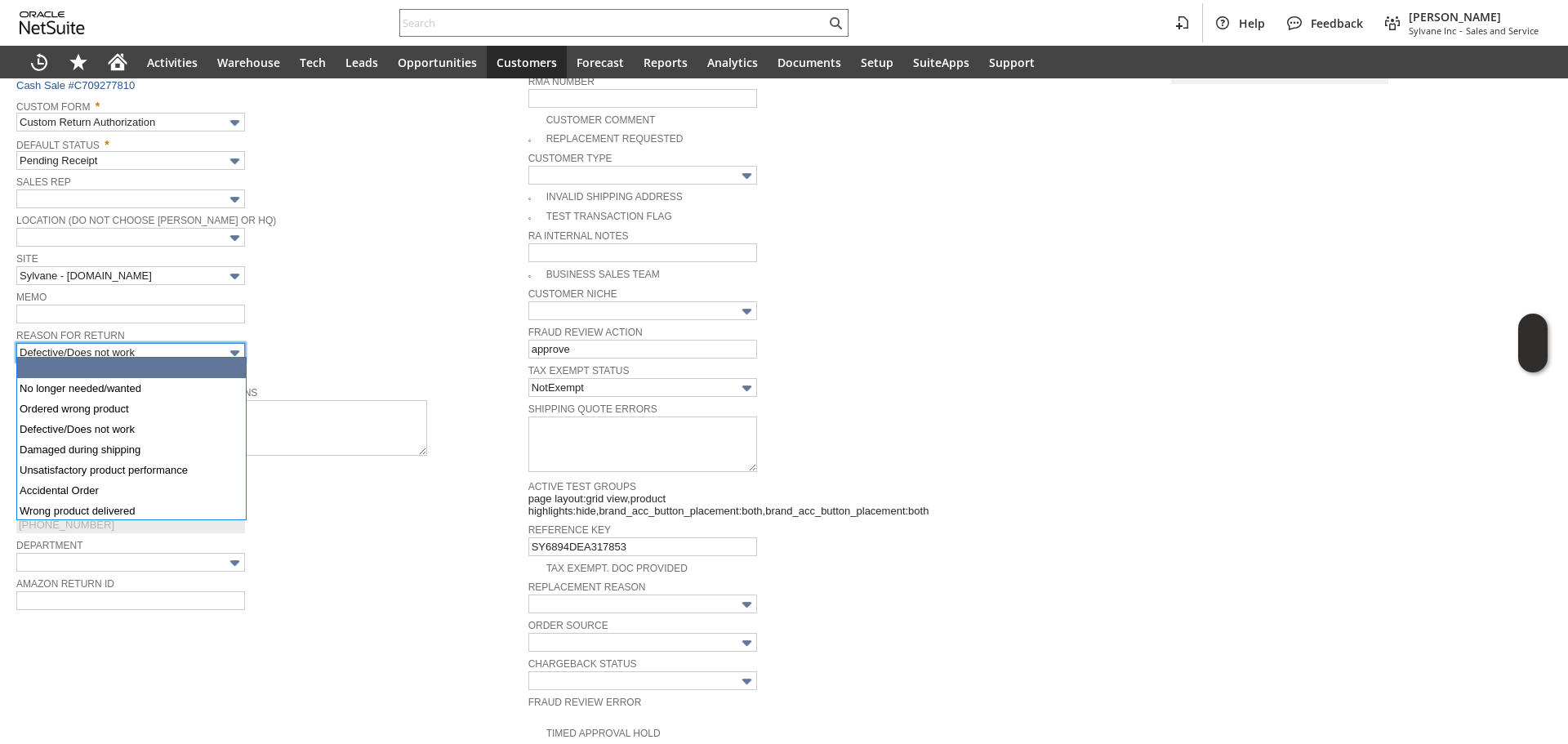
scroll to position [61, 0]
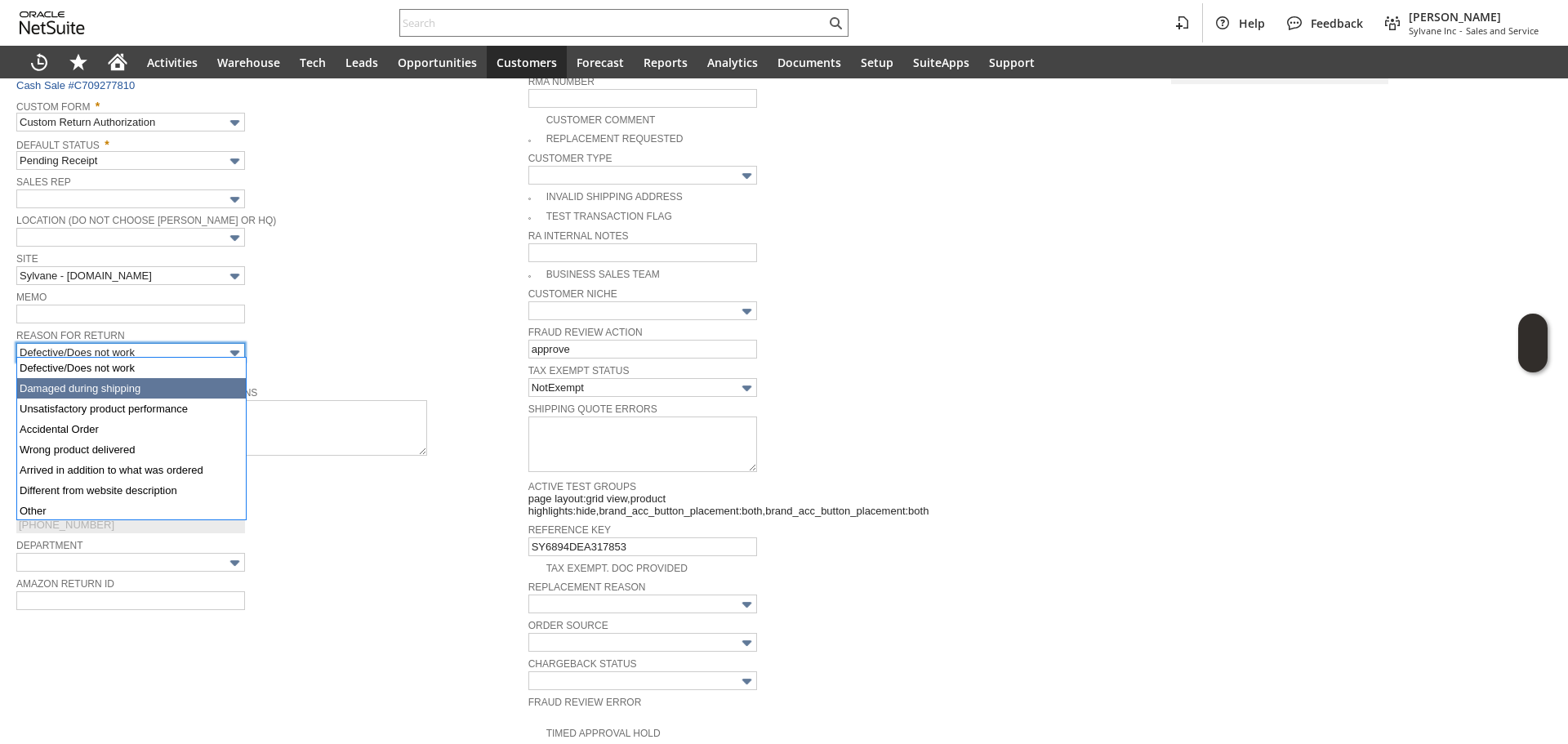
type input "Damaged during shipping"
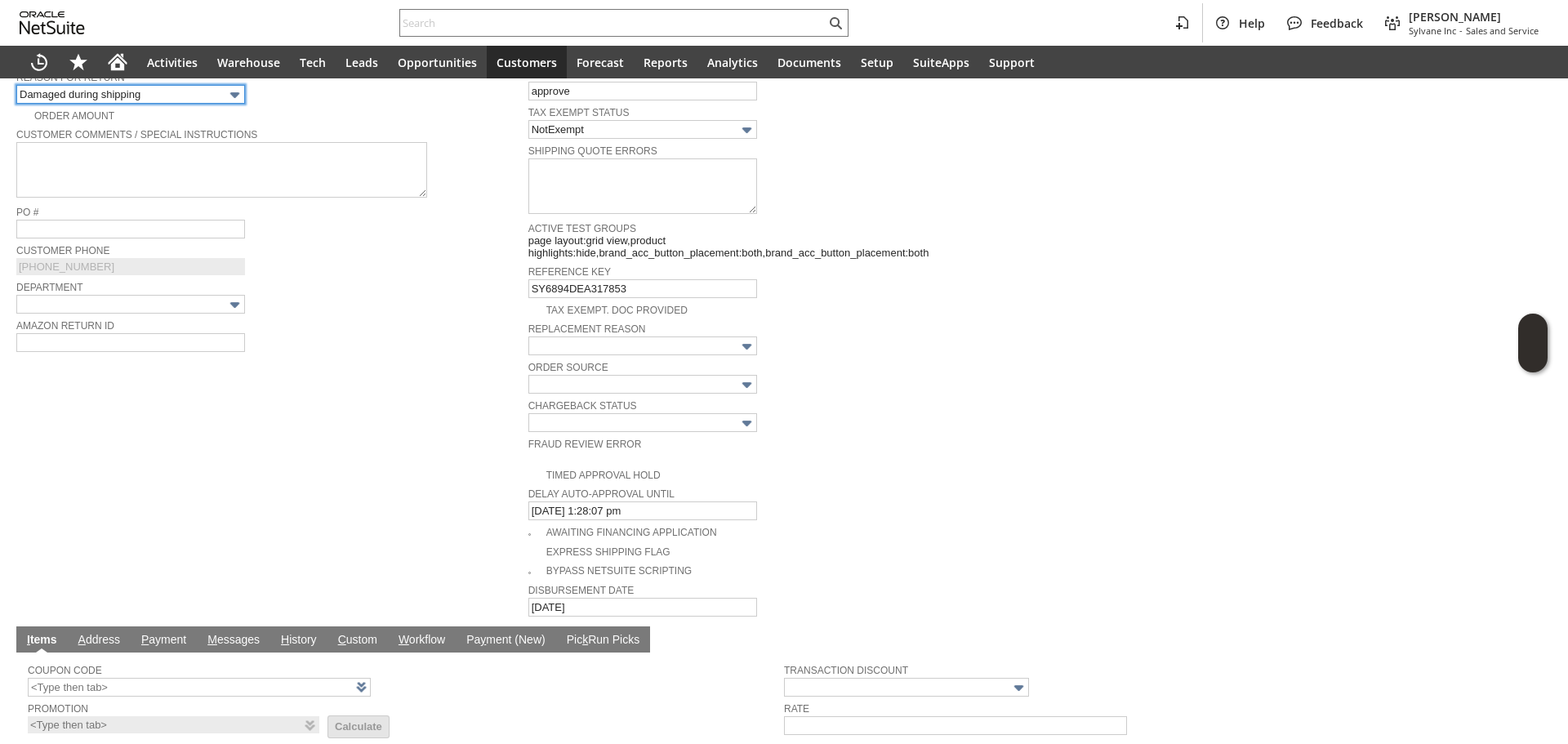
scroll to position [407, 0]
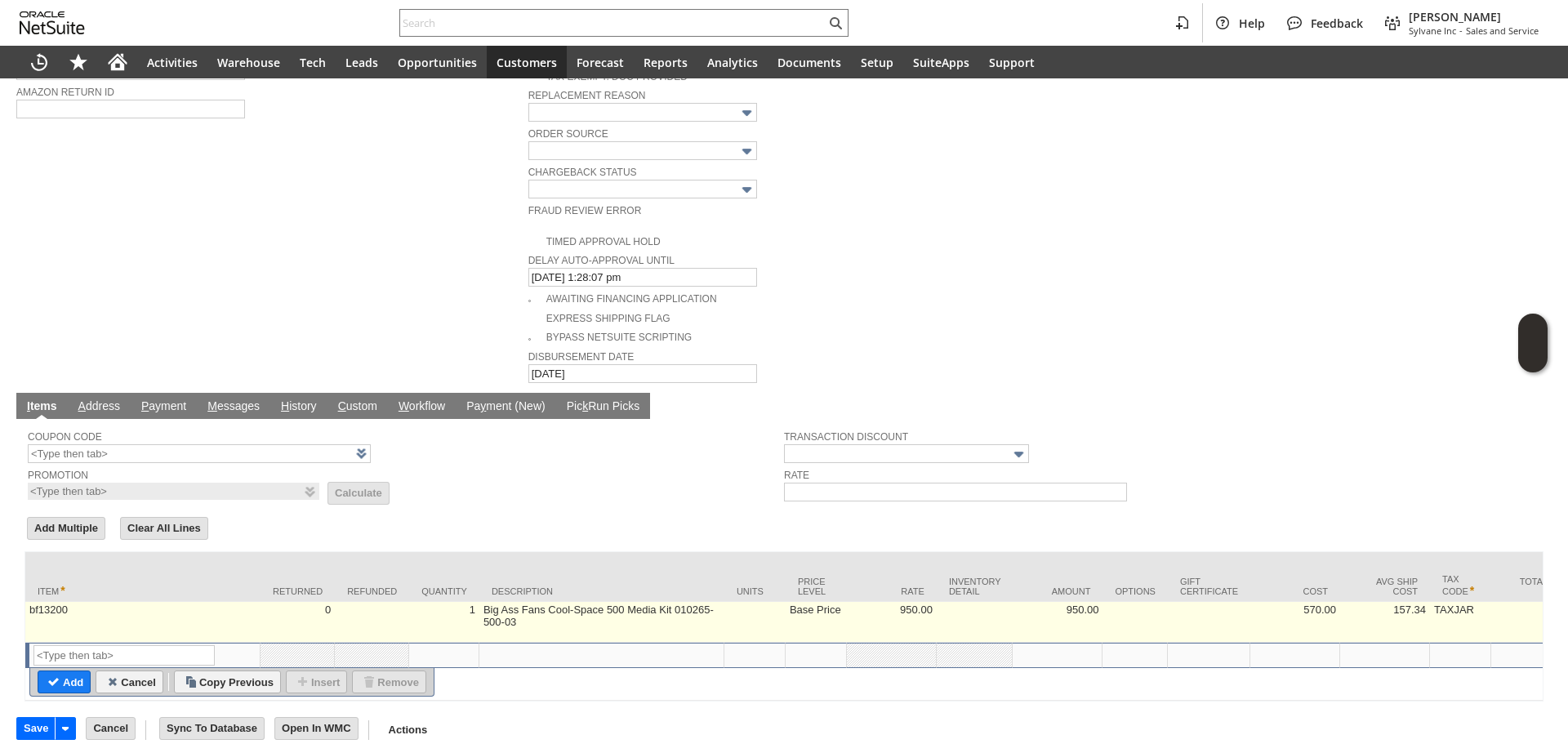
click at [74, 602] on td "bf13200" at bounding box center [143, 623] width 235 height 41
type input "bf13200"
type input "OK"
type input "Make Copy"
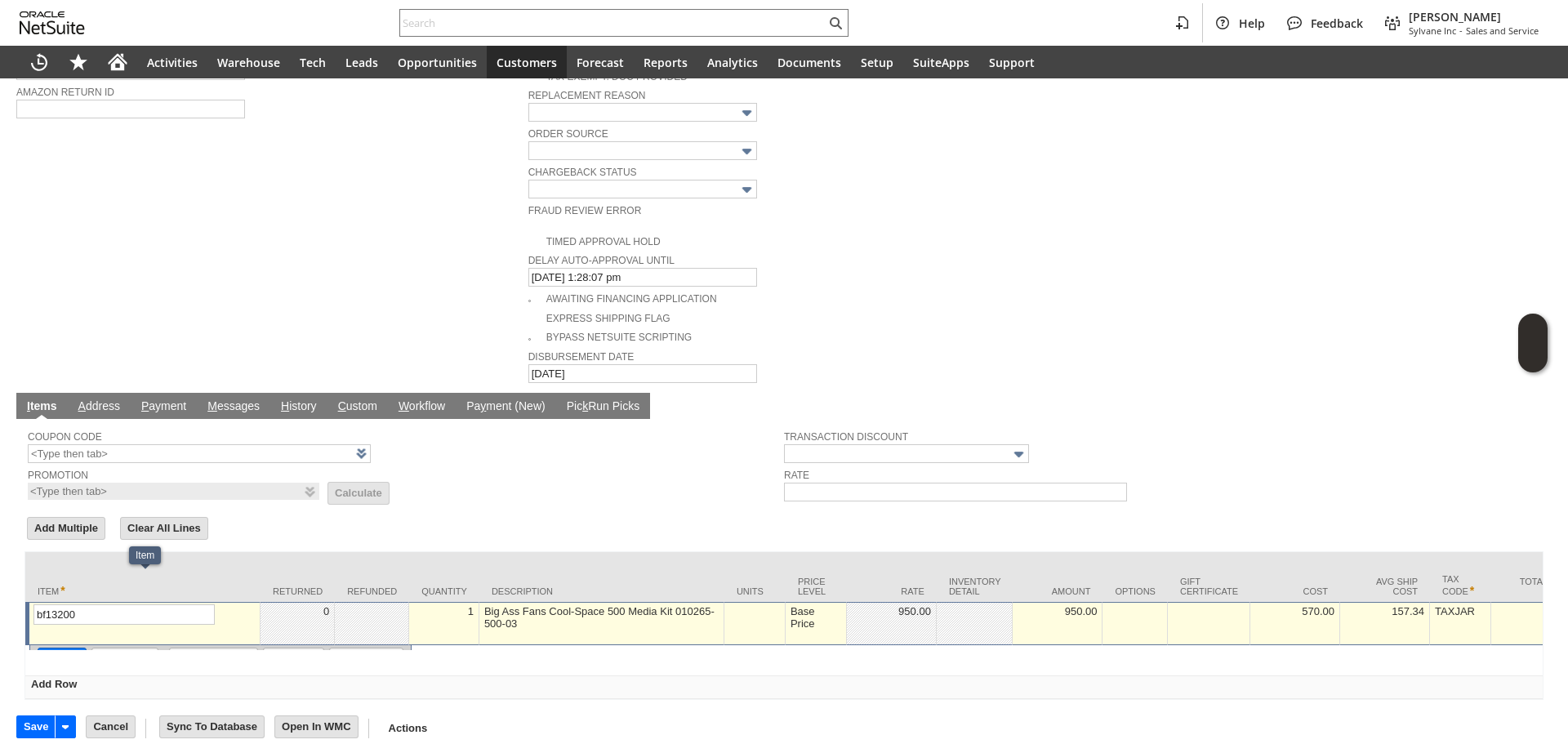
scroll to position [733, 0]
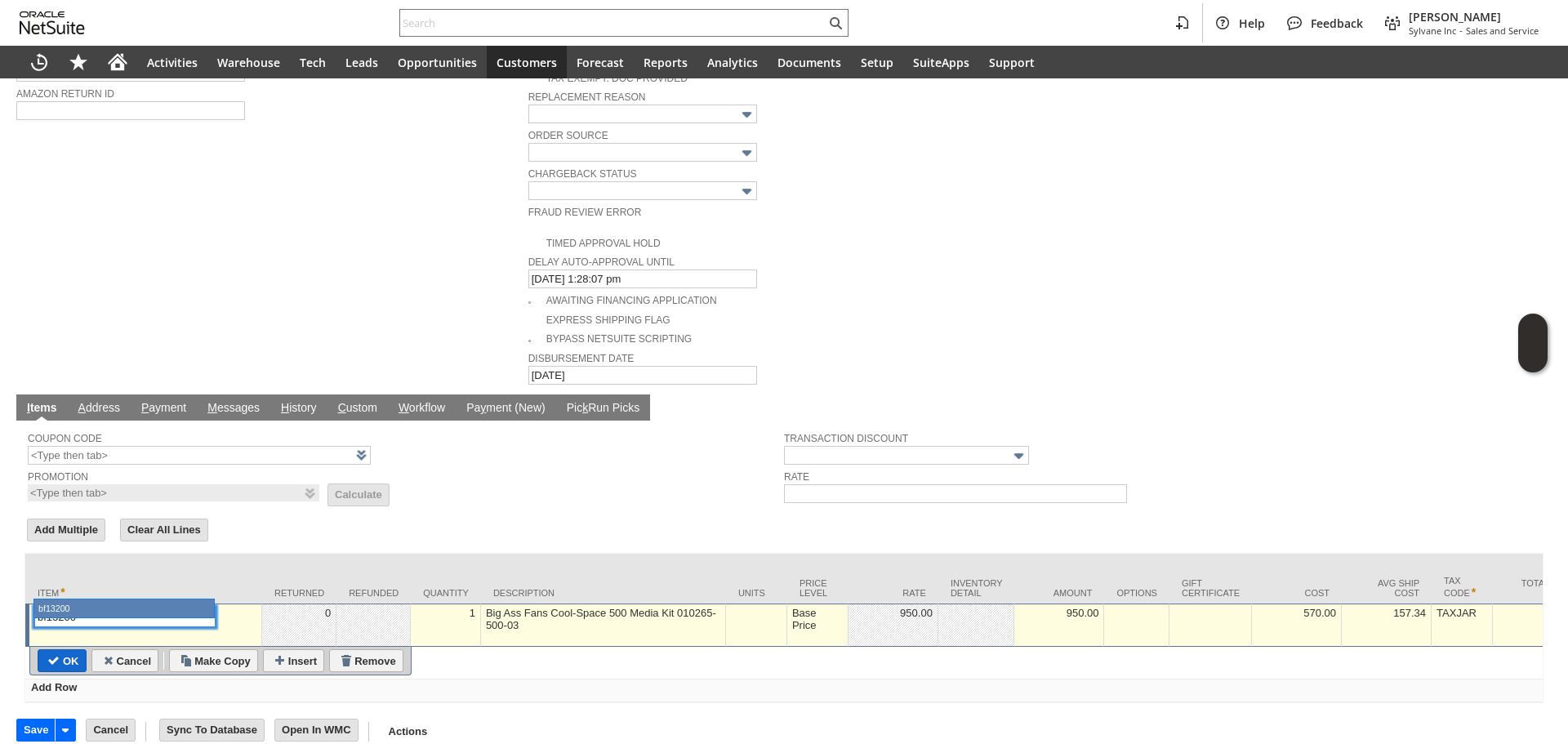
drag, startPoint x: 95, startPoint y: 617, endPoint x: 61, endPoint y: 638, distance: 40.0
click at [61, 651] on input "OK" at bounding box center [62, 661] width 48 height 22
click at [60, 651] on input "OK" at bounding box center [62, 661] width 48 height 22
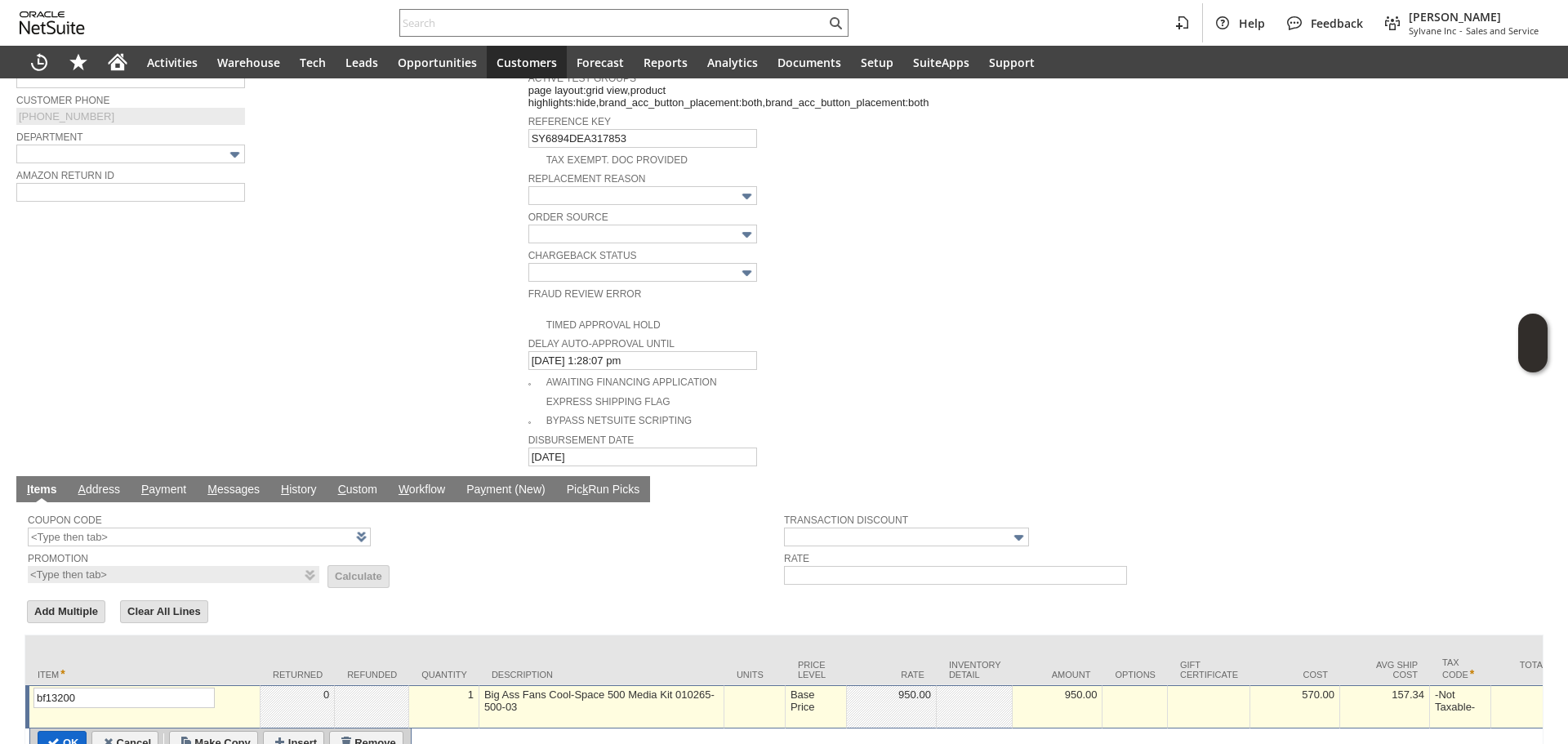
click at [62, 732] on input "OK" at bounding box center [62, 743] width 48 height 22
type input "Add"
type input "Copy Previous"
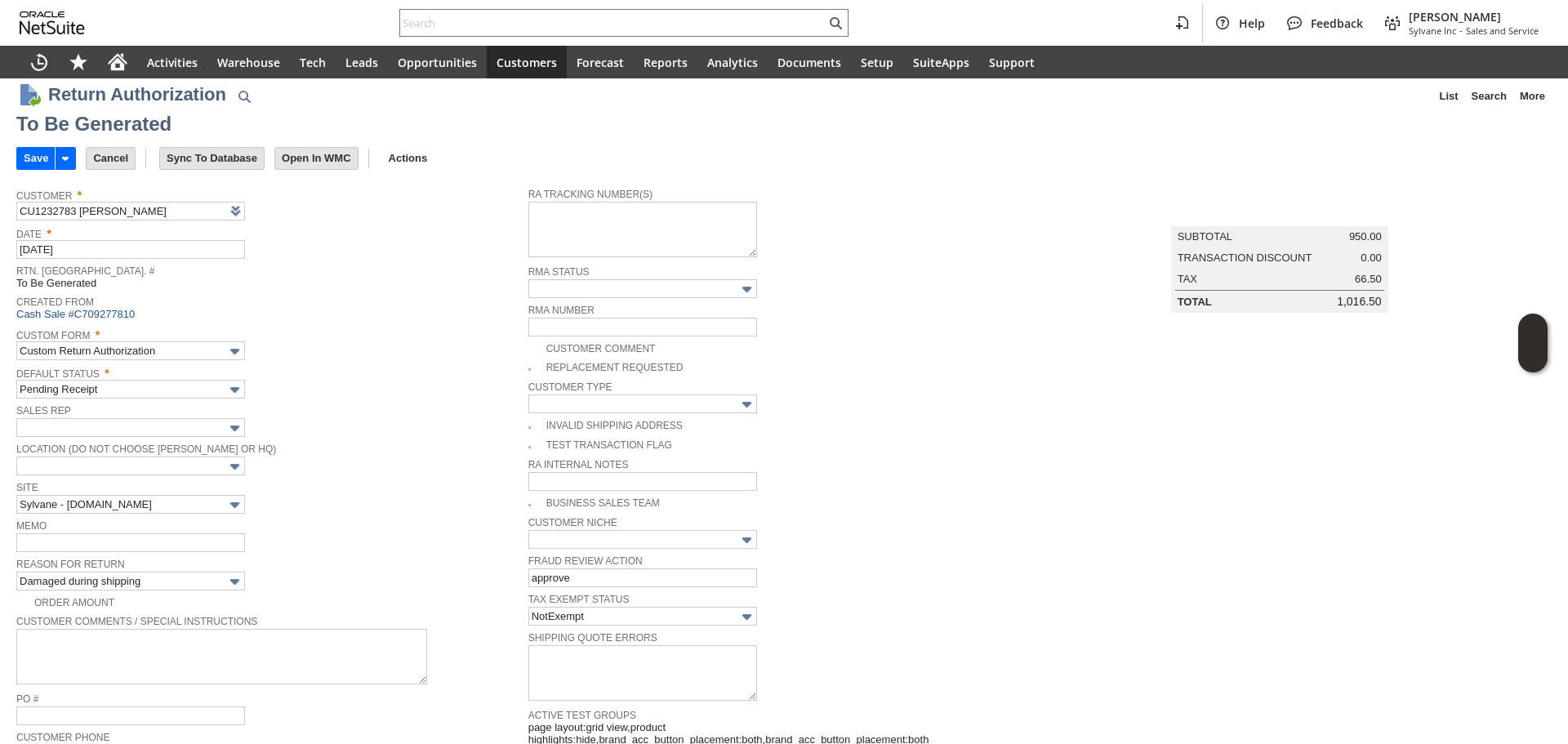
scroll to position [0, 0]
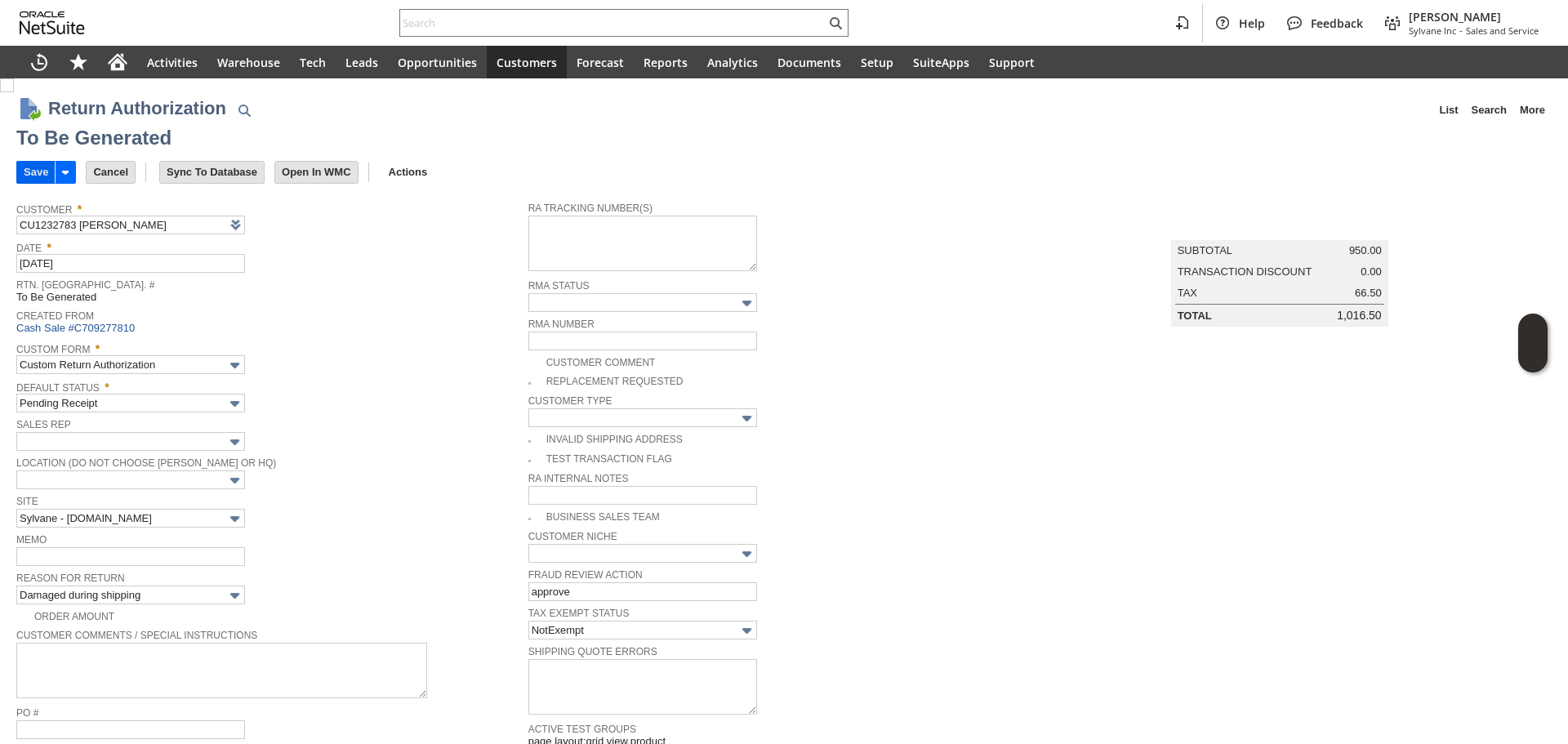
click at [30, 175] on input "Save" at bounding box center [36, 172] width 38 height 22
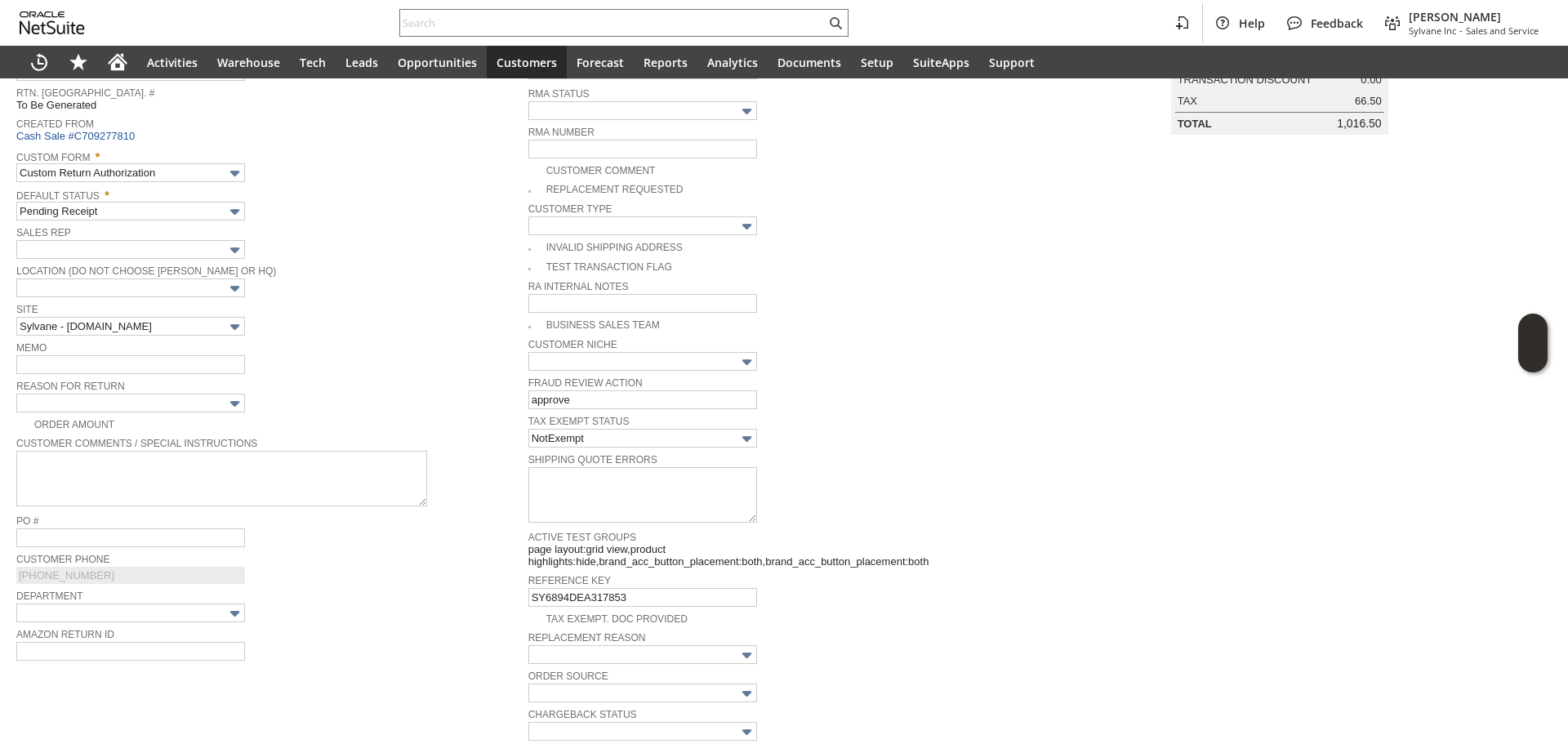
scroll to position [161, 0]
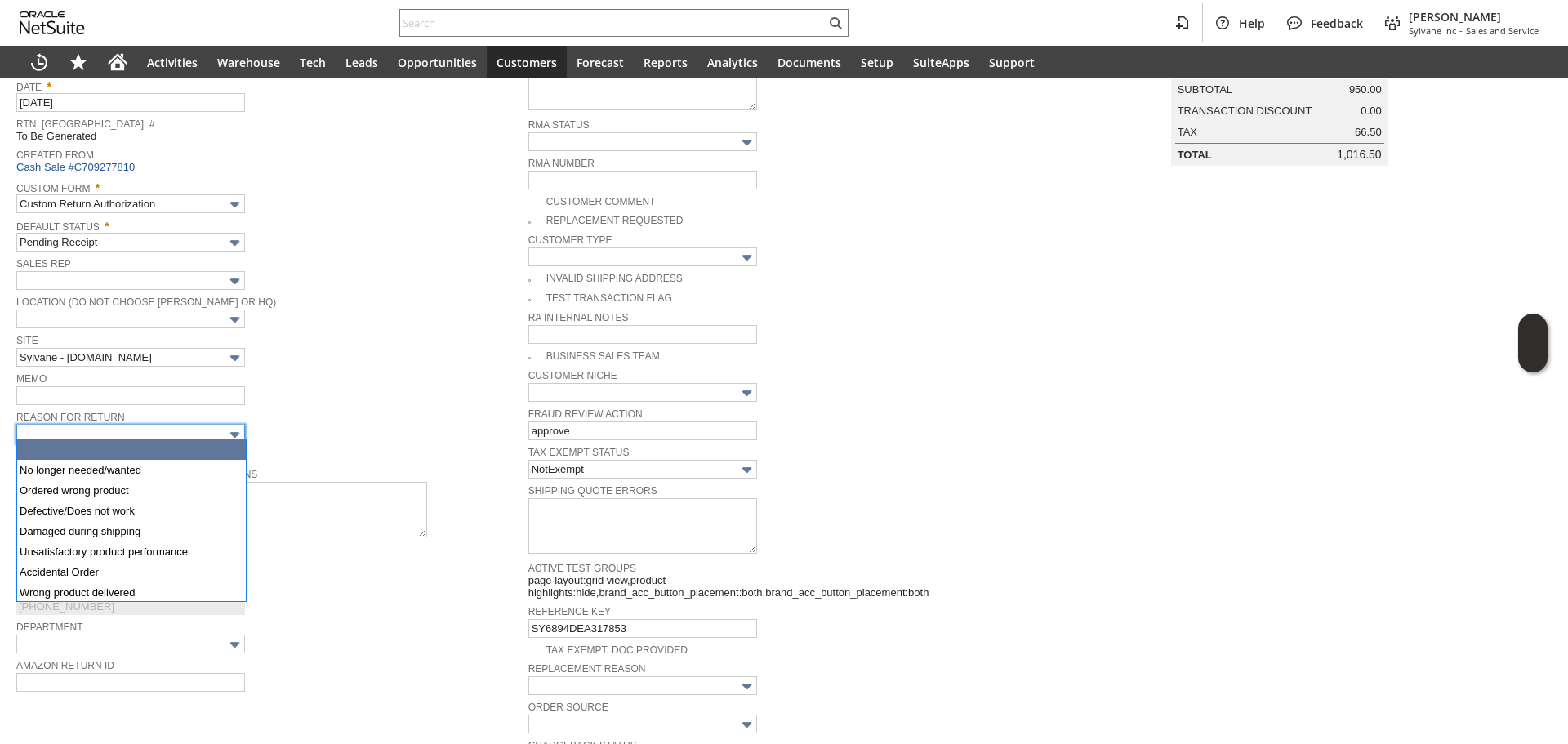
click at [179, 433] on input "text" at bounding box center [130, 433] width 229 height 19
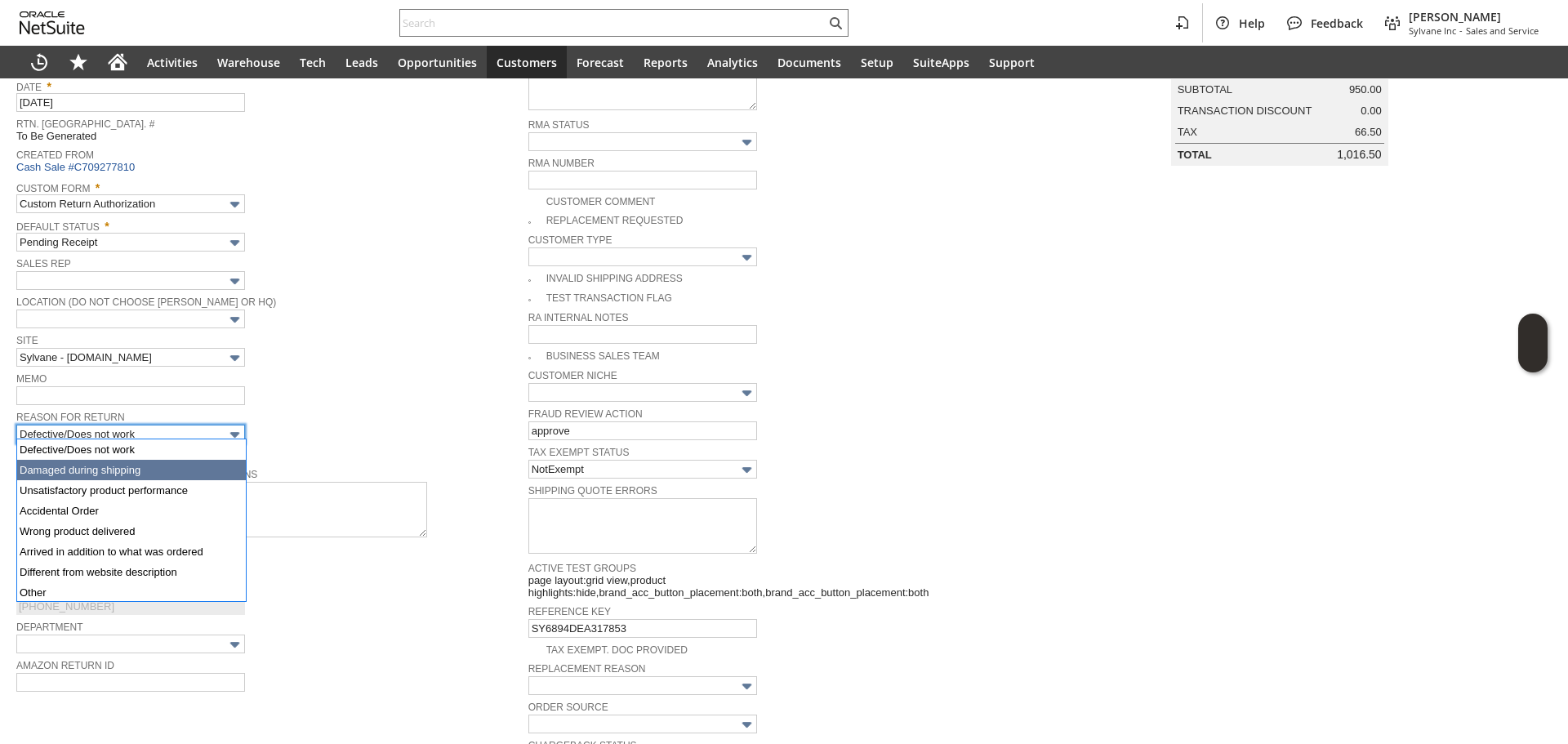
type input "Damaged during shipping"
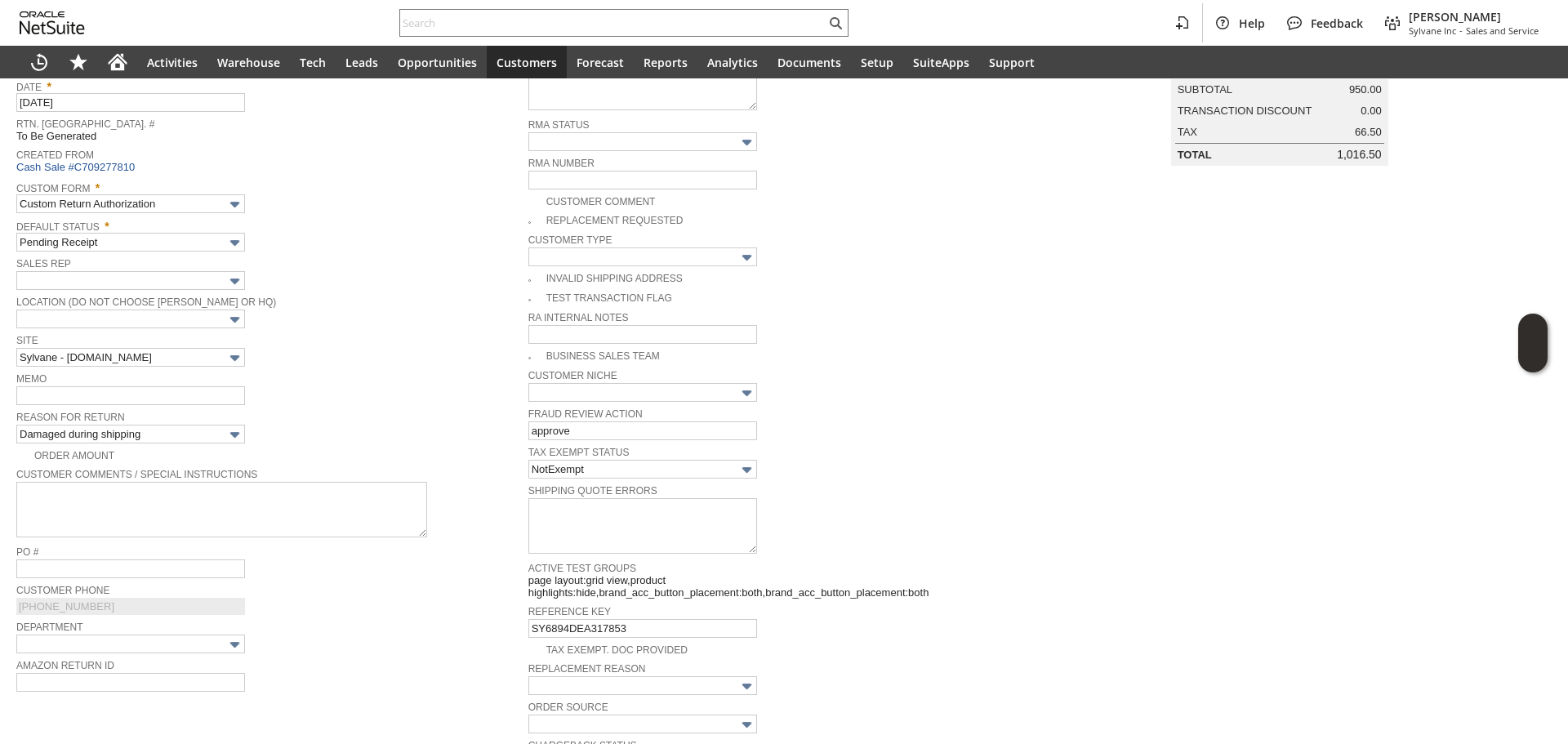
click at [362, 388] on div "Memo" at bounding box center [268, 387] width 504 height 37
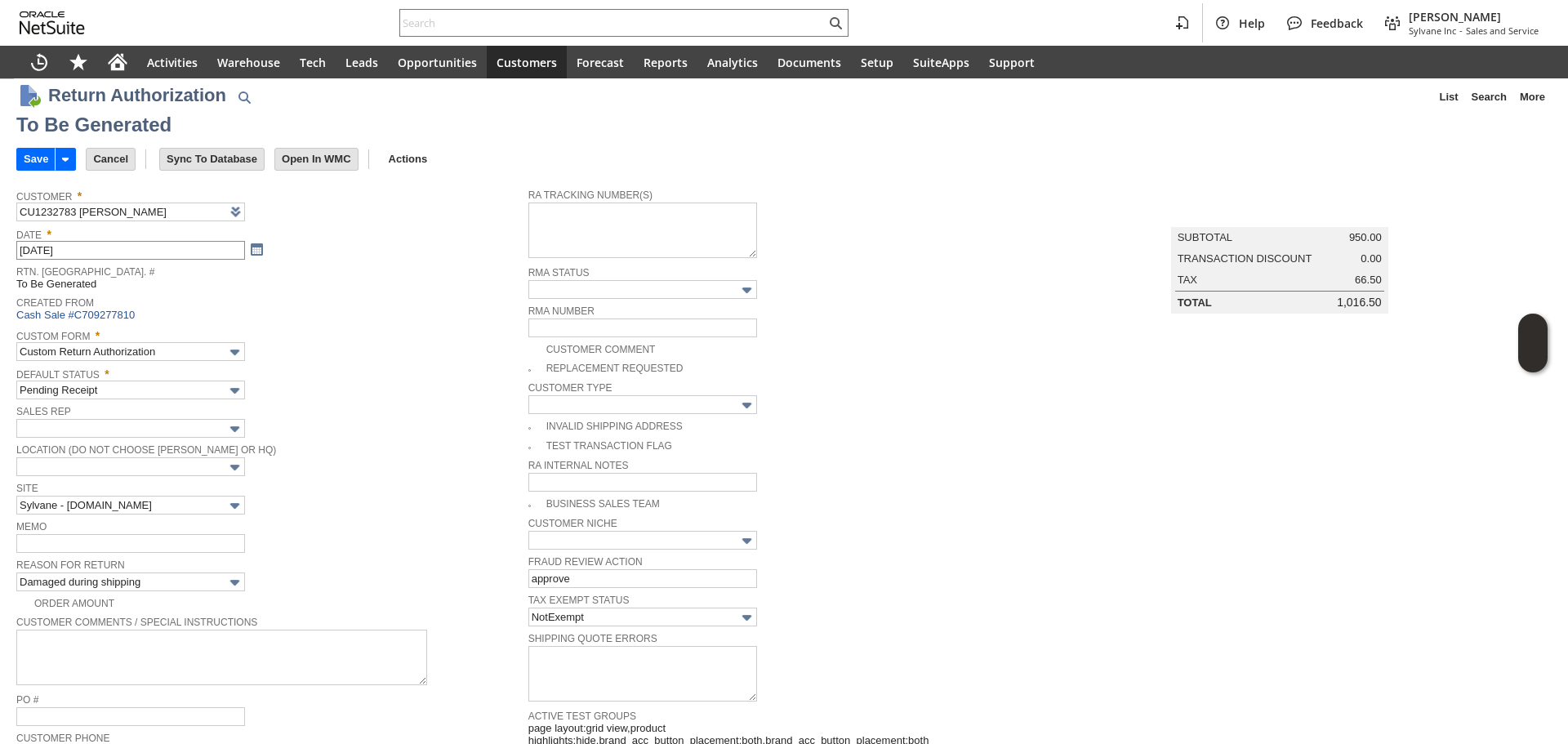
scroll to position [0, 0]
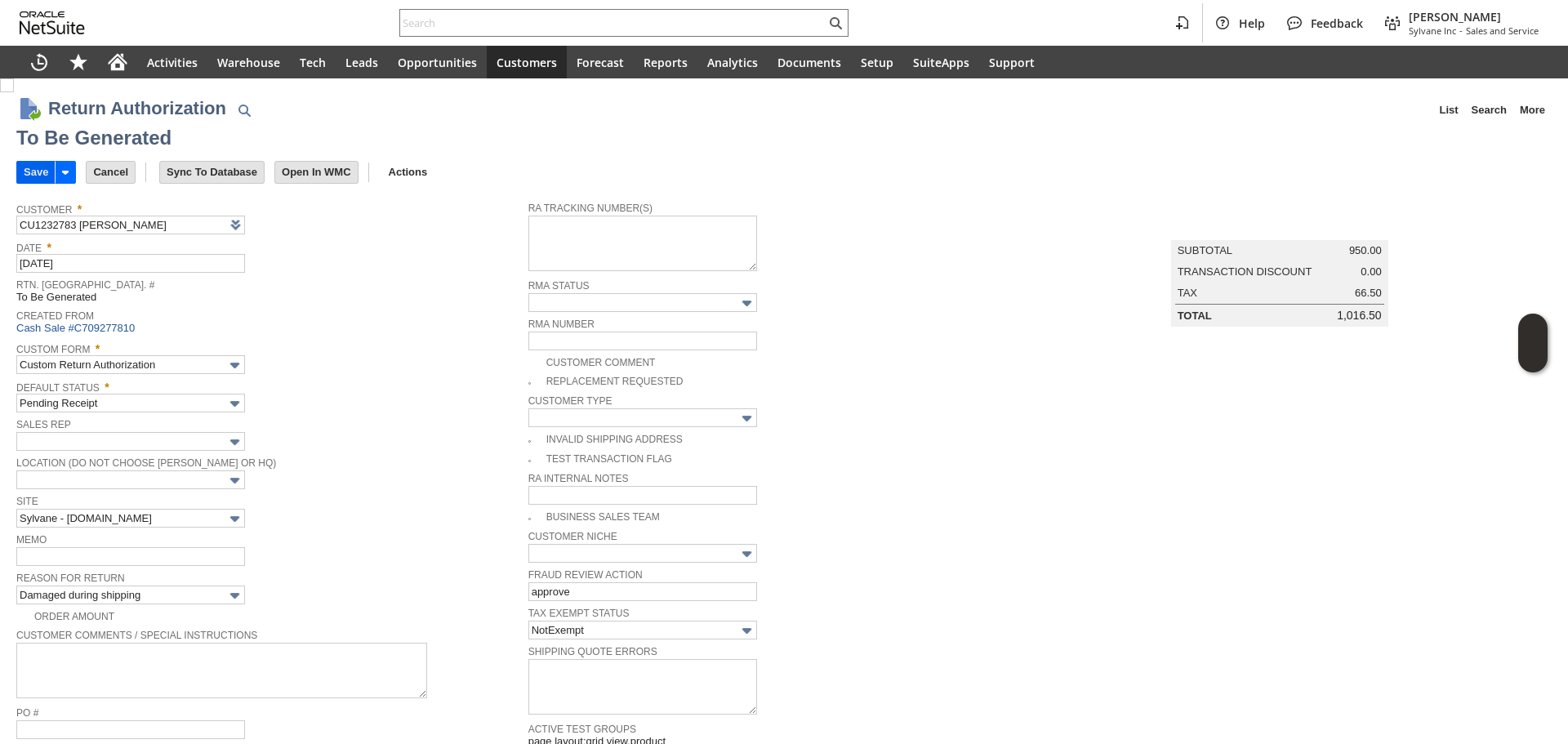
click at [30, 169] on input "Save" at bounding box center [36, 172] width 38 height 22
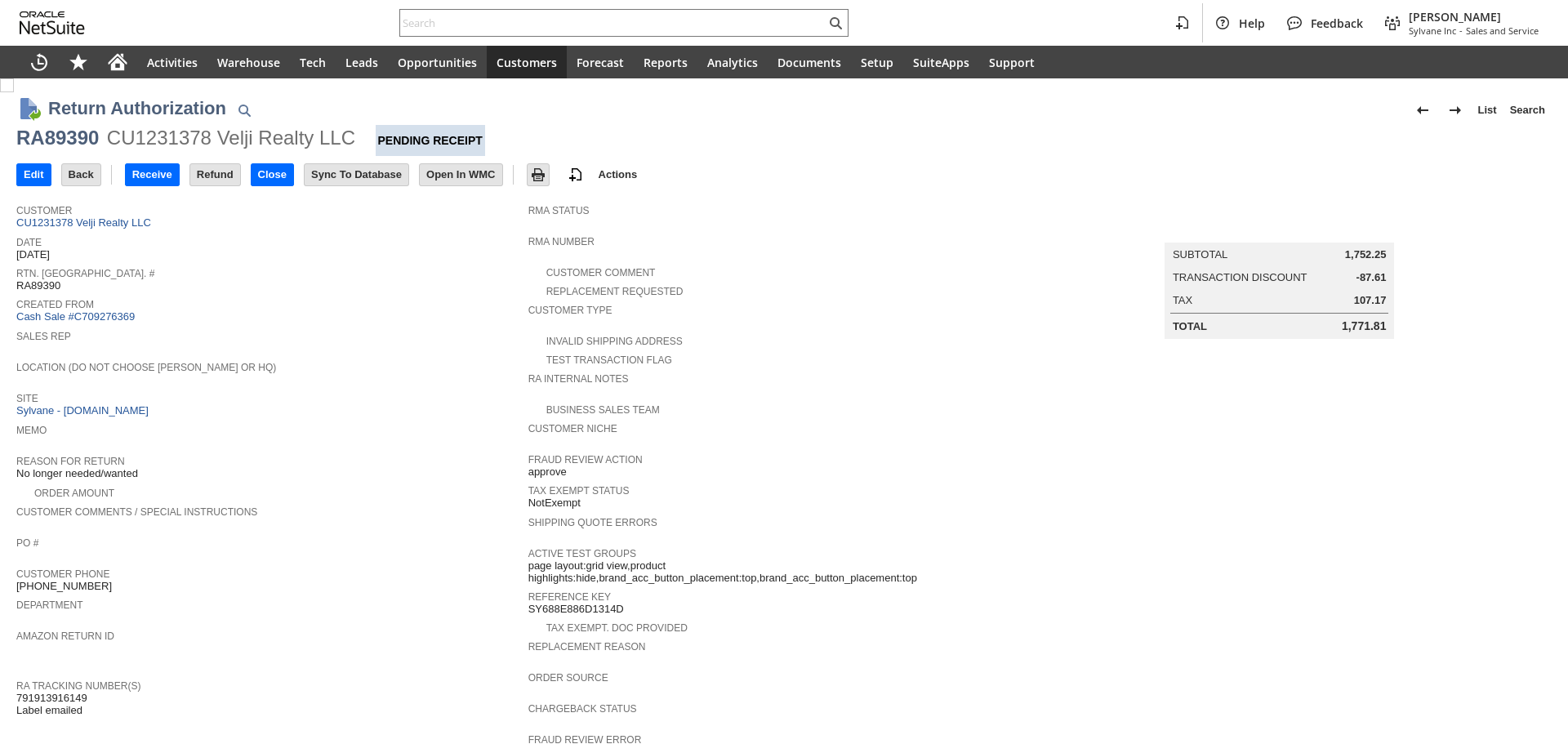
scroll to position [408, 0]
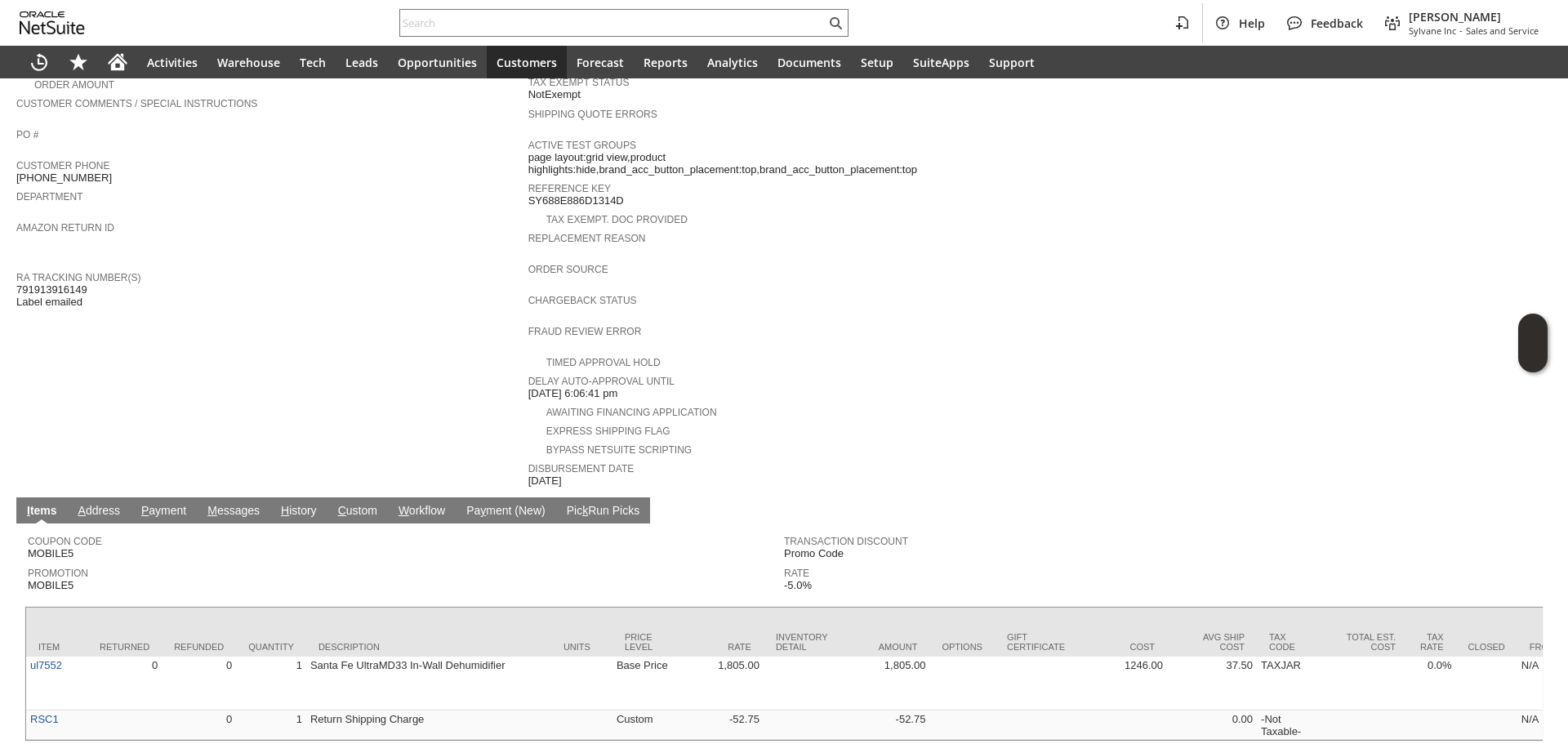
click at [293, 504] on link "H istory" at bounding box center [299, 512] width 44 height 15
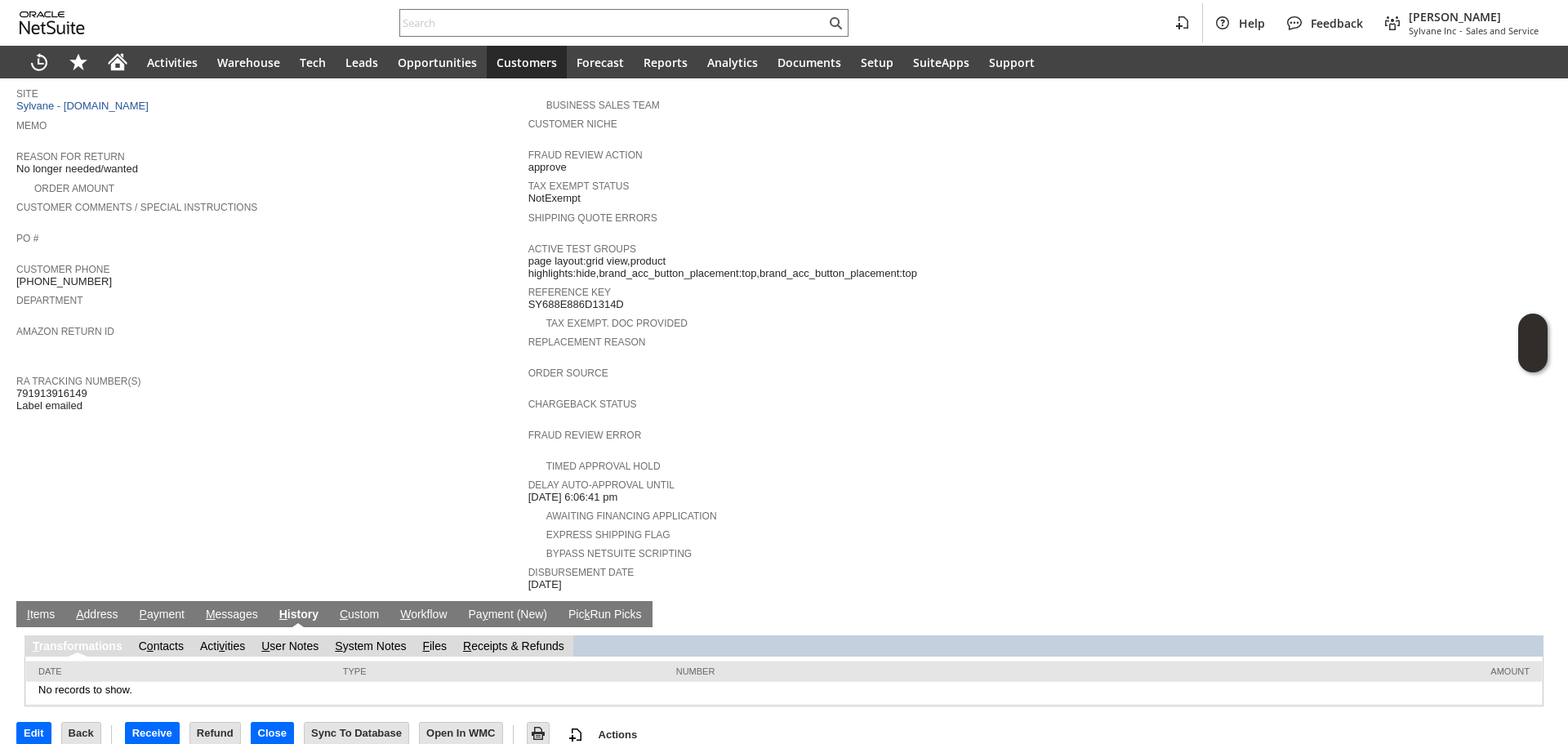
scroll to position [0, 0]
click at [388, 640] on link "S ystem Notes" at bounding box center [370, 646] width 71 height 13
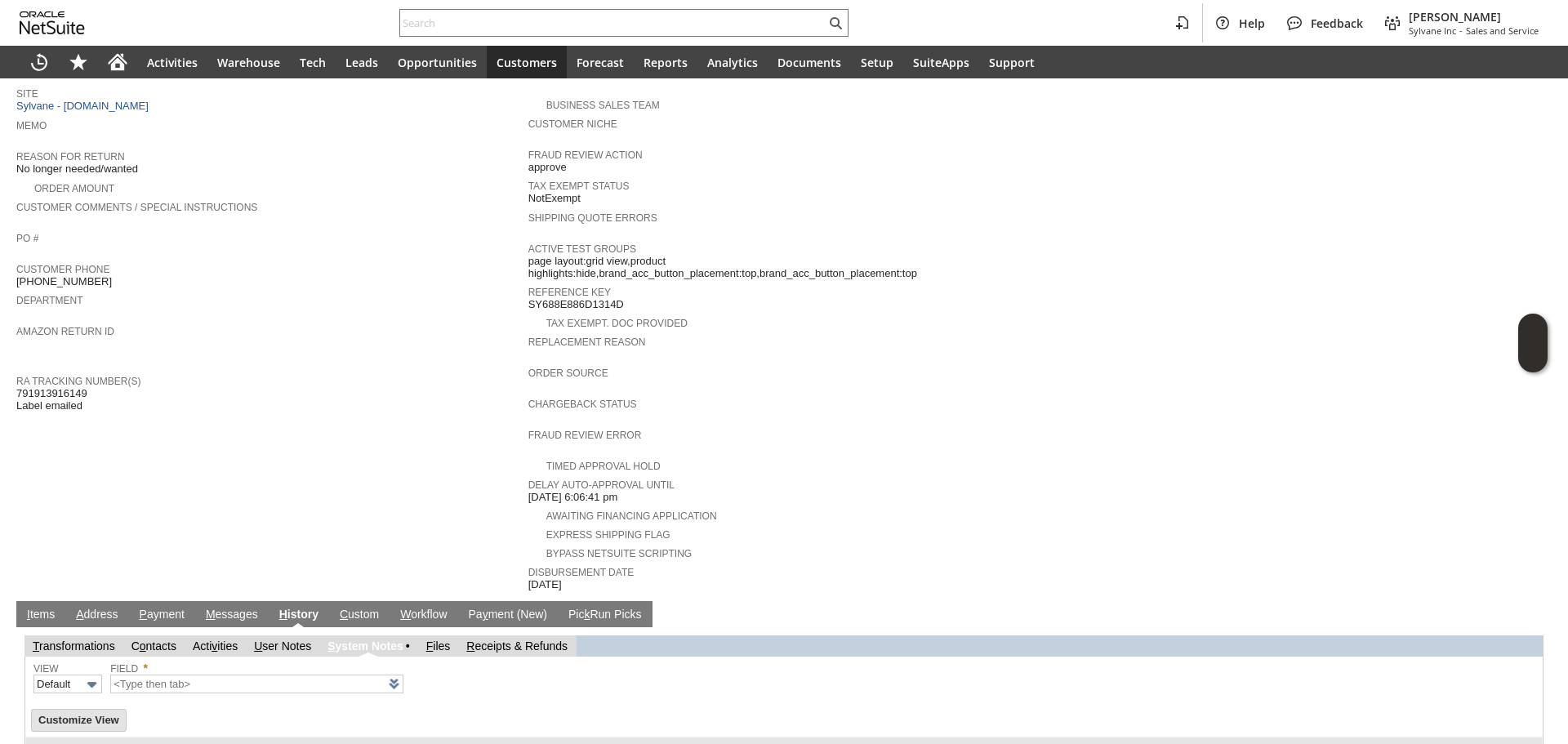
type input "1 to 25 of 80"
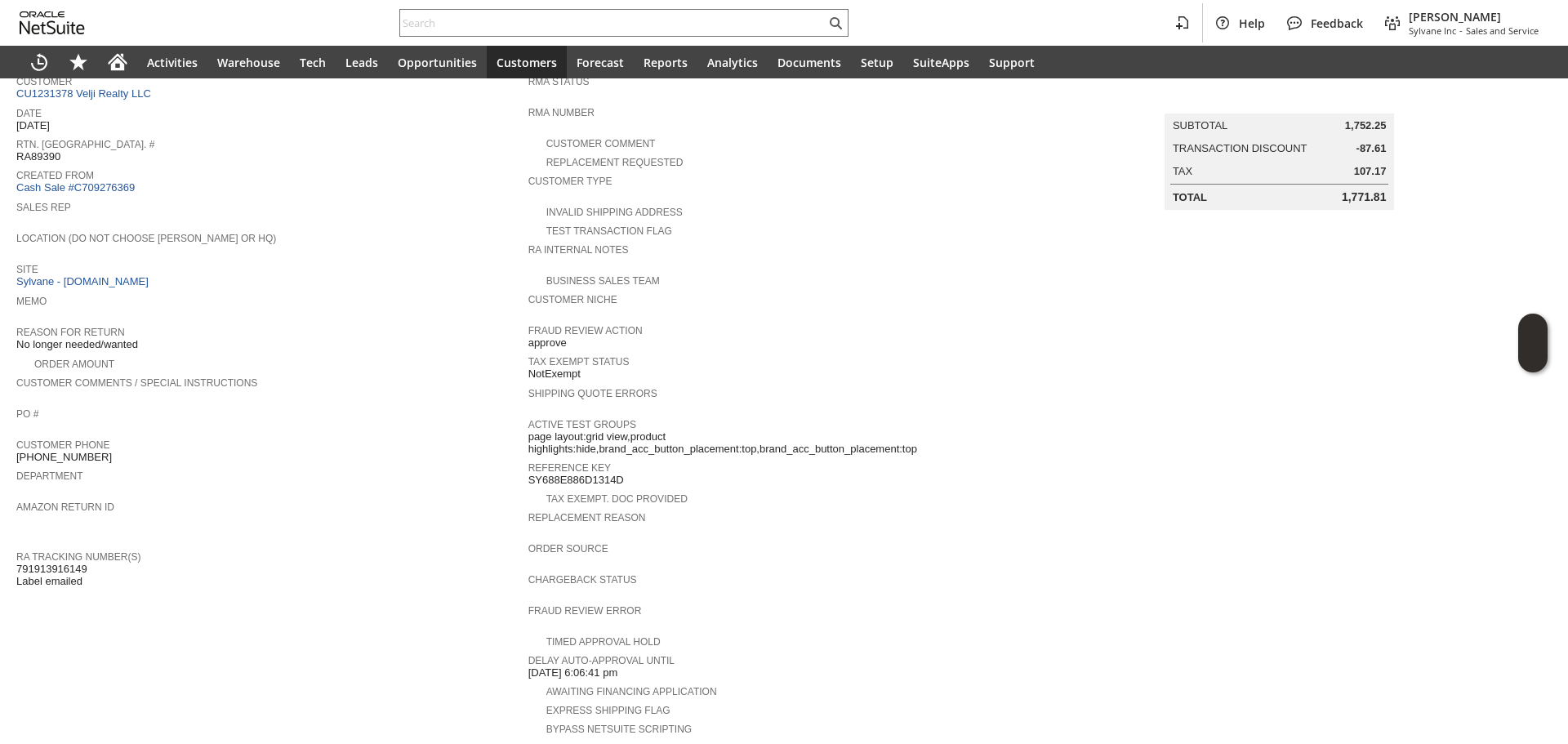
scroll to position [387, 0]
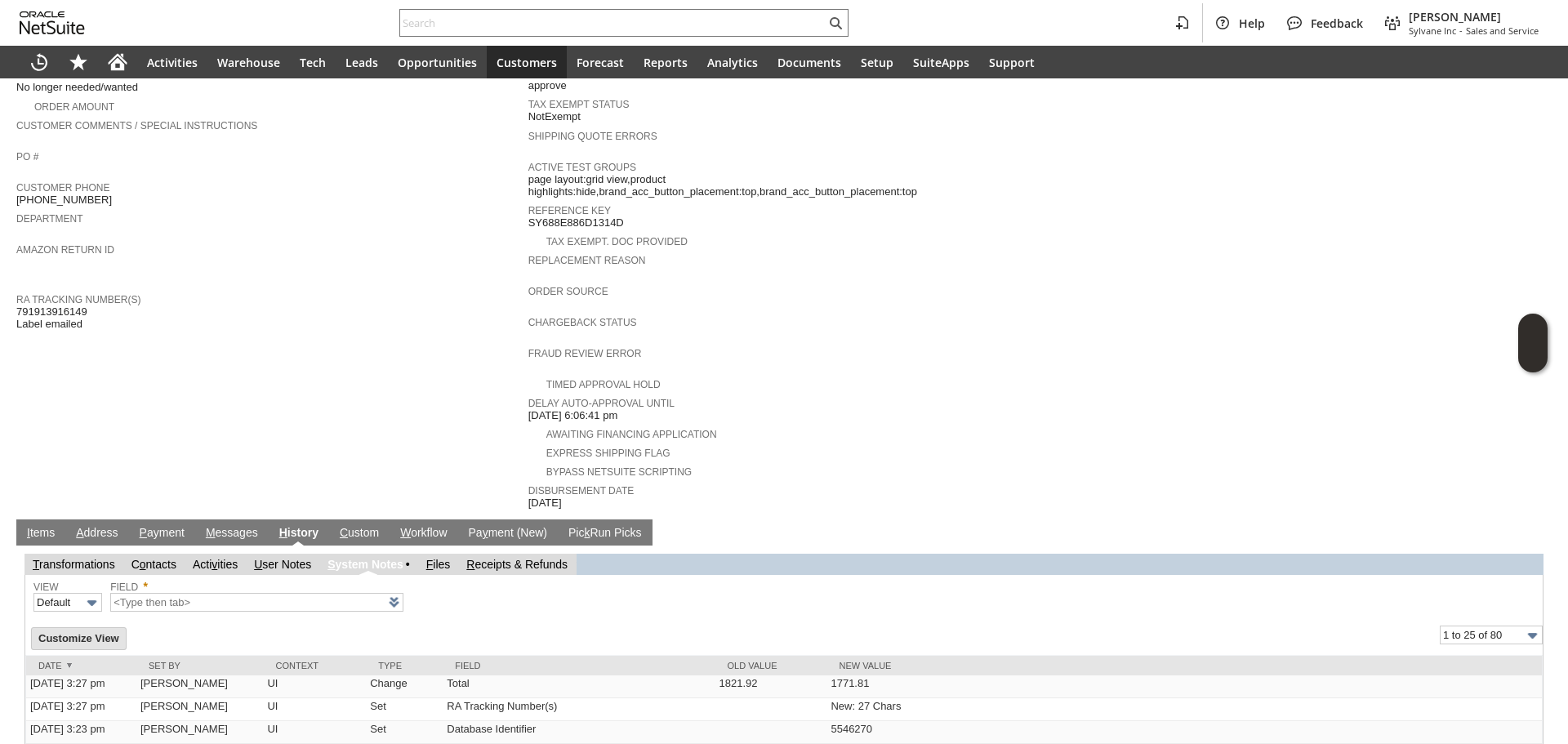
click at [50, 526] on link "I tems" at bounding box center [40, 533] width 36 height 15
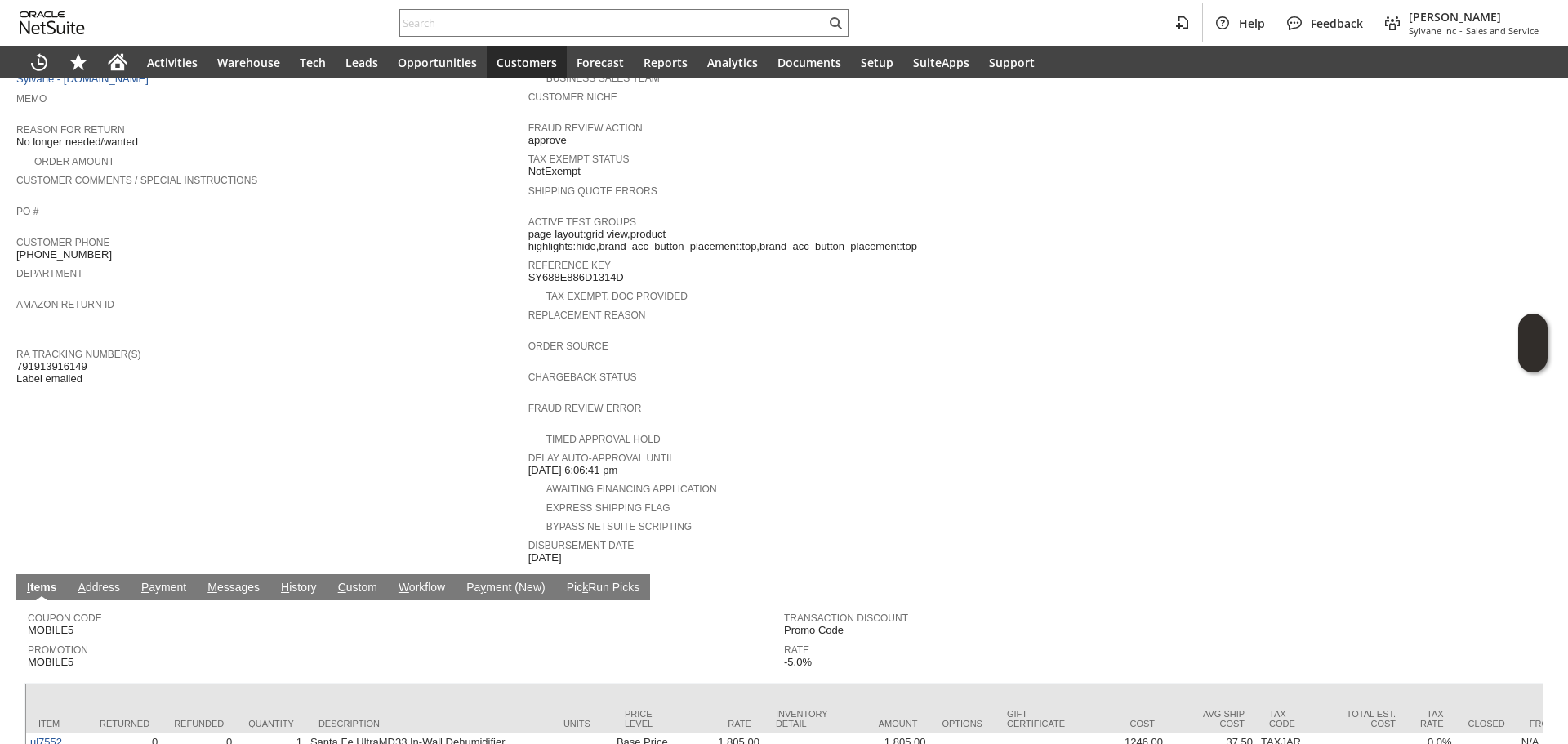
scroll to position [289, 0]
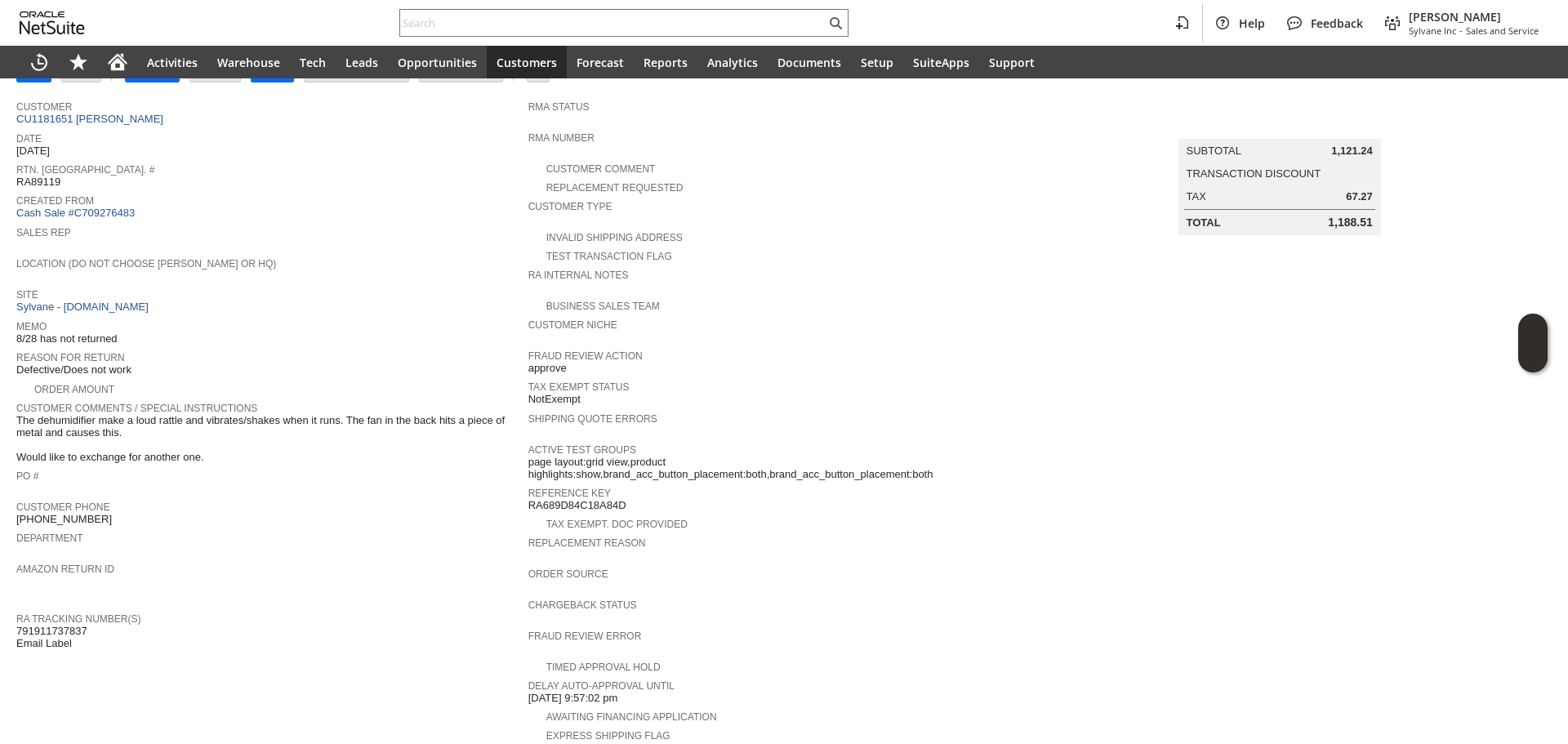
scroll to position [39, 0]
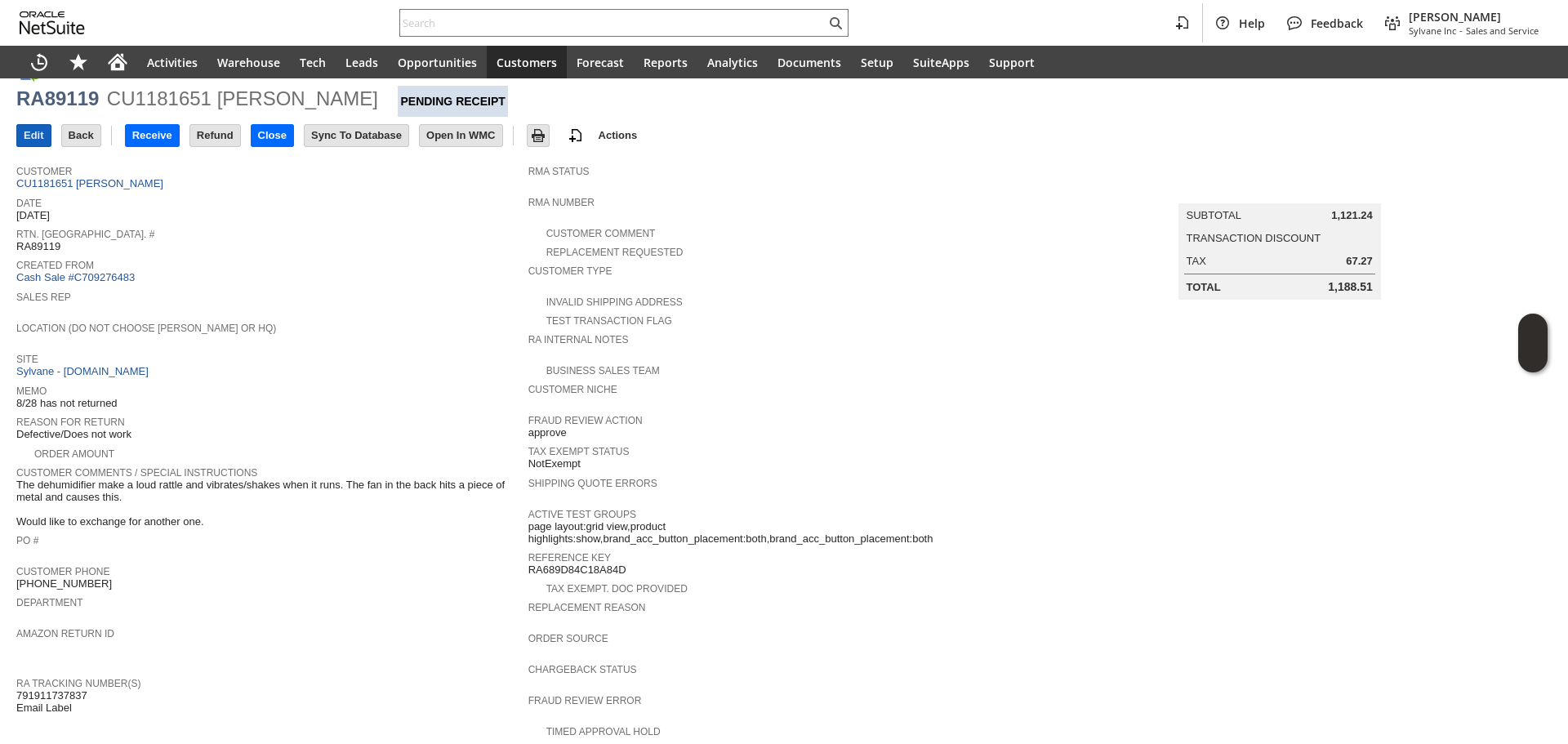
click at [42, 133] on input "Edit" at bounding box center [33, 136] width 33 height 22
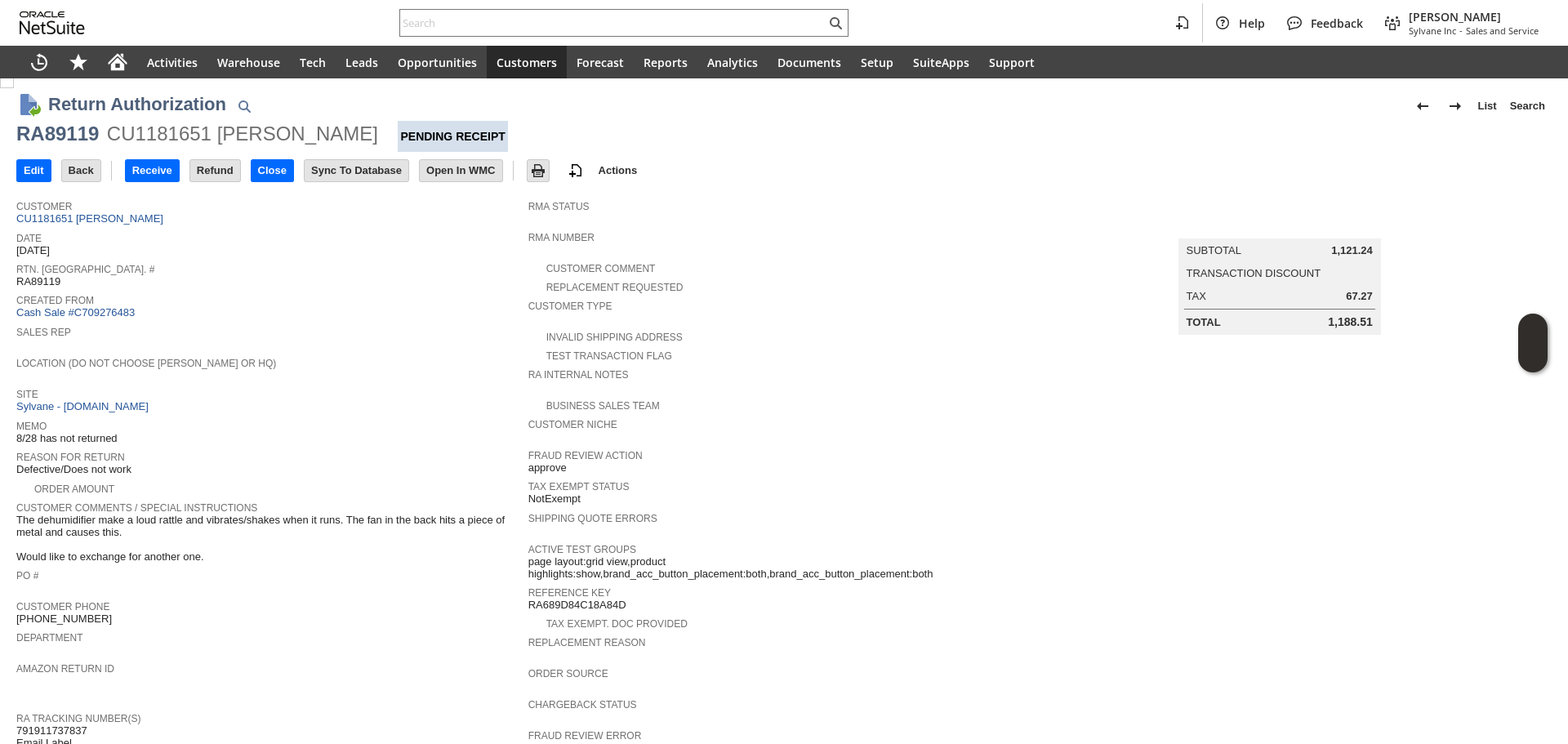
scroll to position [0, 0]
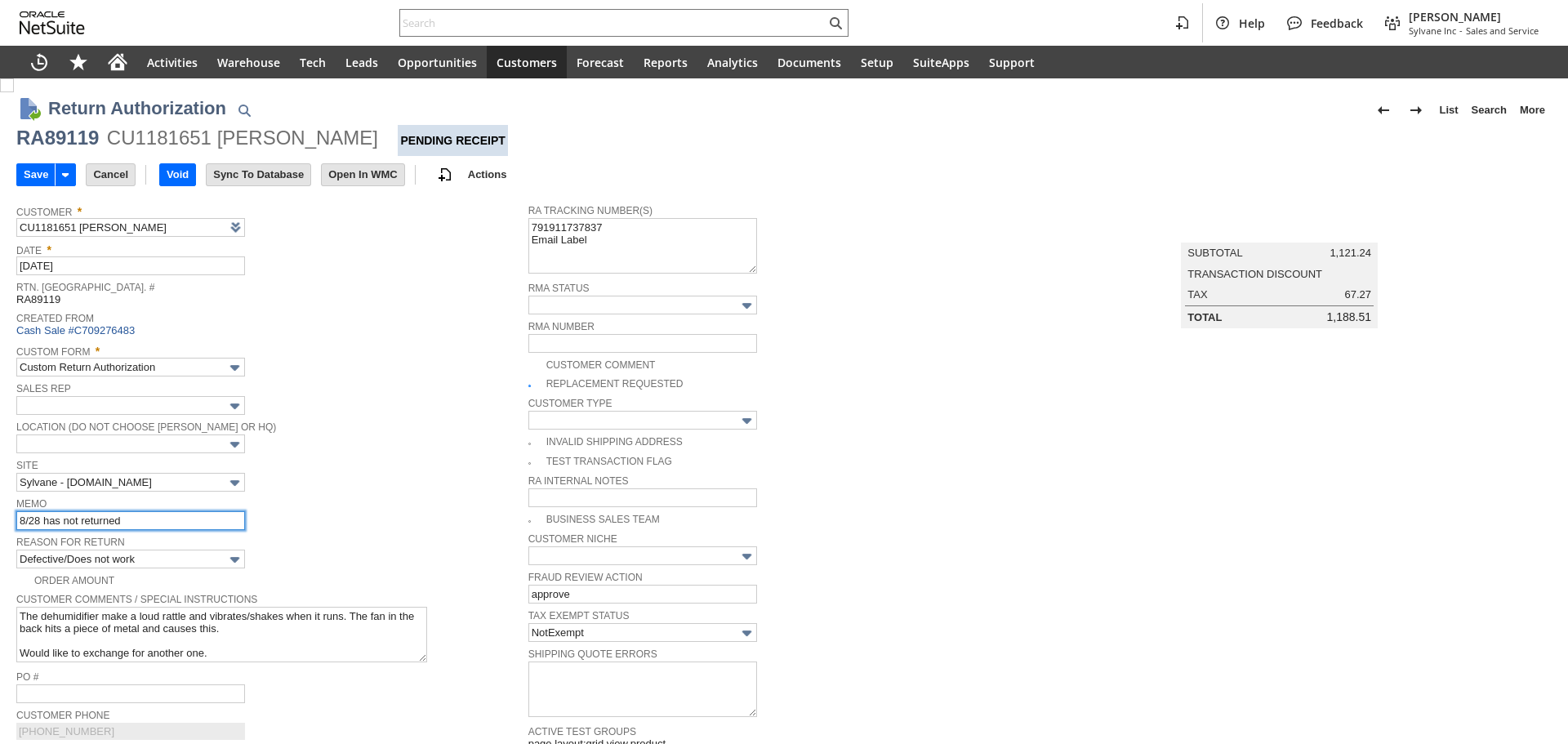
click at [93, 523] on input "8/28 has not returned" at bounding box center [130, 521] width 229 height 19
type input "Add"
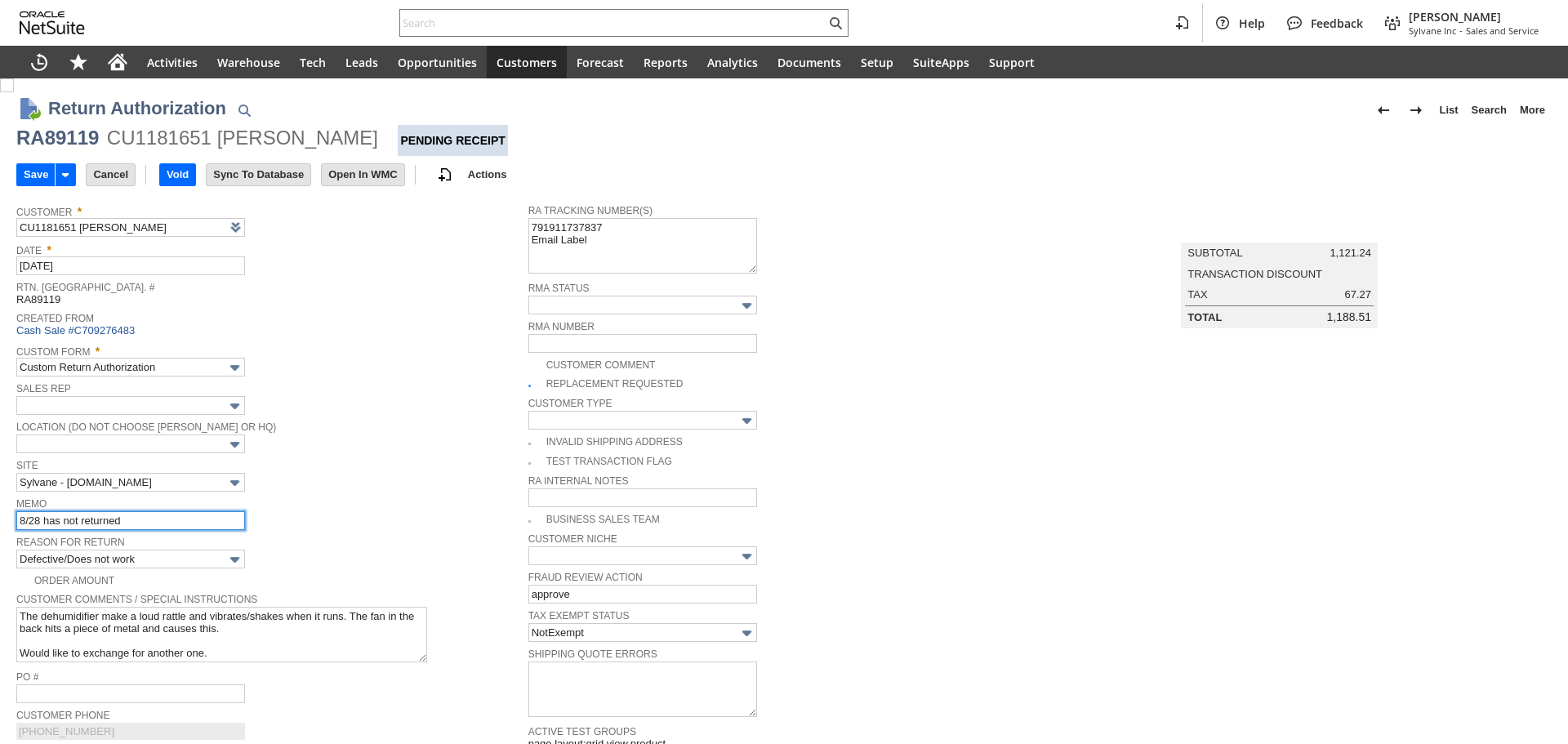
type input "Copy Previous"
type input "cx sent photo of cut chord and I attached it here on the RA"
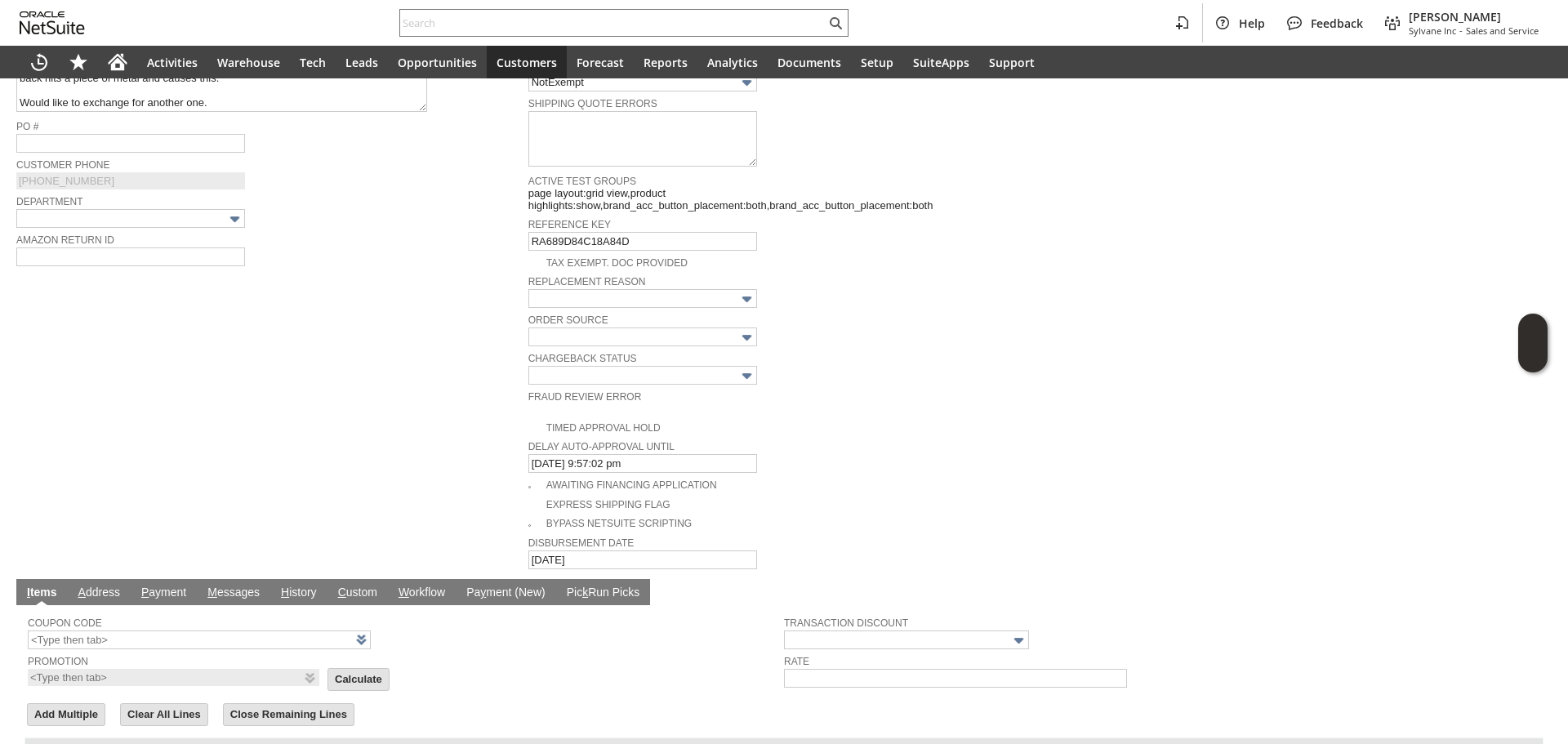
scroll to position [735, 0]
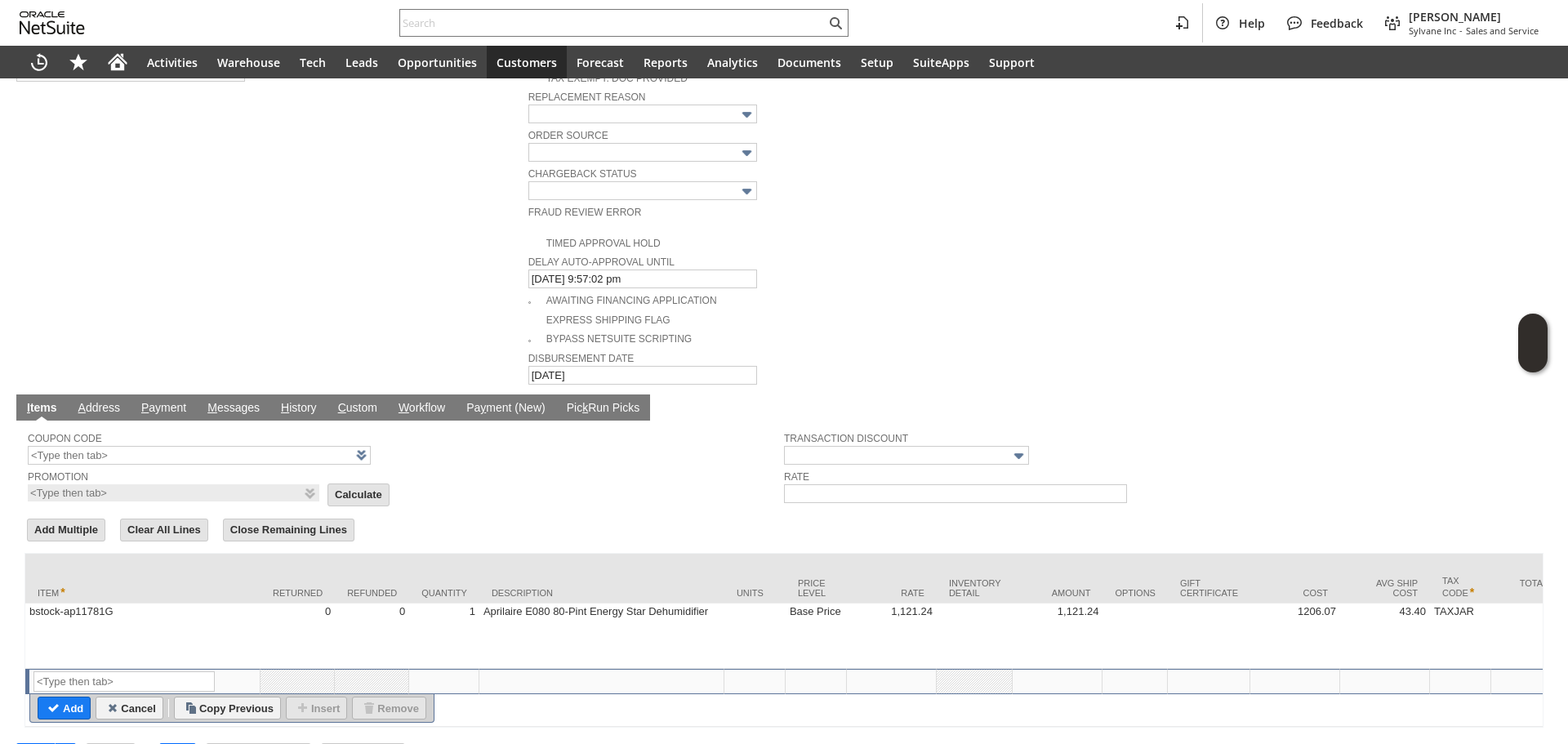
click at [290, 401] on link "H istory" at bounding box center [299, 408] width 44 height 15
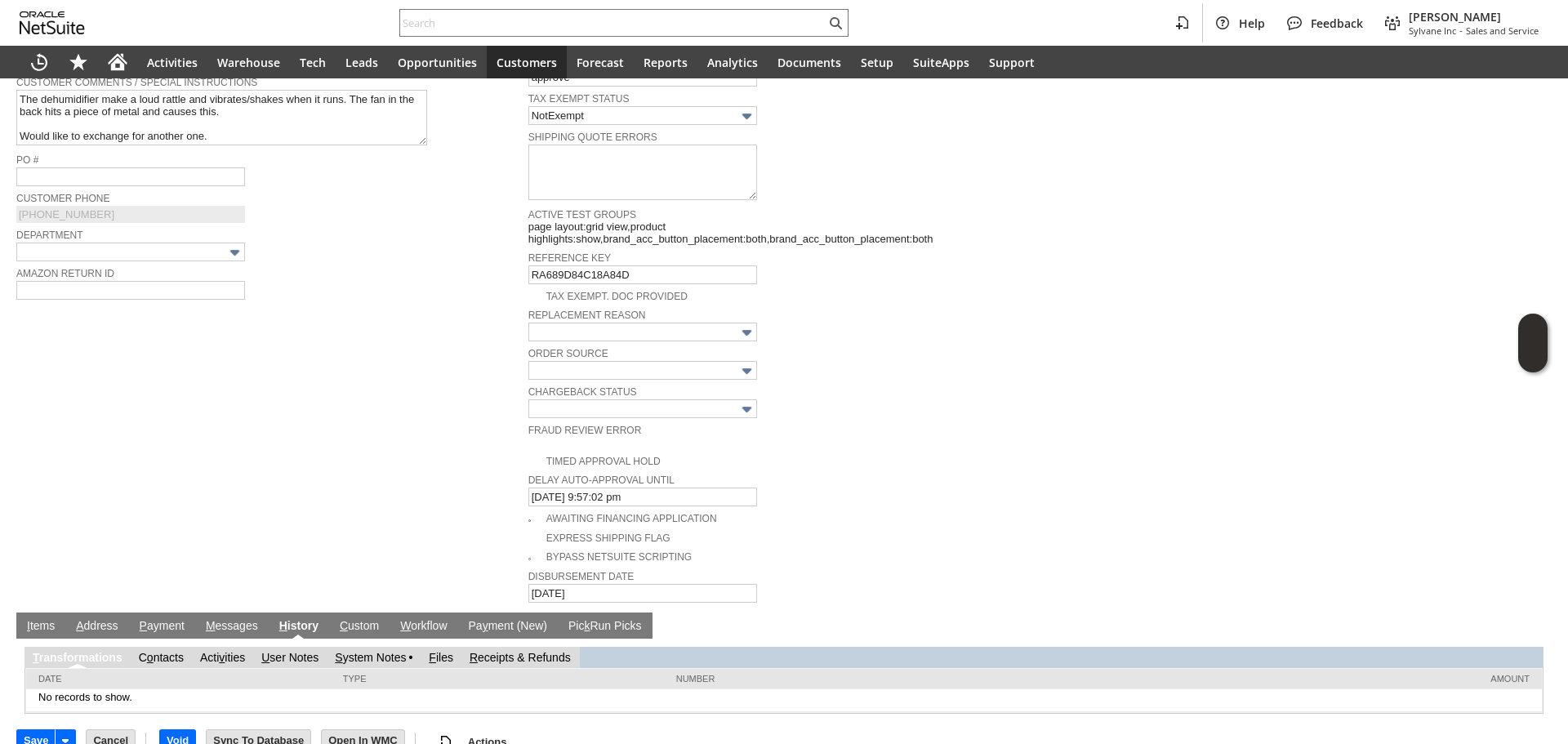
click at [388, 652] on link "S ystem Notes" at bounding box center [370, 658] width 71 height 13
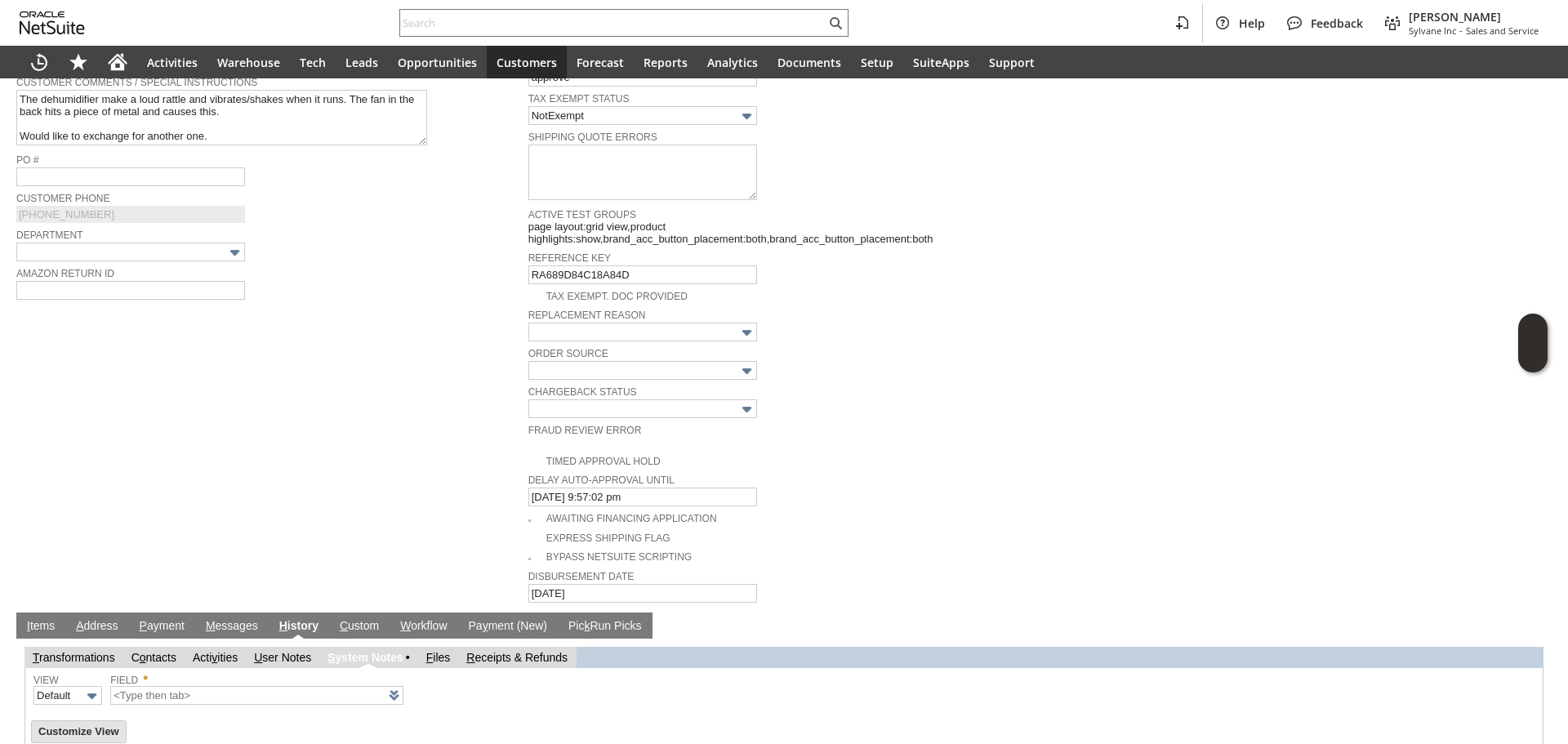
type input "1 to 25 of 83"
click at [446, 652] on link "F iles" at bounding box center [438, 658] width 24 height 13
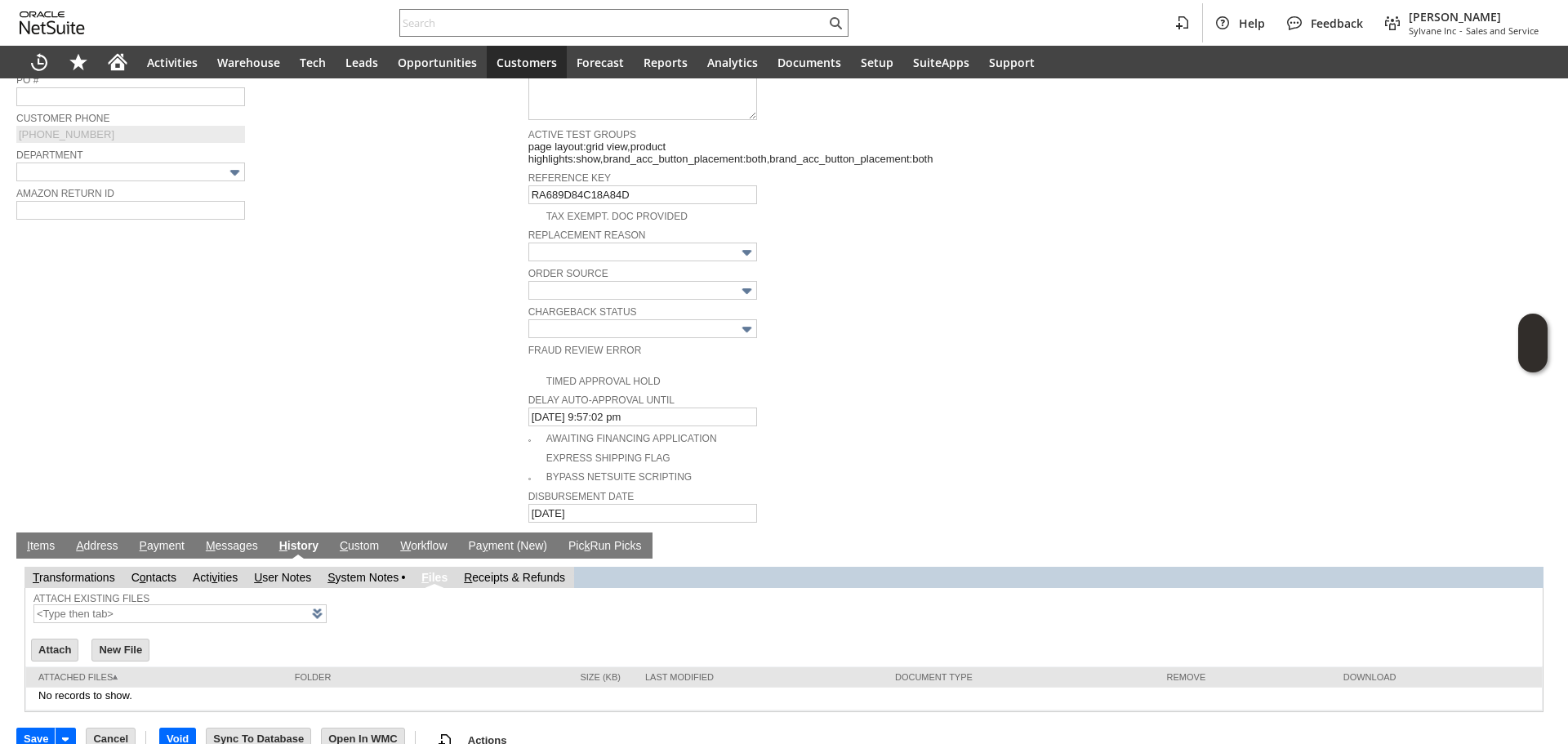
scroll to position [0, 0]
click at [329, 605] on link at bounding box center [338, 614] width 18 height 18
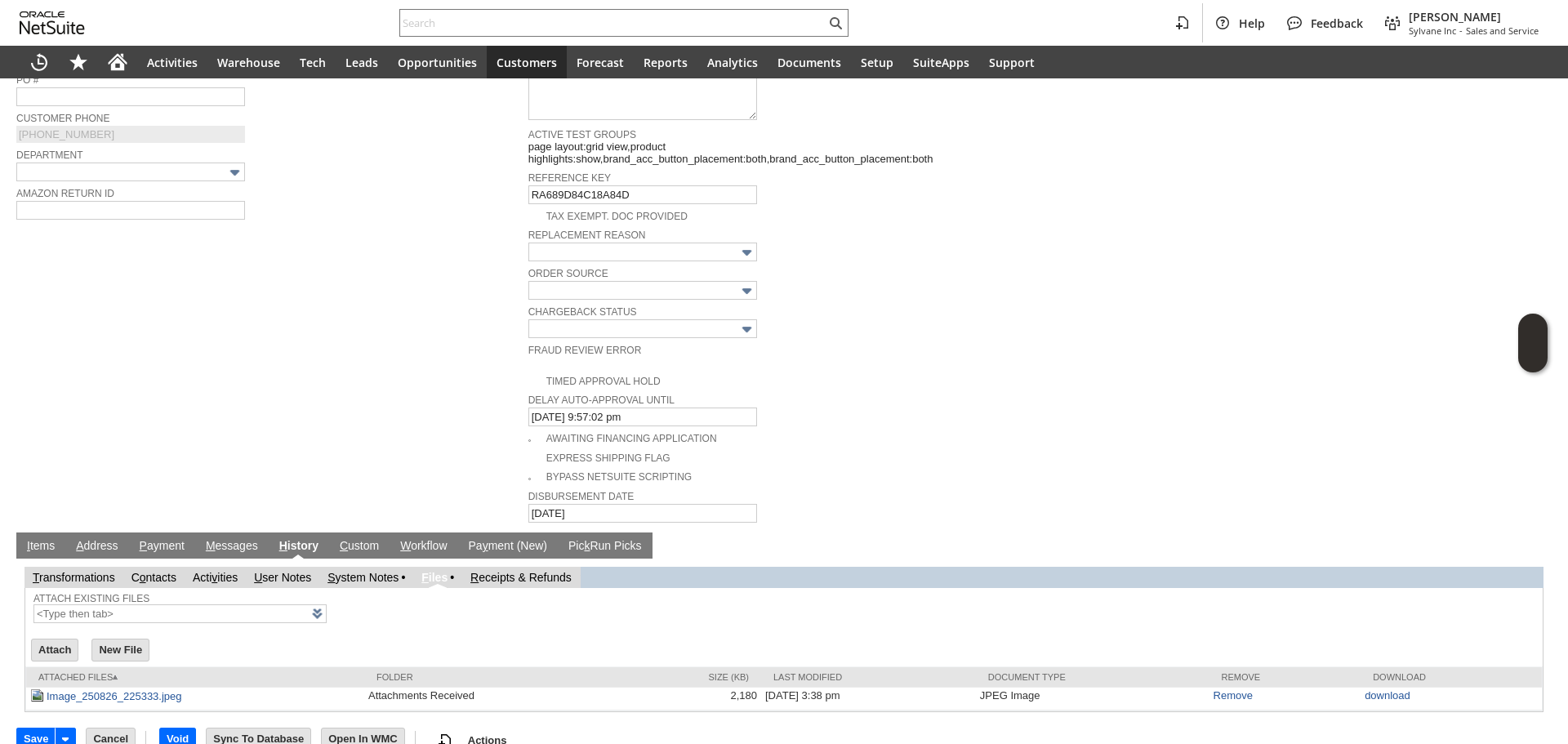
click at [44, 539] on link "I tems" at bounding box center [40, 547] width 36 height 15
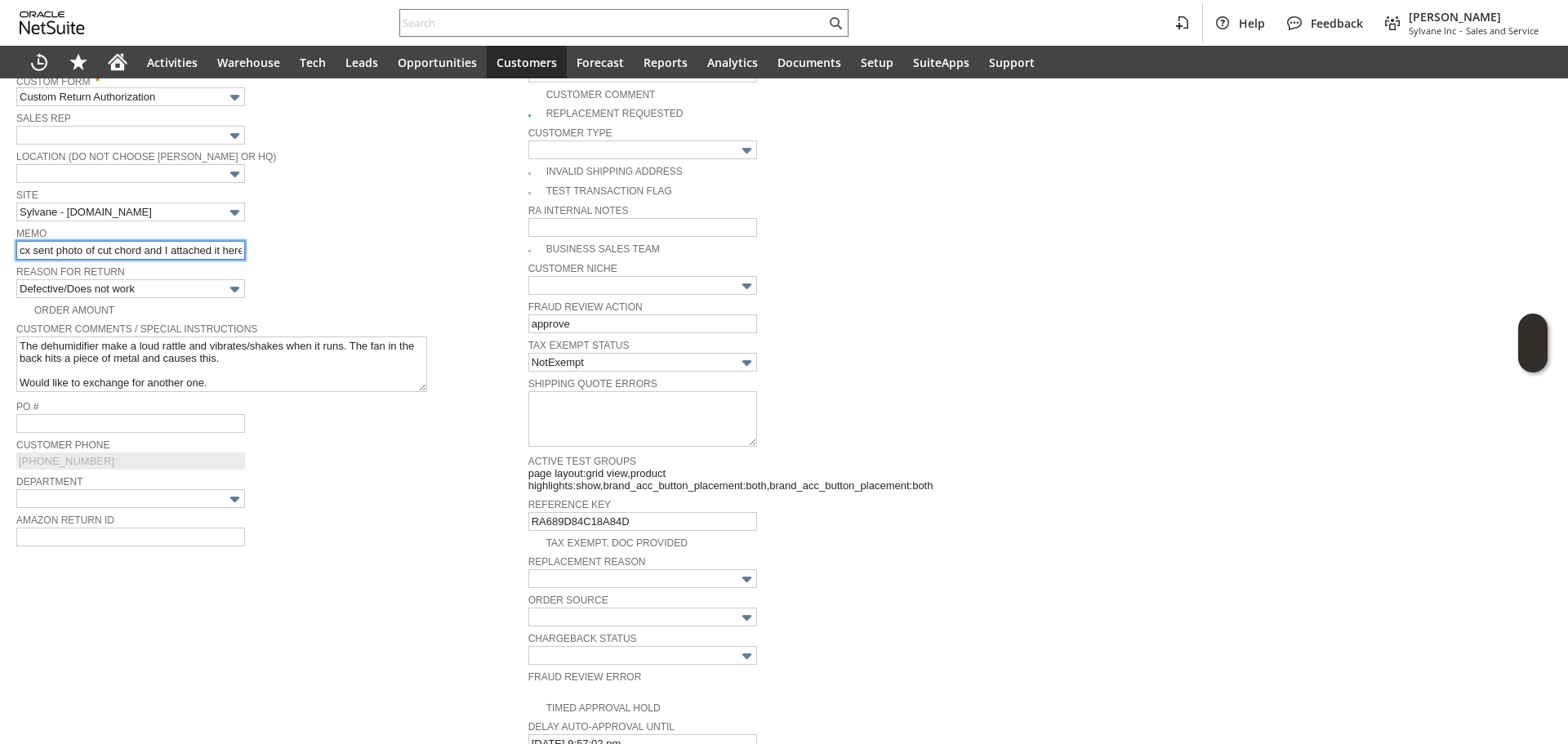
scroll to position [0, 52]
drag, startPoint x: 268, startPoint y: 241, endPoint x: 364, endPoint y: 241, distance: 96.0
click at [364, 241] on div "Memo cx sent photo of cut chord and I attached it here on the RA" at bounding box center [268, 241] width 504 height 37
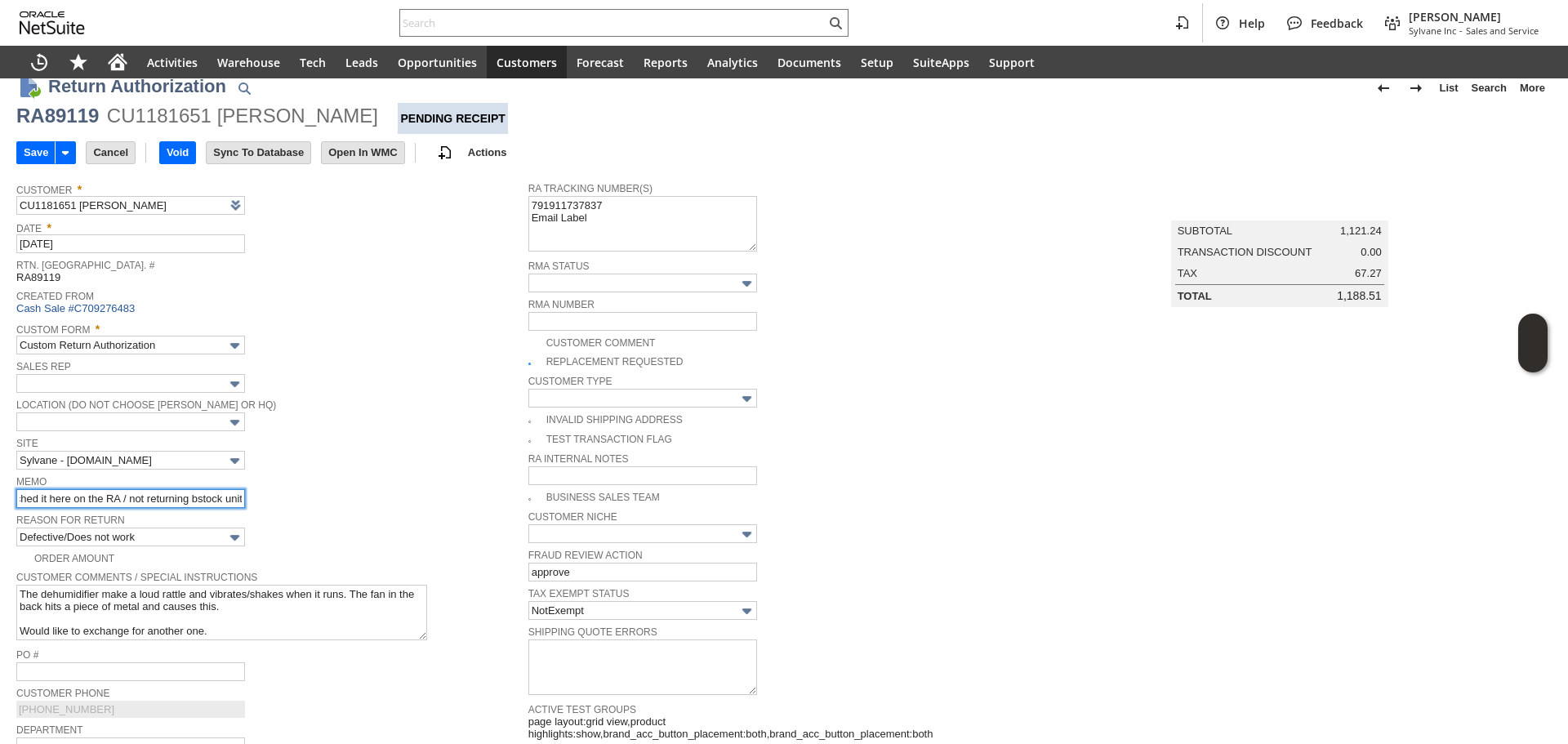
scroll to position [0, 0]
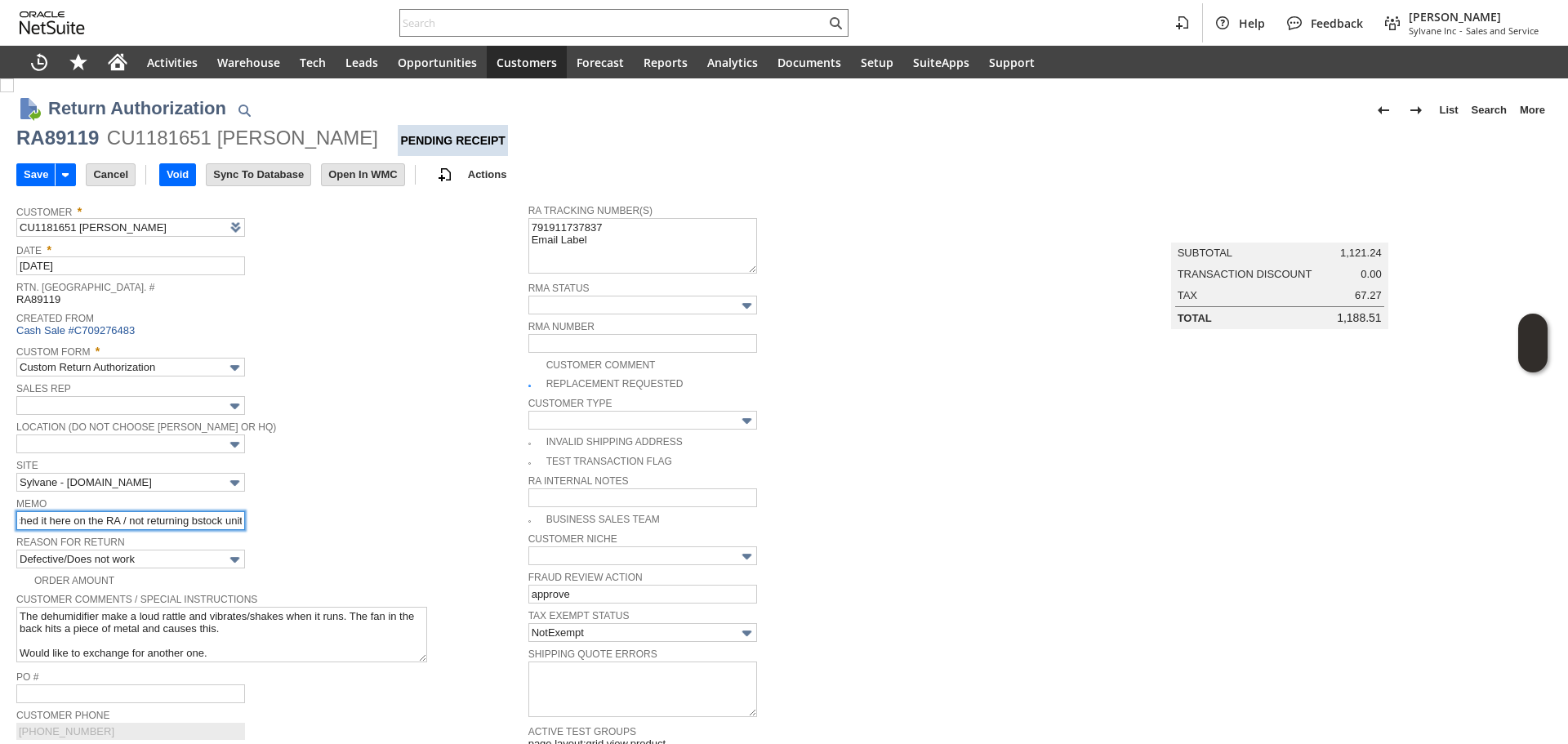
type input "cx sent photo of cut chord and I attached it here on the RA / not returning bst…"
click at [13, 92] on img at bounding box center [6, 84] width 13 height 13
checkbox input "false"
click at [41, 177] on input "Save" at bounding box center [36, 175] width 38 height 22
click at [48, 147] on div "RA89119" at bounding box center [57, 137] width 83 height 26
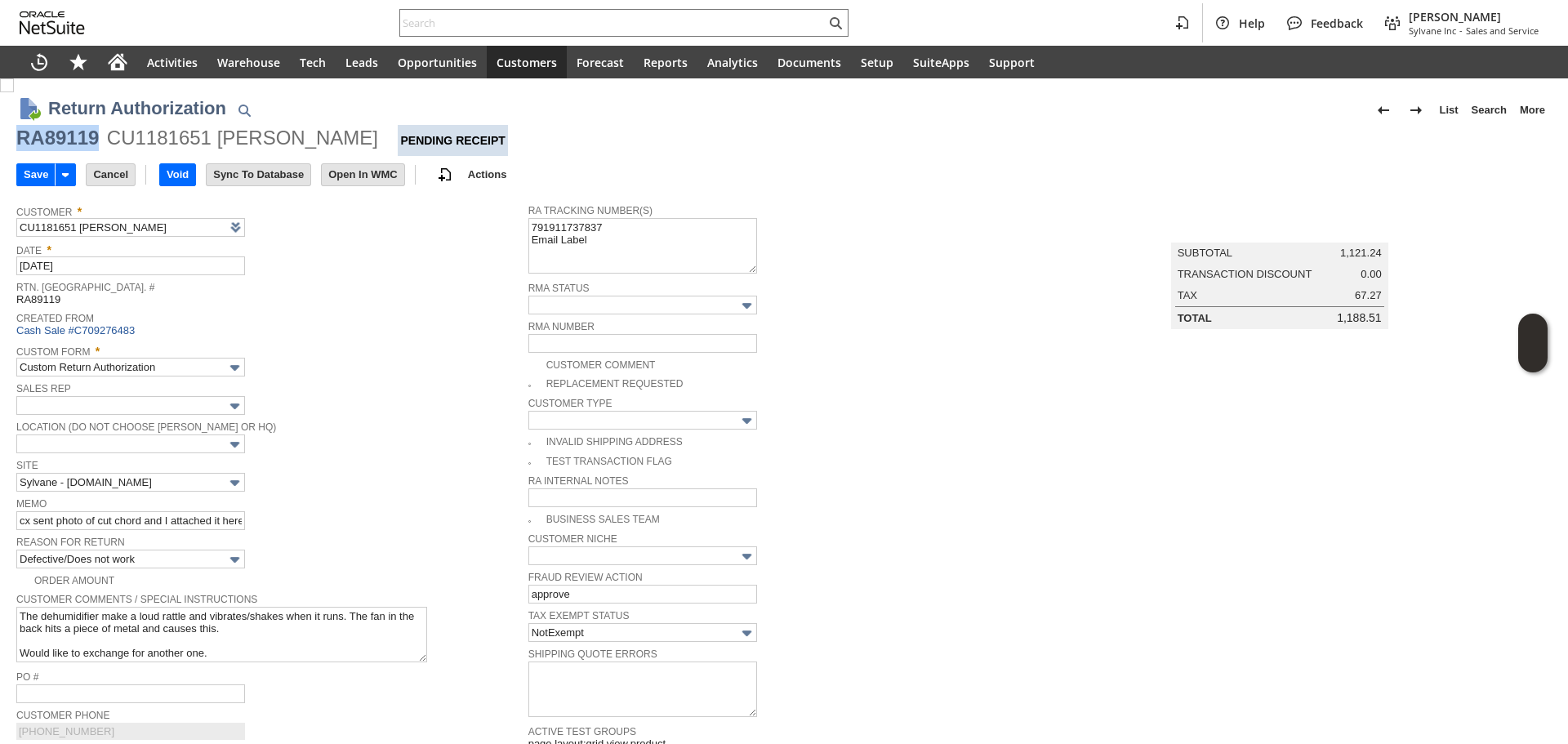
click at [48, 147] on div "RA89119" at bounding box center [57, 137] width 83 height 26
copy div "RA89119"
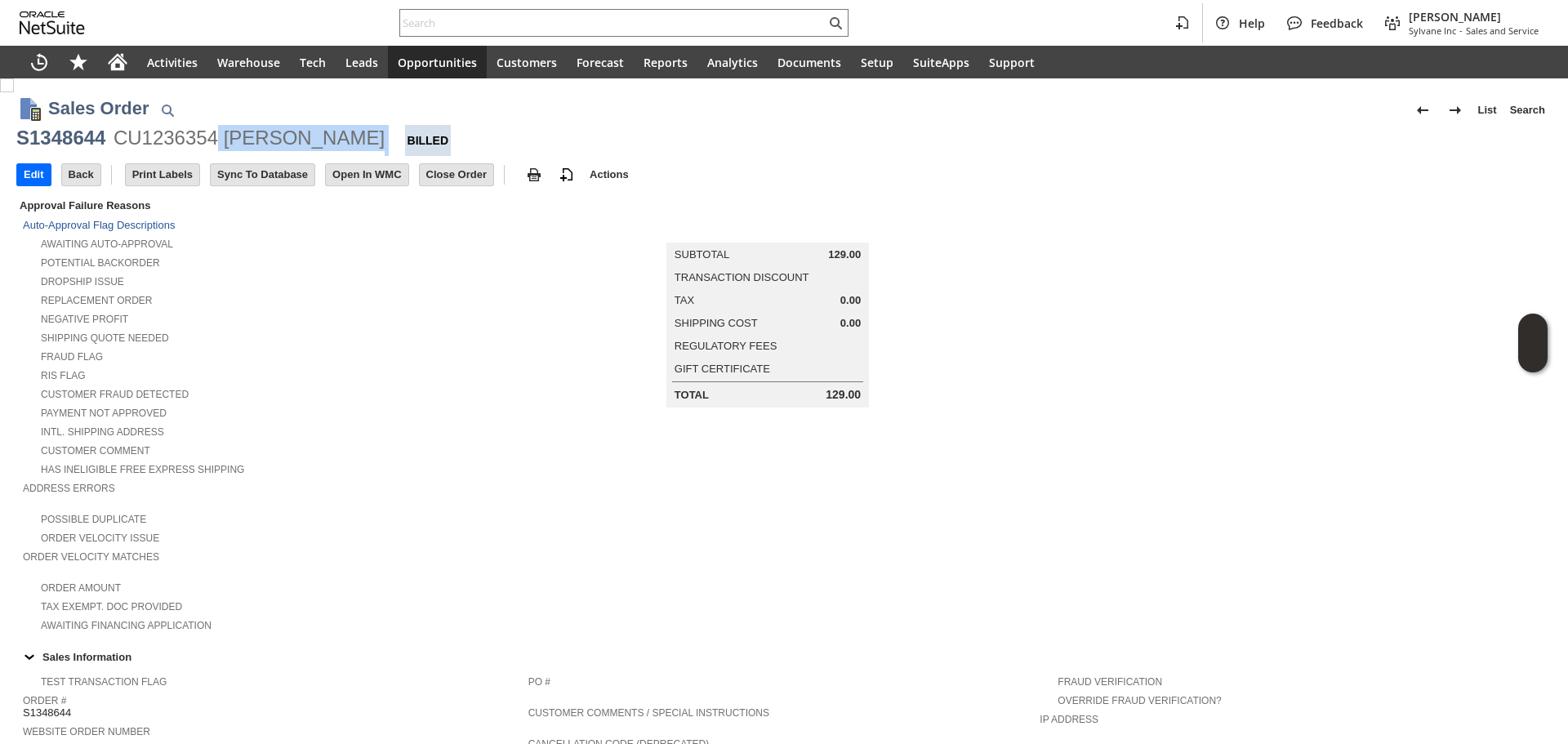
copy div "[PERSON_NAME]"
drag, startPoint x: 353, startPoint y: 143, endPoint x: 220, endPoint y: 136, distance: 133.2
click at [220, 136] on div "S1348644 CU1236354 [PERSON_NAME] Billed" at bounding box center [784, 140] width 1536 height 31
